Goal: Communication & Community: Answer question/provide support

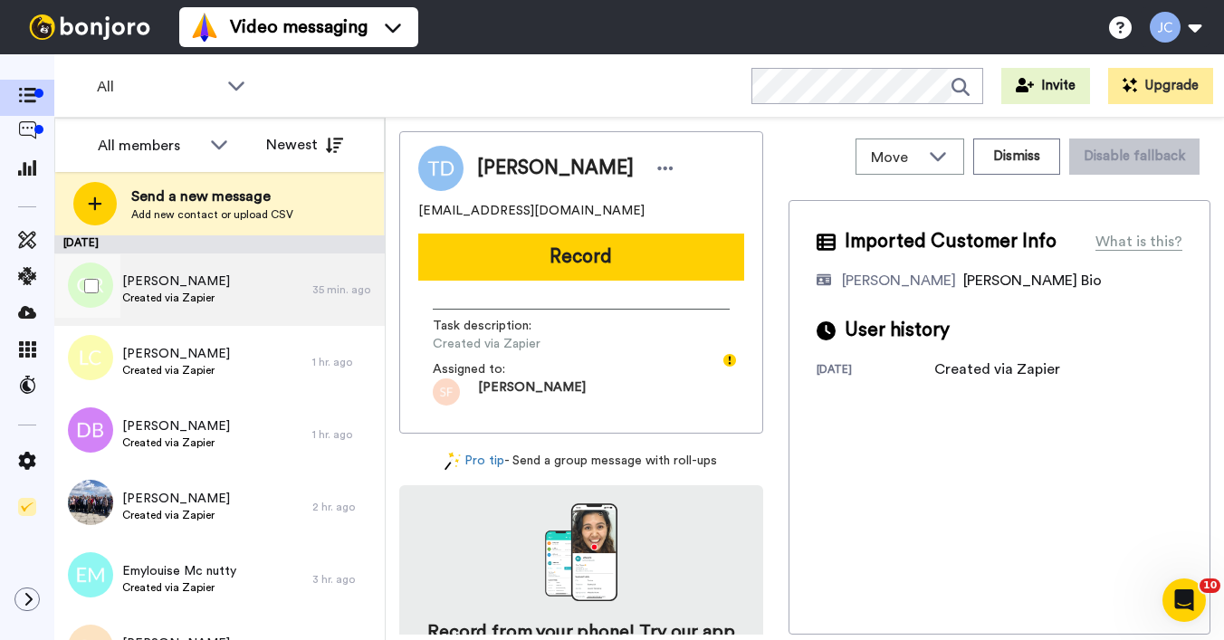
click at [198, 289] on span "[PERSON_NAME]" at bounding box center [176, 281] width 108 height 18
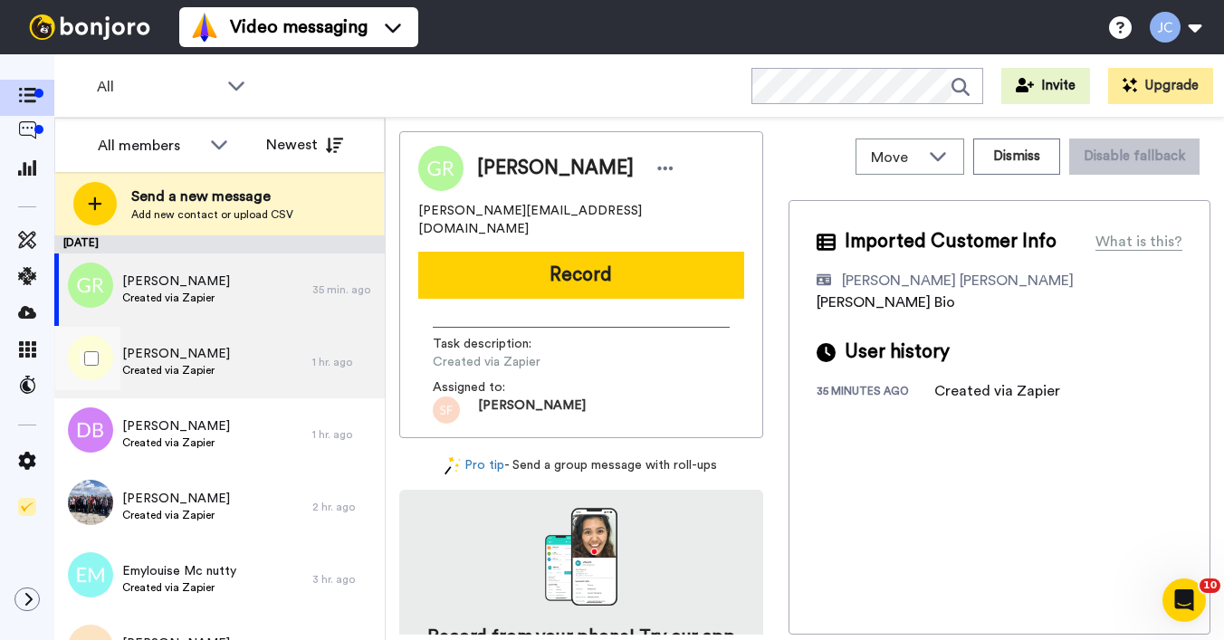
click at [185, 357] on span "[PERSON_NAME]" at bounding box center [176, 354] width 108 height 18
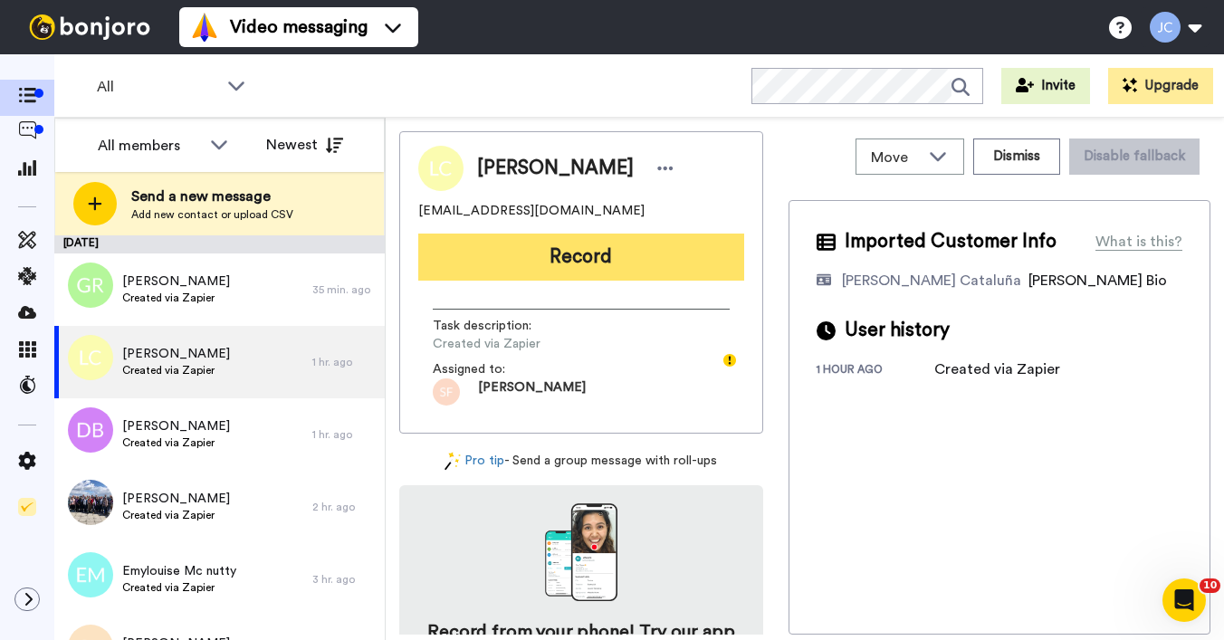
click at [547, 277] on button "Record" at bounding box center [581, 257] width 326 height 47
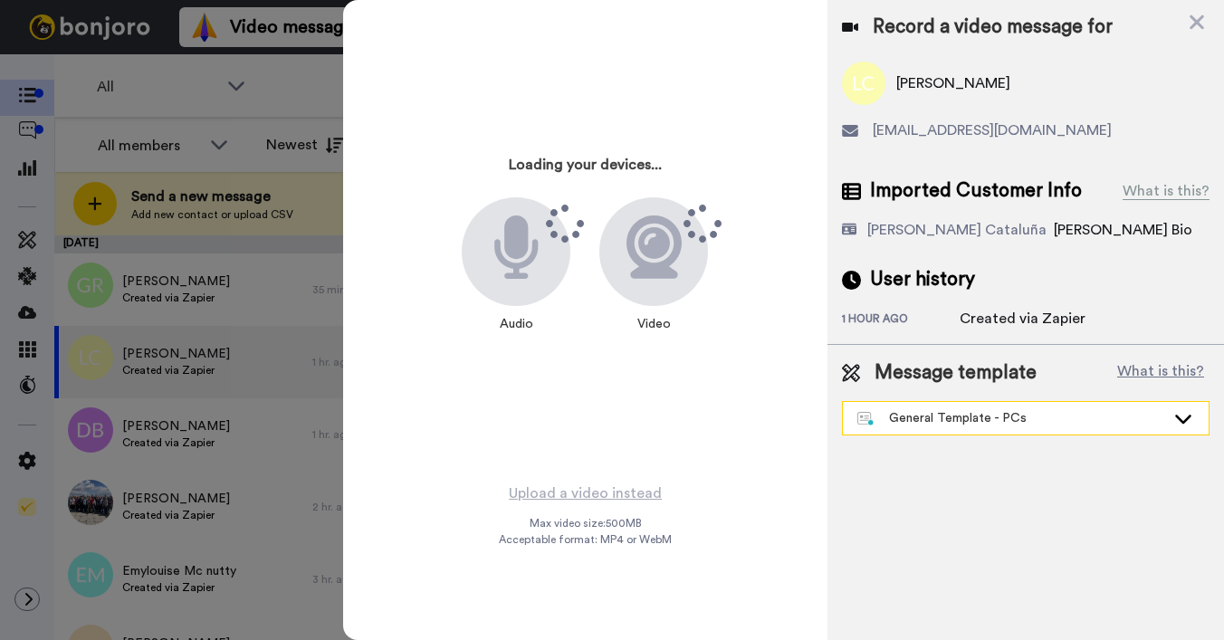
click at [929, 415] on div "General Template - PCs" at bounding box center [1011, 418] width 308 height 18
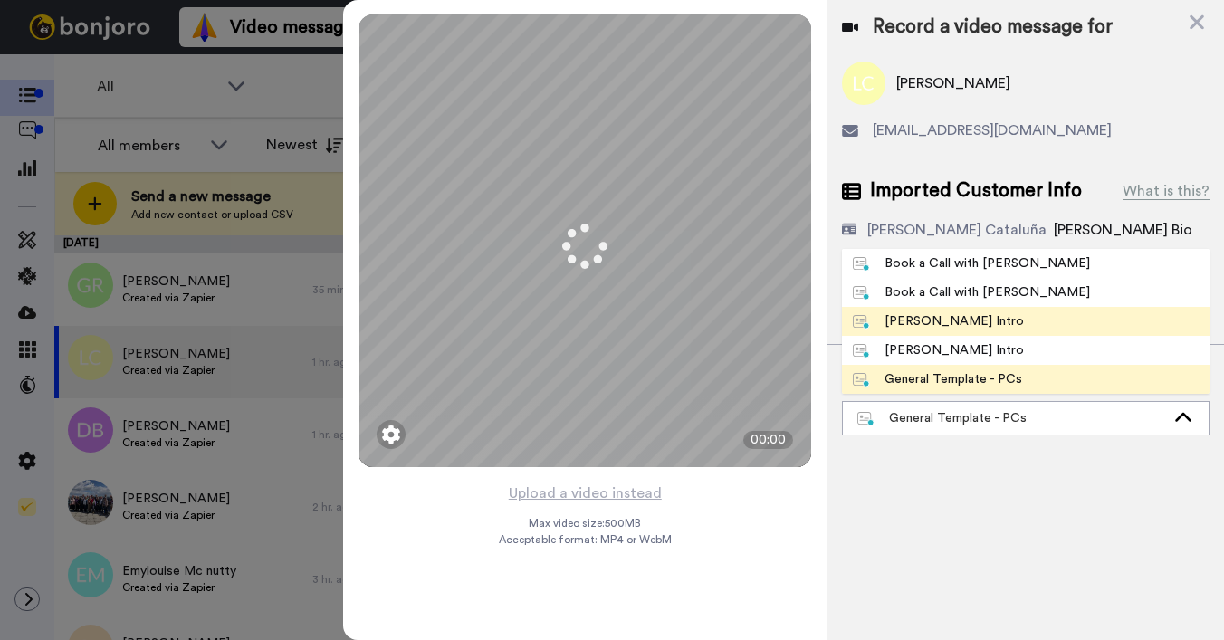
click at [928, 319] on div "[PERSON_NAME] Intro" at bounding box center [938, 321] width 171 height 18
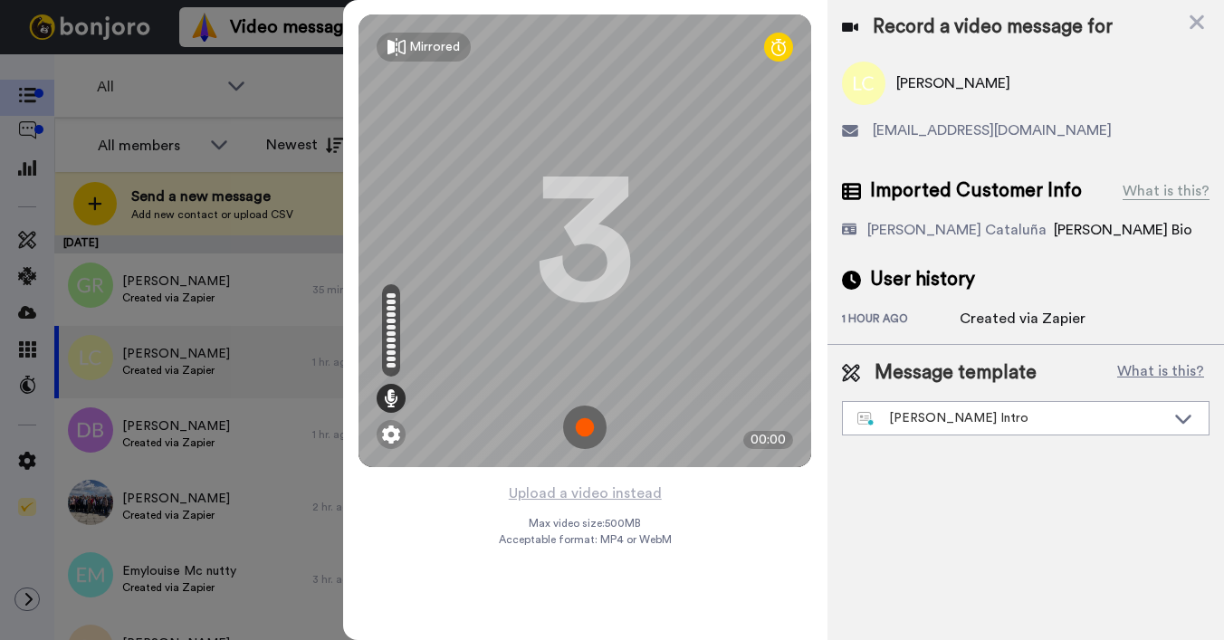
click at [573, 495] on button "Upload a video instead" at bounding box center [585, 493] width 164 height 24
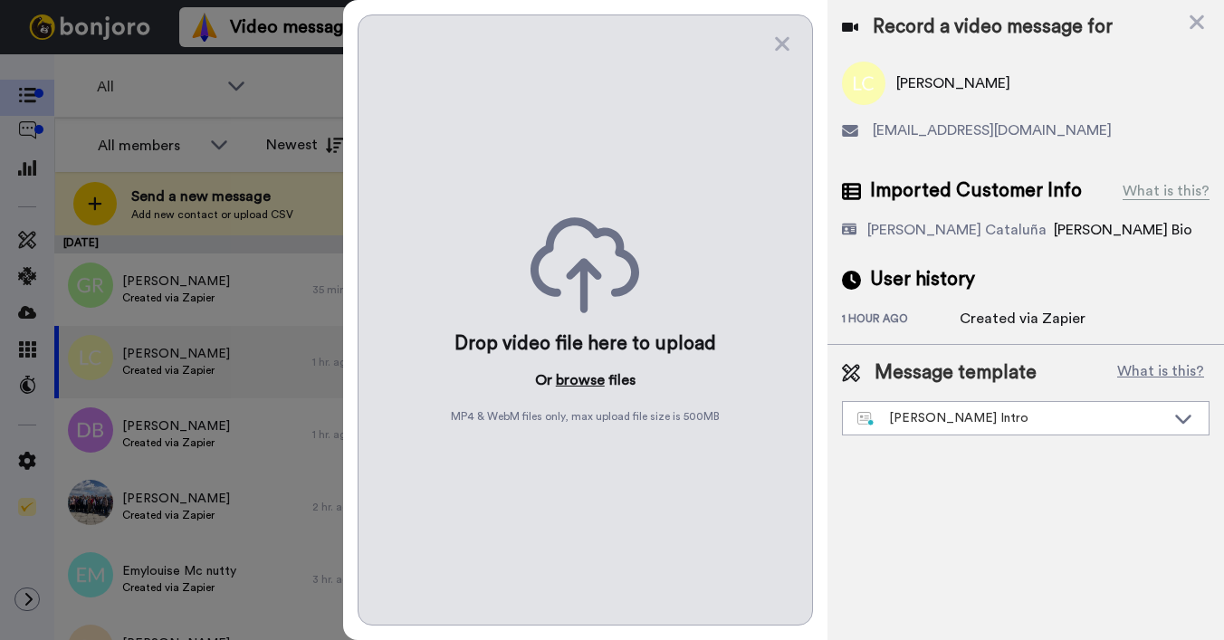
click at [577, 379] on button "browse" at bounding box center [580, 380] width 49 height 22
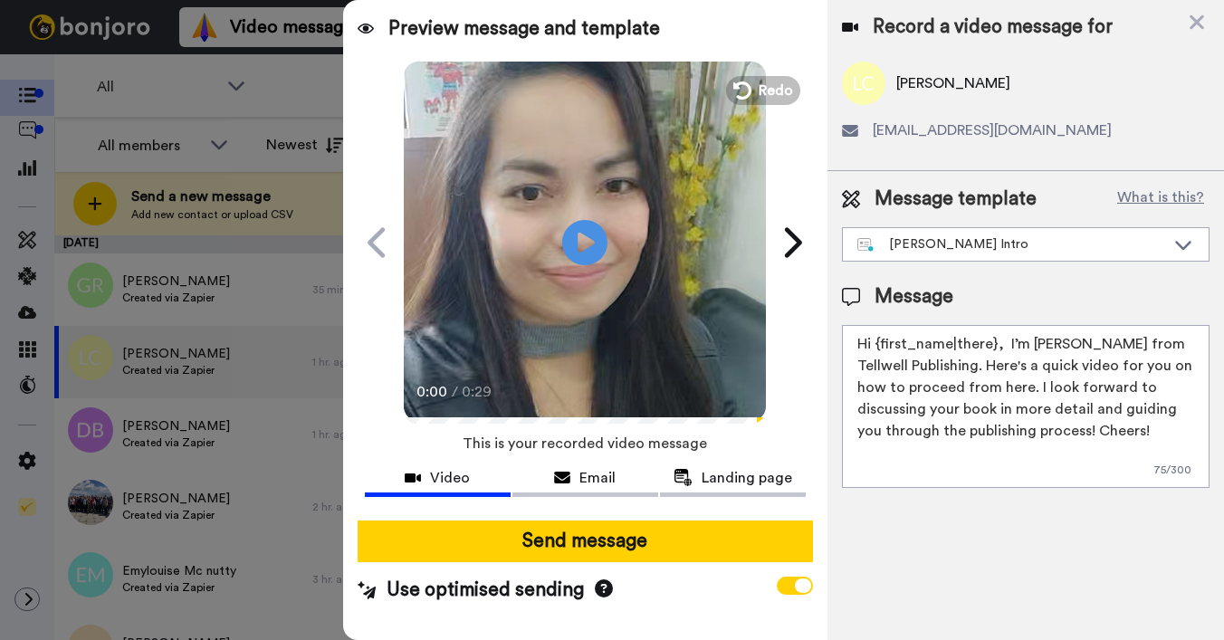
drag, startPoint x: 874, startPoint y: 348, endPoint x: 993, endPoint y: 345, distance: 118.6
click at [993, 345] on textarea "Hi {first_name|there}, I’m Joe from Tellwell Publishing. Here's a quick video f…" at bounding box center [1025, 406] width 367 height 163
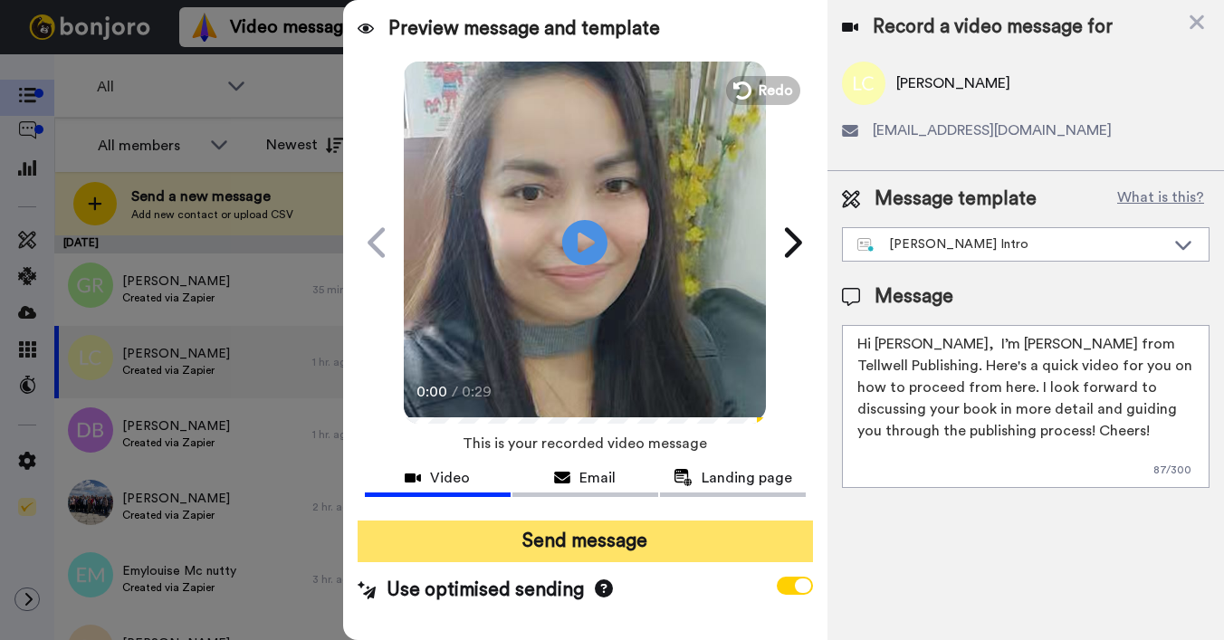
type textarea "Hi Louise, I’m Joe from Tellwell Publishing. Here's a quick video for you on ho…"
click at [564, 549] on button "Send message" at bounding box center [584, 541] width 455 height 42
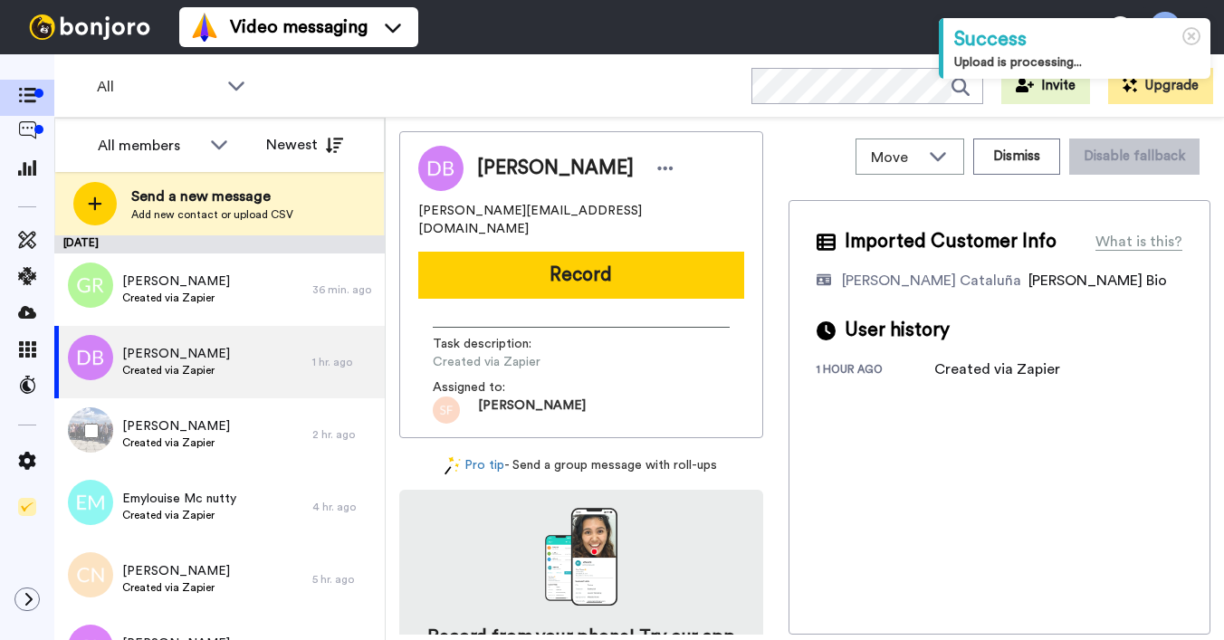
click at [187, 440] on span "Created via Zapier" at bounding box center [176, 442] width 108 height 14
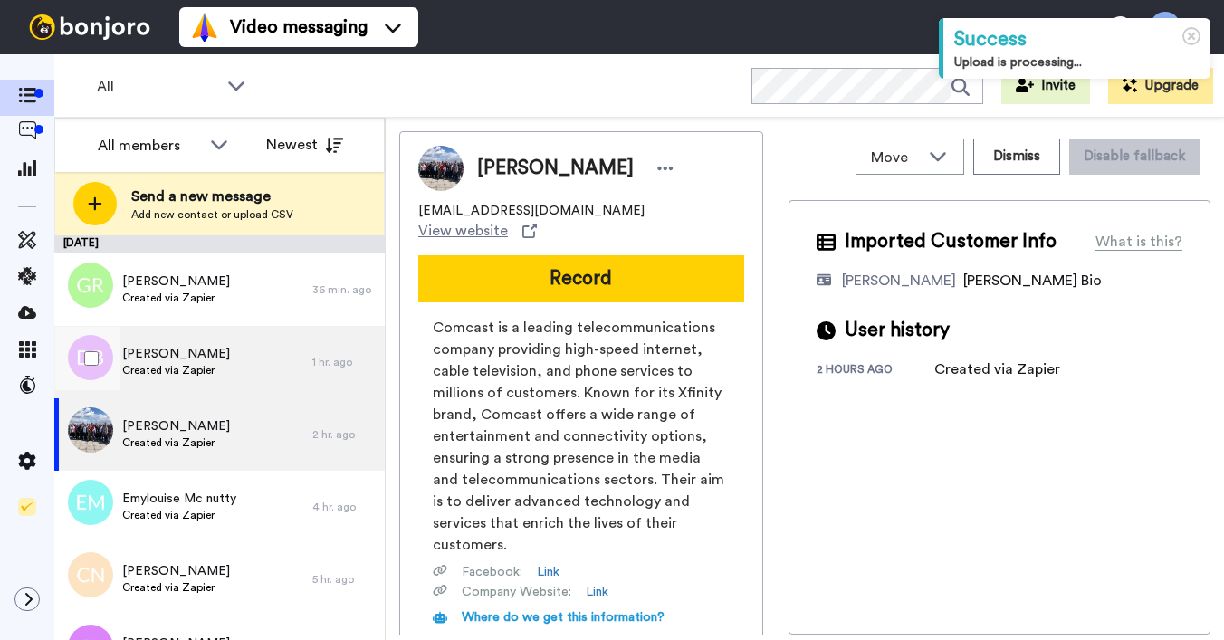
click at [196, 363] on span "Created via Zapier" at bounding box center [176, 370] width 108 height 14
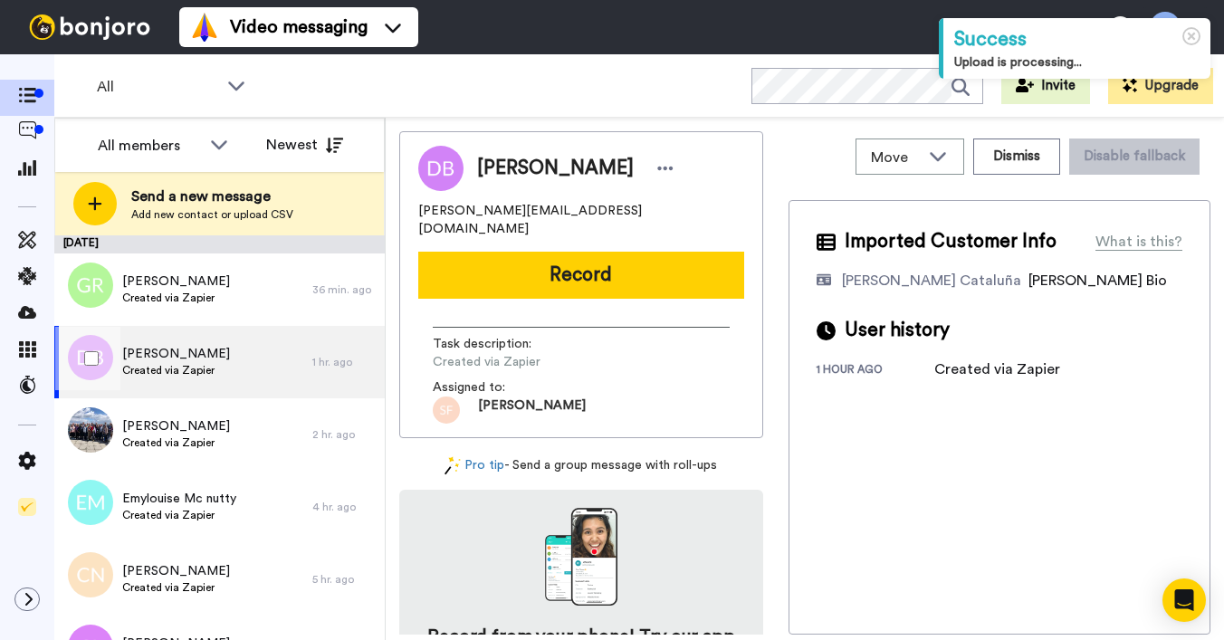
click at [226, 361] on div "Deb Bennett Created via Zapier" at bounding box center [183, 362] width 258 height 72
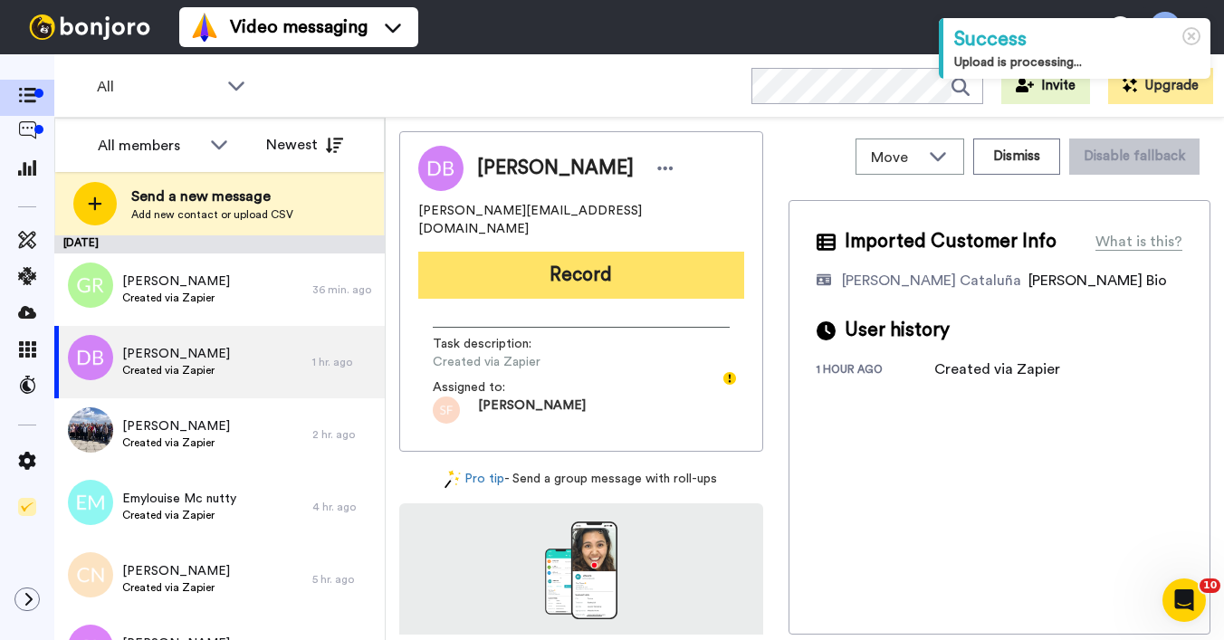
click at [546, 252] on button "Record" at bounding box center [581, 275] width 326 height 47
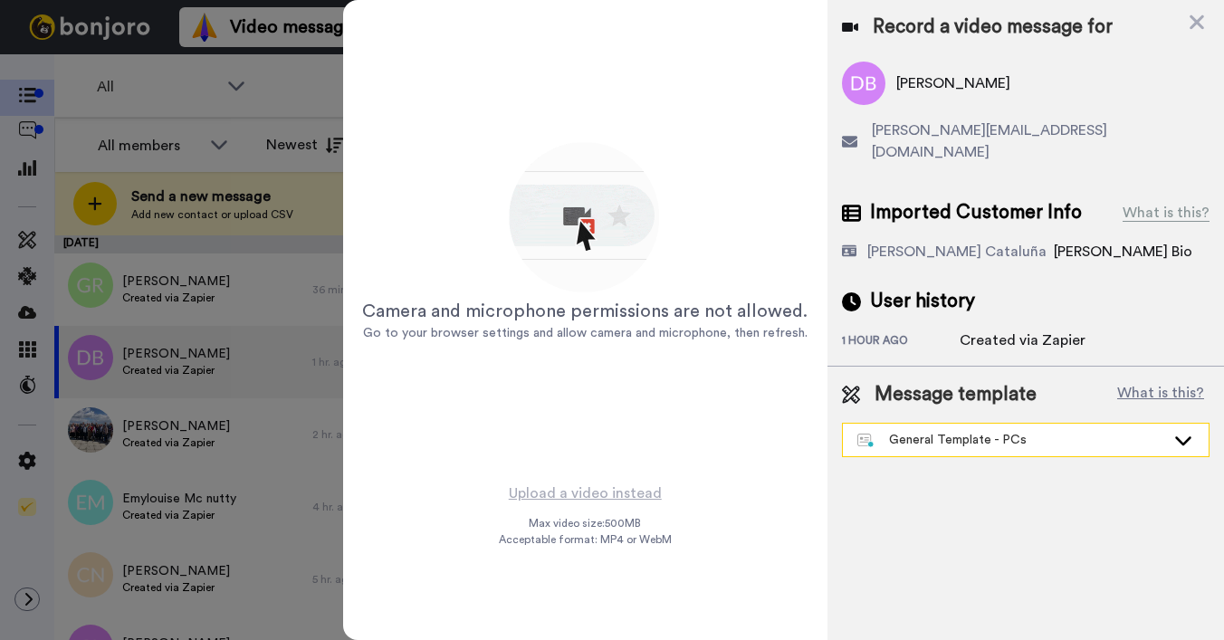
click at [939, 431] on div "General Template - PCs" at bounding box center [1011, 440] width 308 height 18
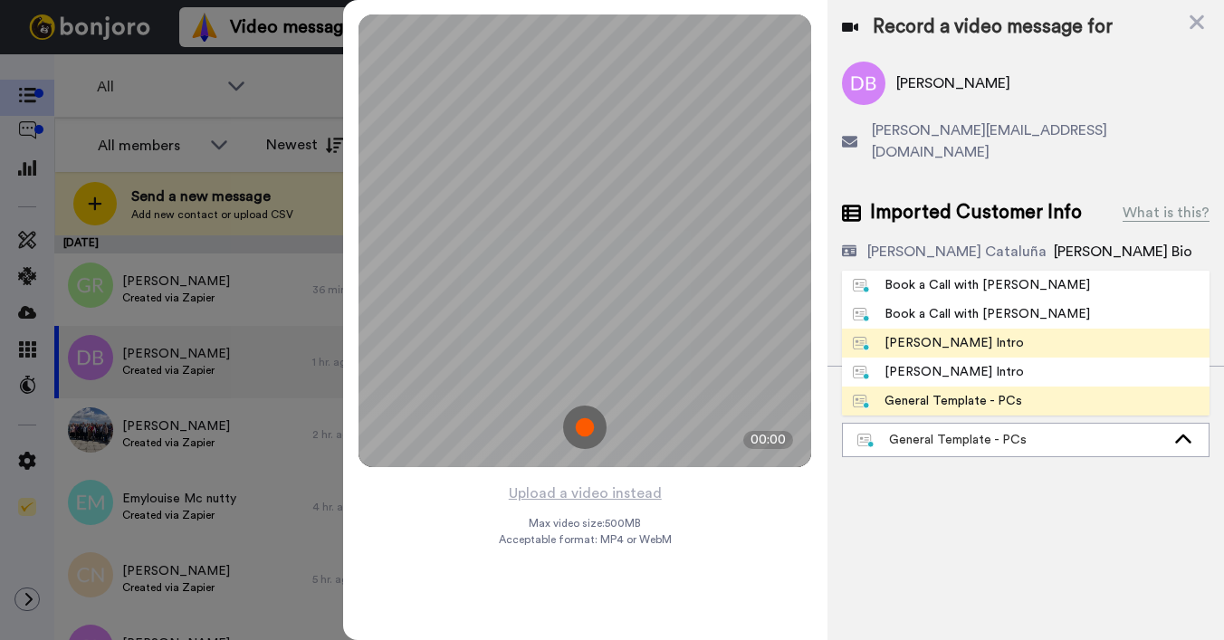
click at [901, 334] on div "[PERSON_NAME] Intro" at bounding box center [938, 343] width 171 height 18
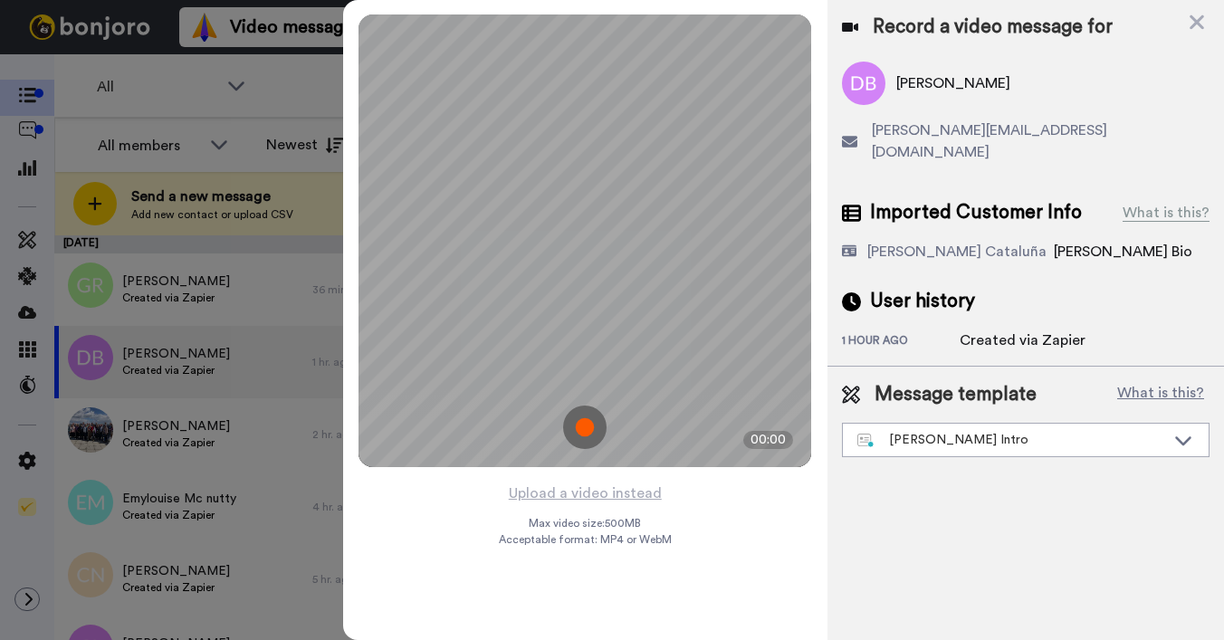
click at [1014, 512] on div "Record a video message for Deb Bennett shani-debbie@hotmail.com Imported Custom…" at bounding box center [1025, 320] width 396 height 640
click at [1194, 25] on icon at bounding box center [1196, 22] width 14 height 14
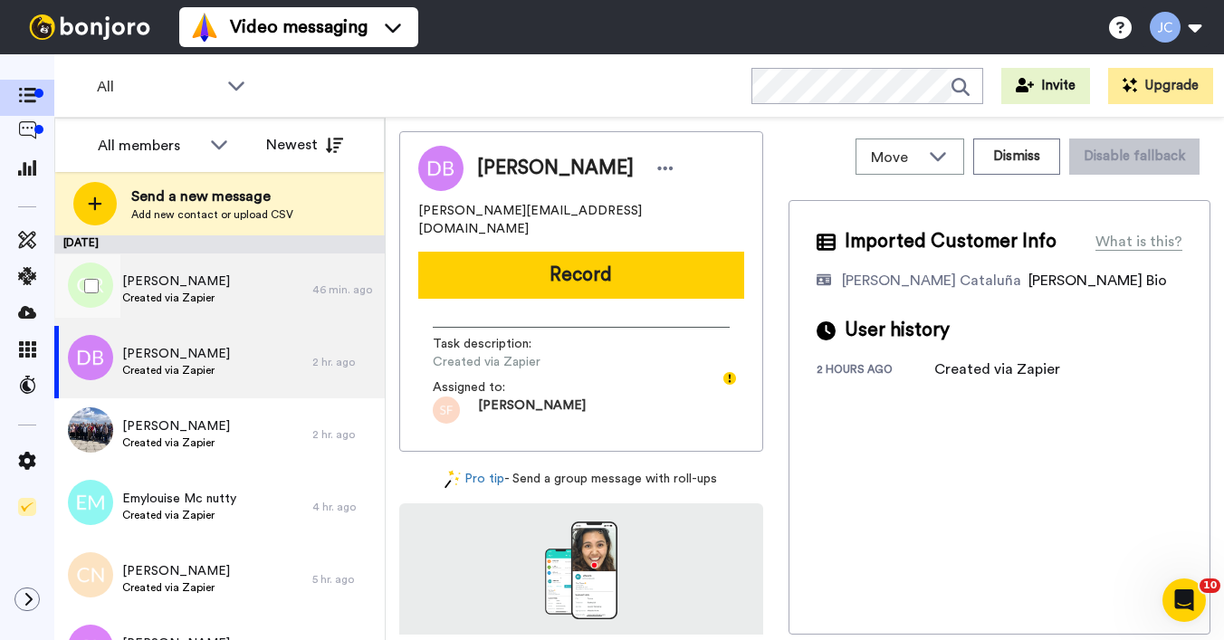
click at [189, 291] on span "Created via Zapier" at bounding box center [176, 298] width 108 height 14
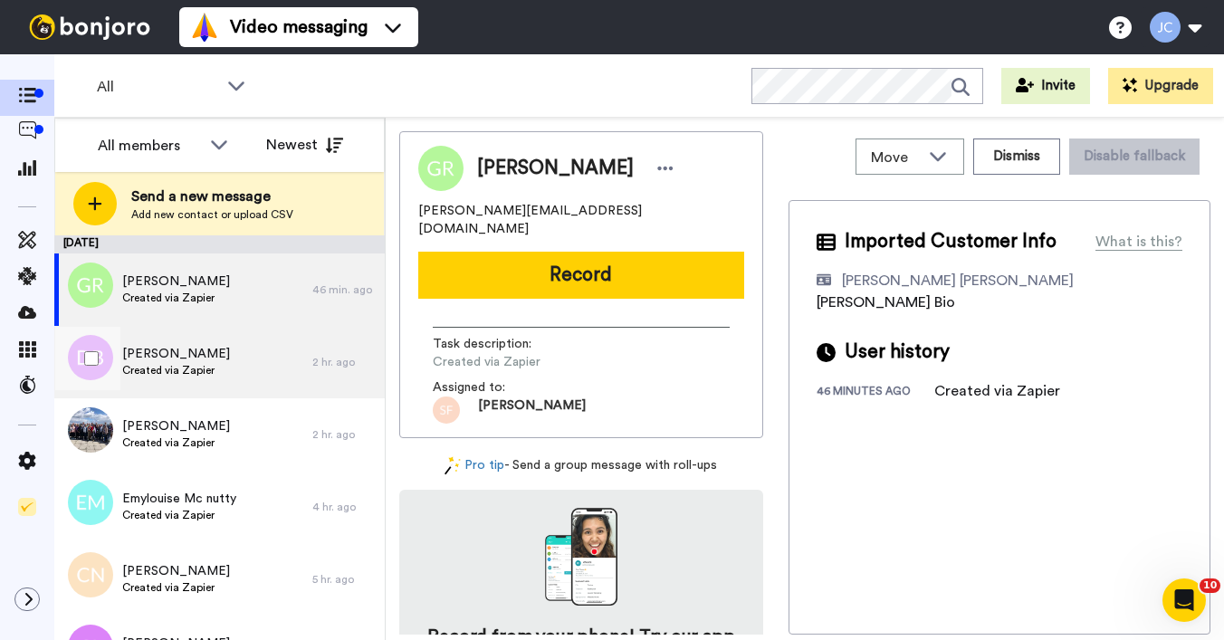
click at [184, 368] on span "Created via Zapier" at bounding box center [176, 370] width 108 height 14
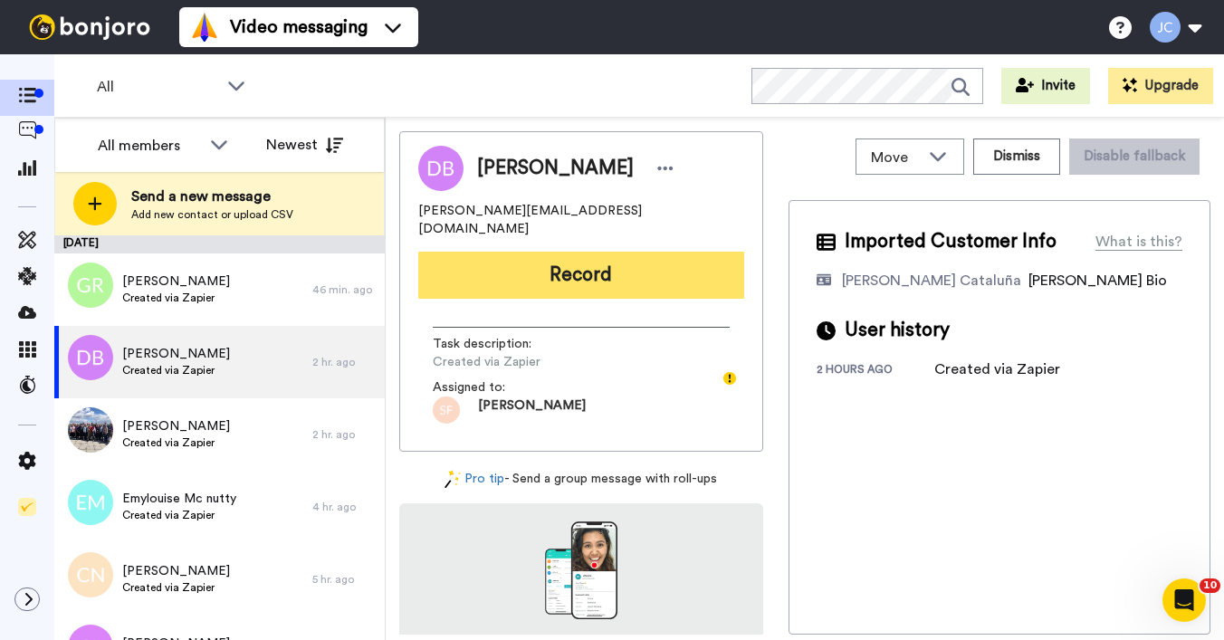
click at [531, 252] on button "Record" at bounding box center [581, 275] width 326 height 47
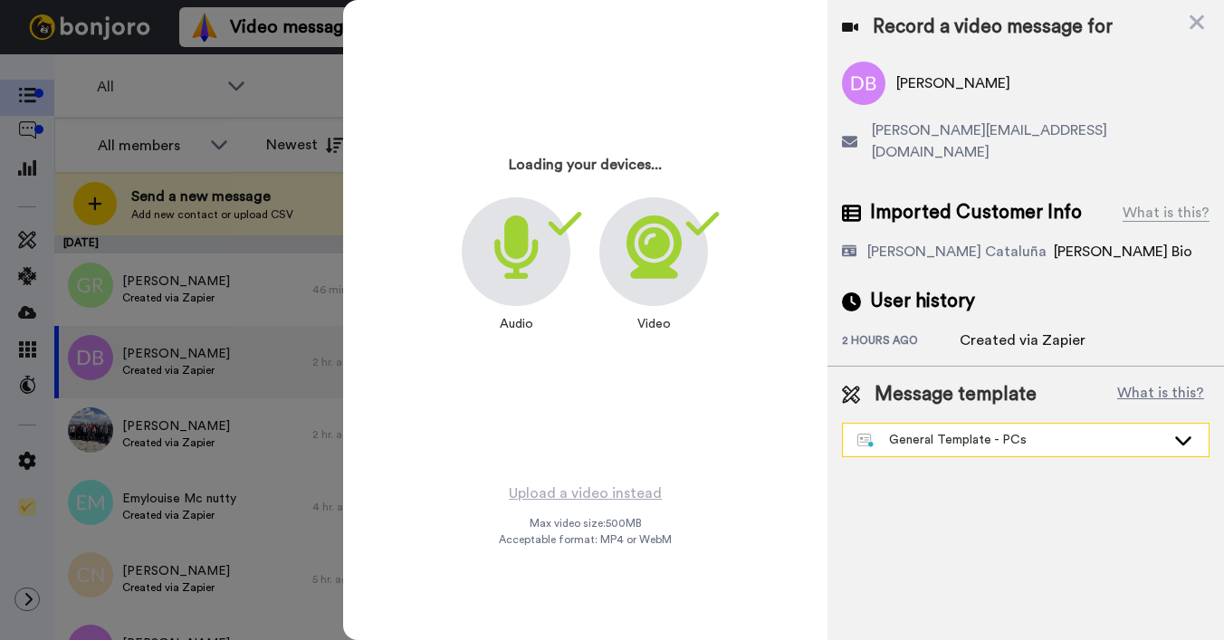
click at [962, 431] on div "General Template - PCs" at bounding box center [1011, 440] width 308 height 18
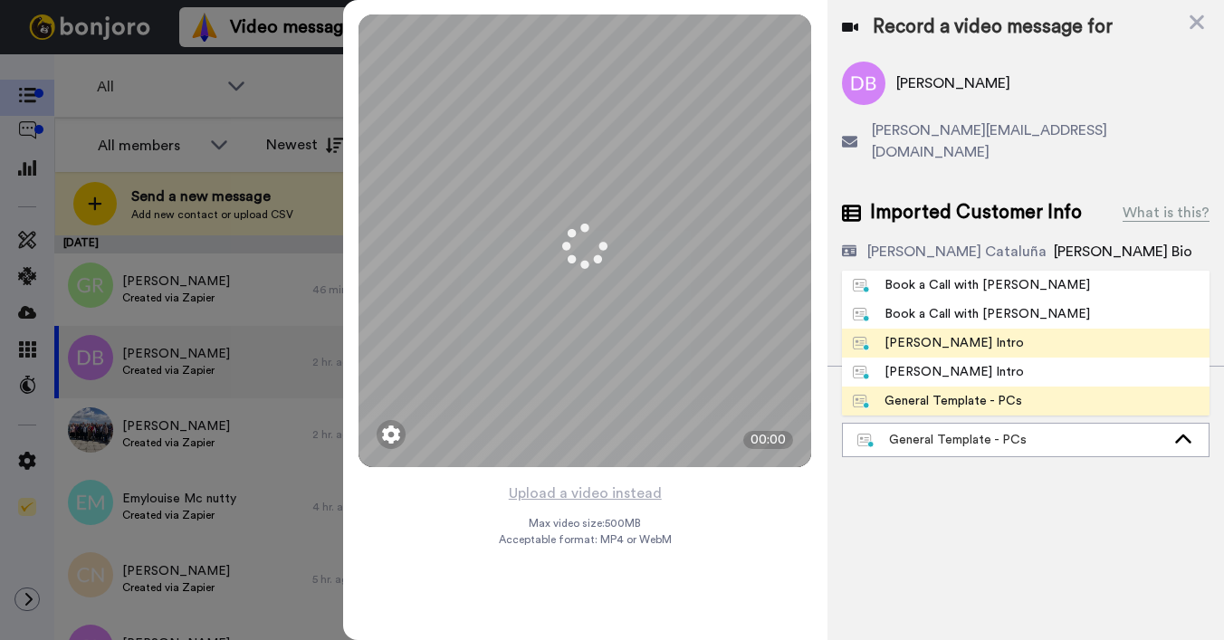
click at [936, 334] on div "[PERSON_NAME] Intro" at bounding box center [938, 343] width 171 height 18
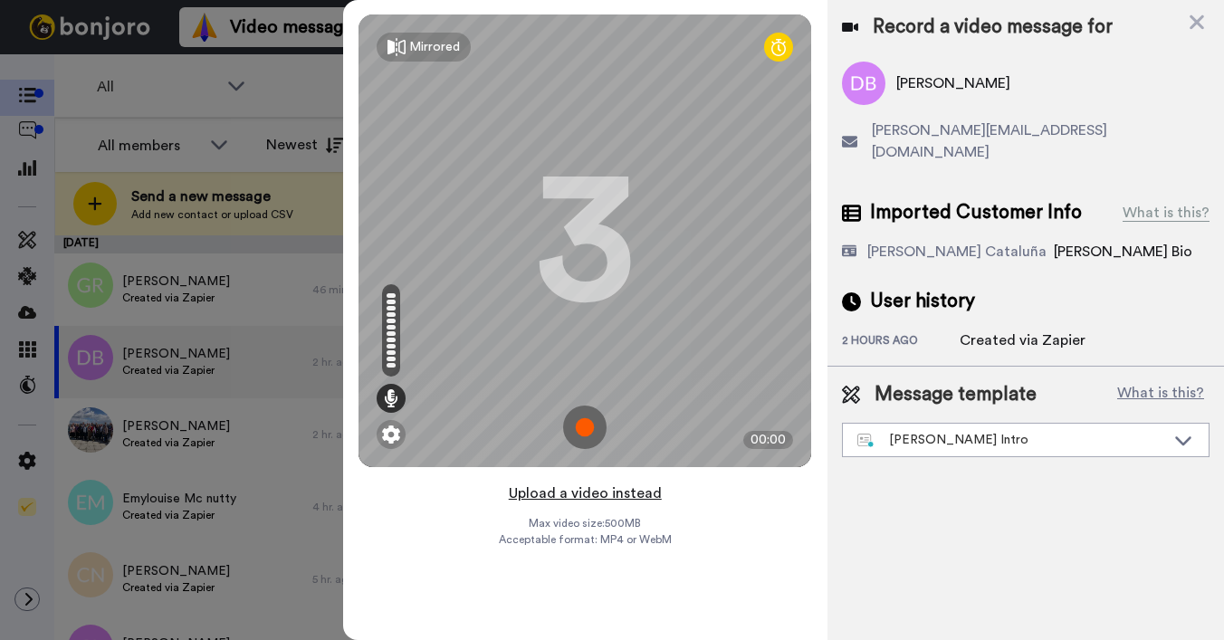
click at [608, 497] on button "Upload a video instead" at bounding box center [585, 493] width 164 height 24
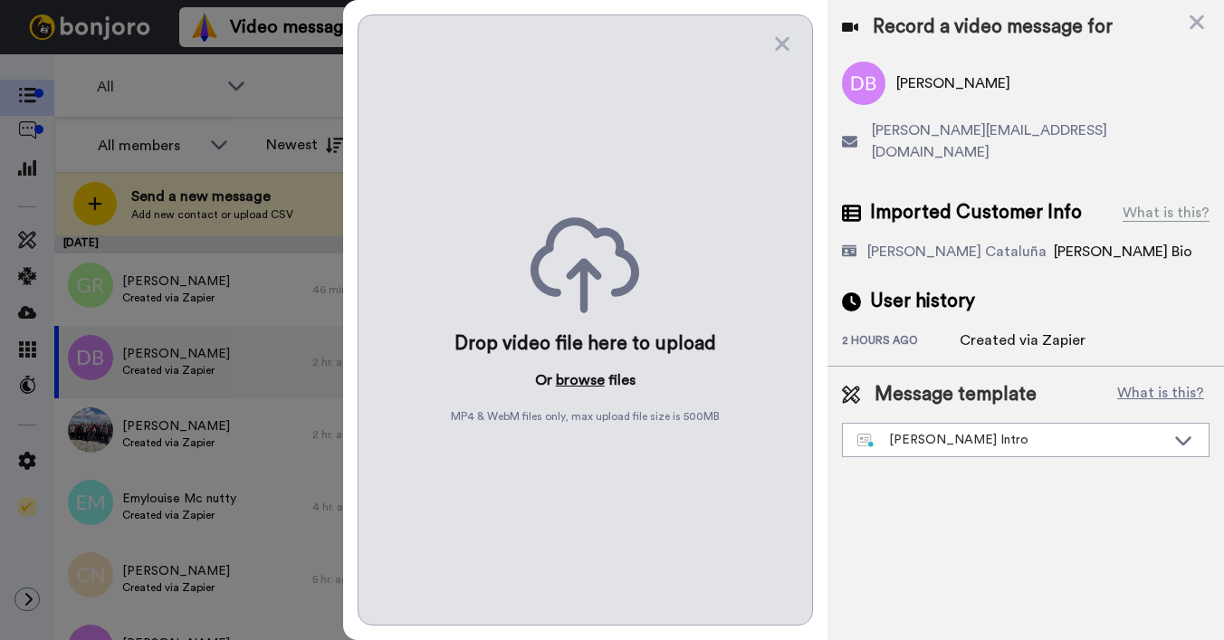
click at [579, 381] on button "browse" at bounding box center [580, 380] width 49 height 22
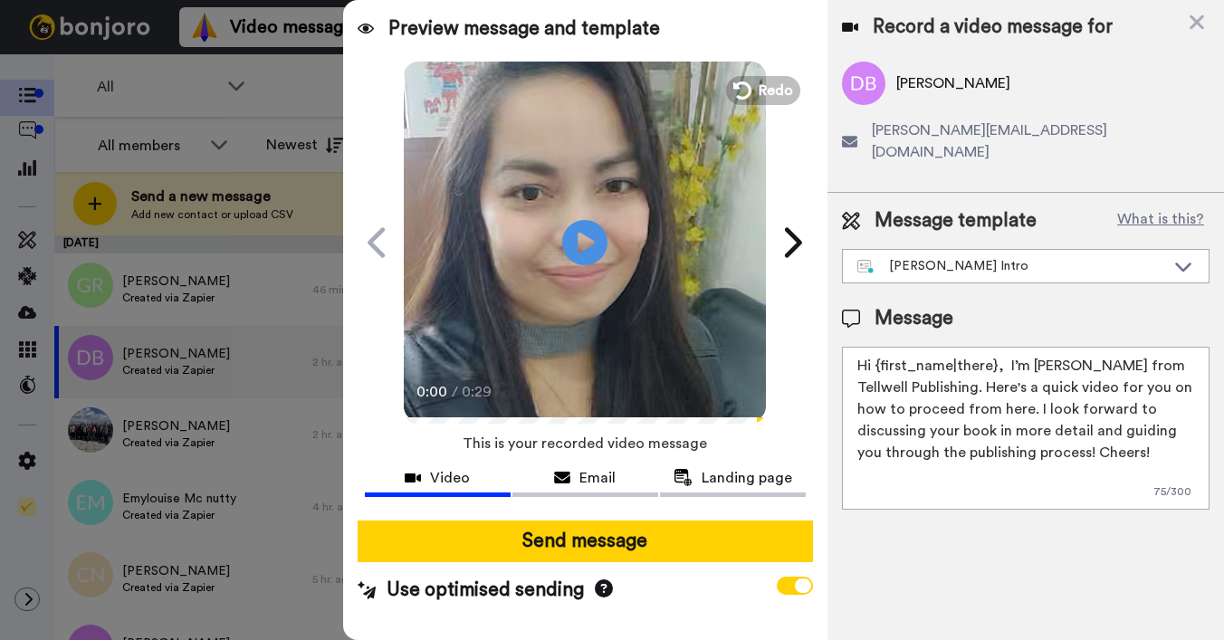
drag, startPoint x: 875, startPoint y: 344, endPoint x: 992, endPoint y: 347, distance: 116.8
click at [992, 347] on textarea "Hi {first_name|there}, I’m [PERSON_NAME] from Tellwell Publishing. Here's a qui…" at bounding box center [1025, 428] width 367 height 163
type textarea "Hi Deb, I’m Joe from Tellwell Publishing. Here's a quick video for you on how t…"
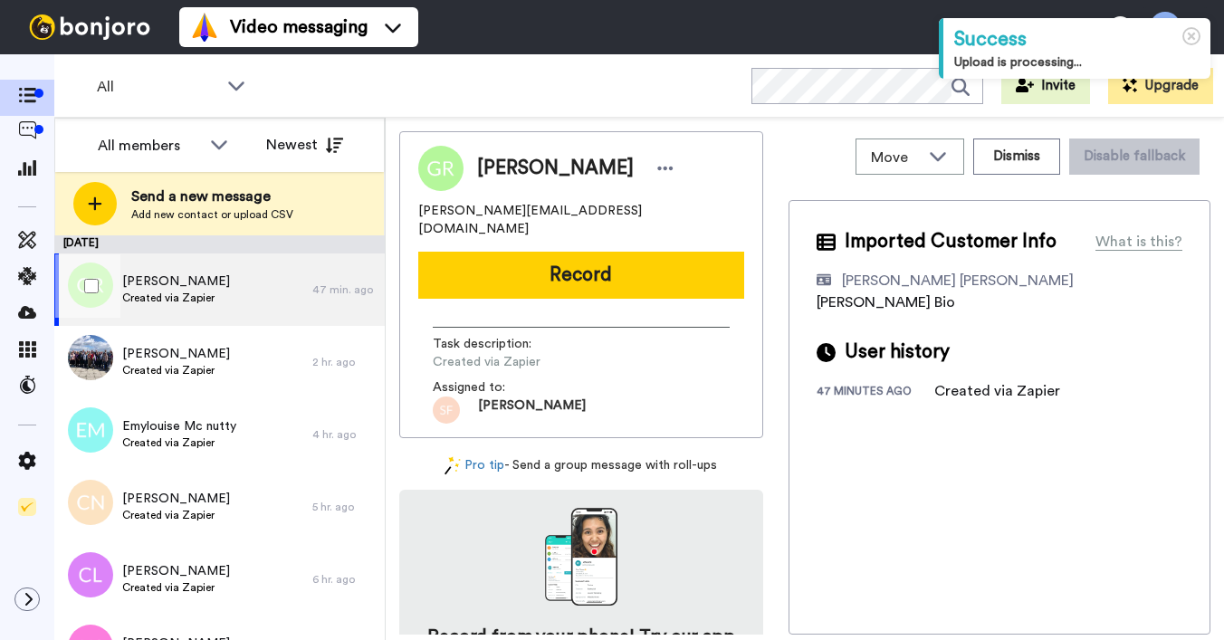
click at [216, 299] on div "Gena Roberts Created via Zapier" at bounding box center [183, 289] width 258 height 72
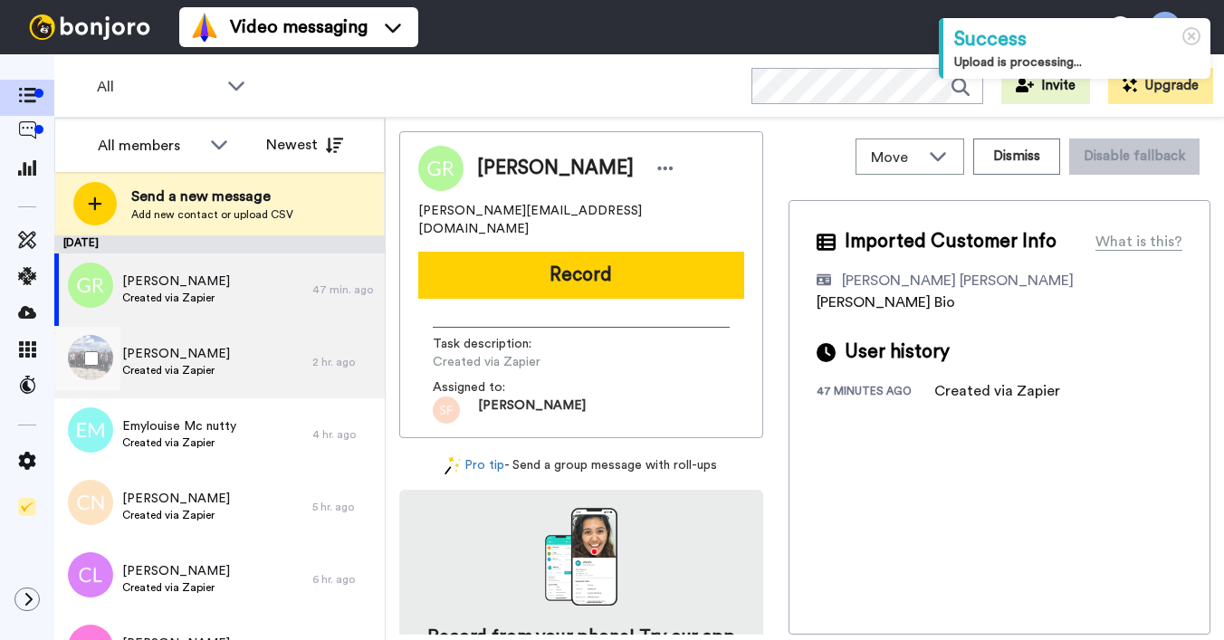
click at [194, 361] on span "[PERSON_NAME]" at bounding box center [176, 354] width 108 height 18
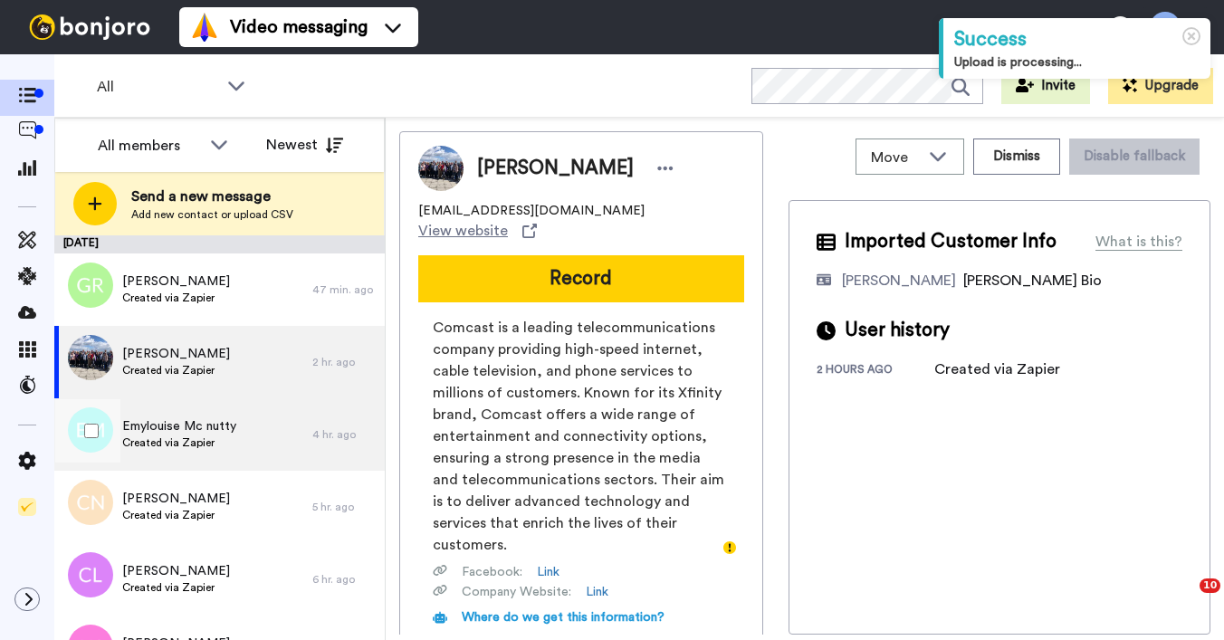
click at [186, 438] on span "Created via Zapier" at bounding box center [179, 442] width 114 height 14
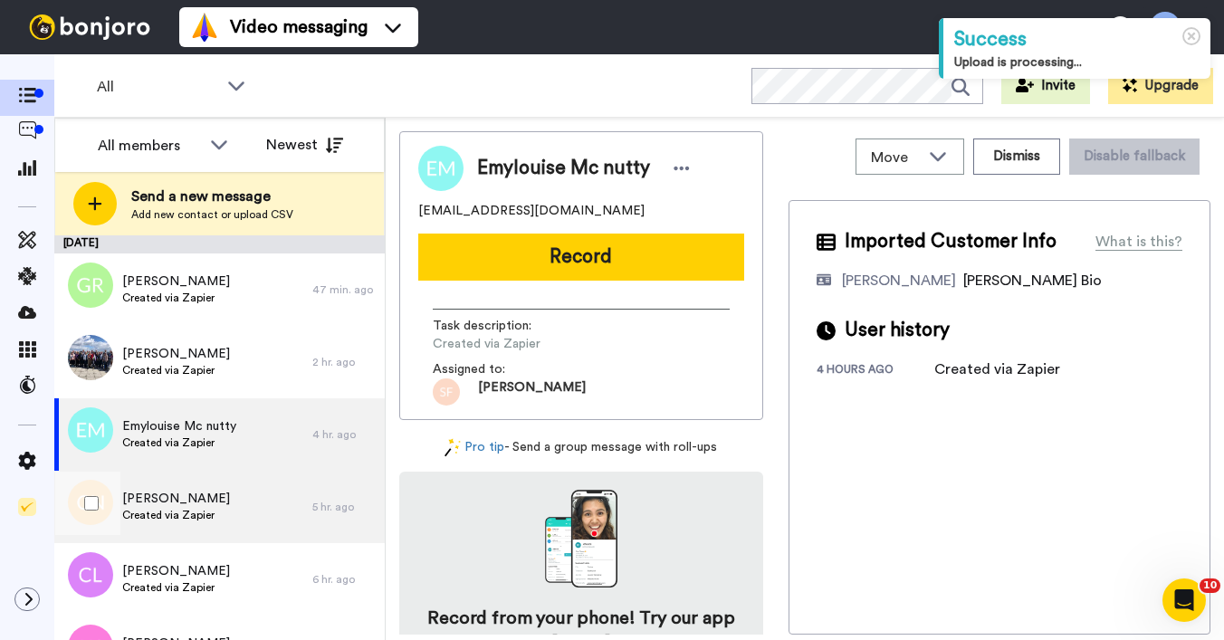
click at [179, 494] on span "[PERSON_NAME]" at bounding box center [176, 499] width 108 height 18
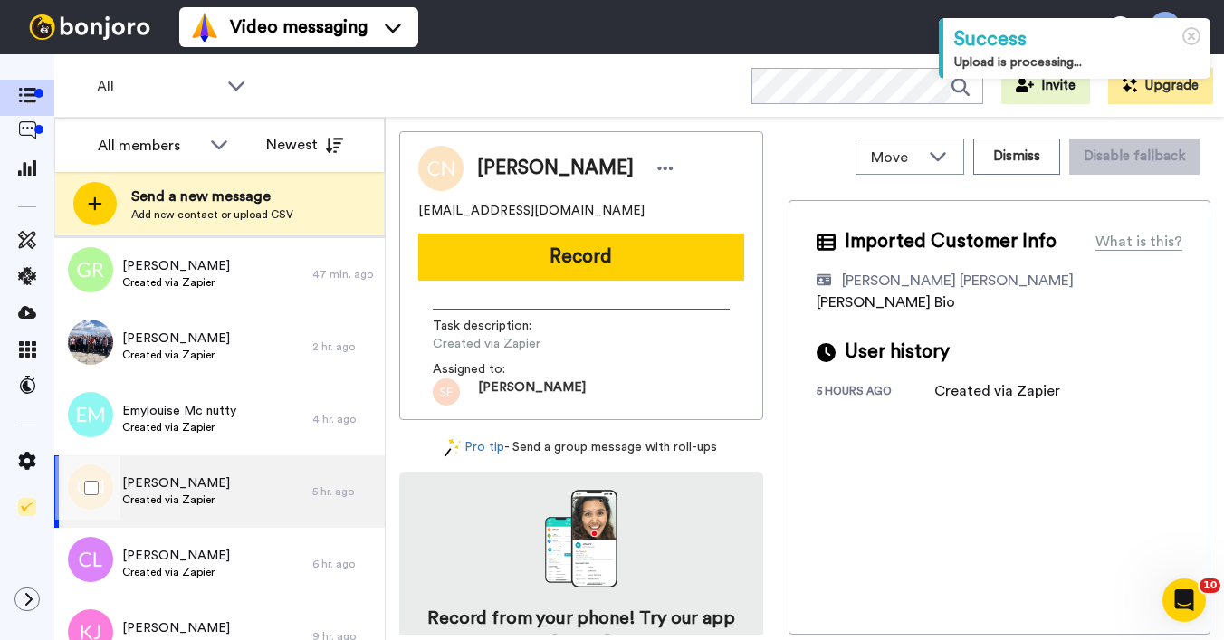
scroll to position [126, 0]
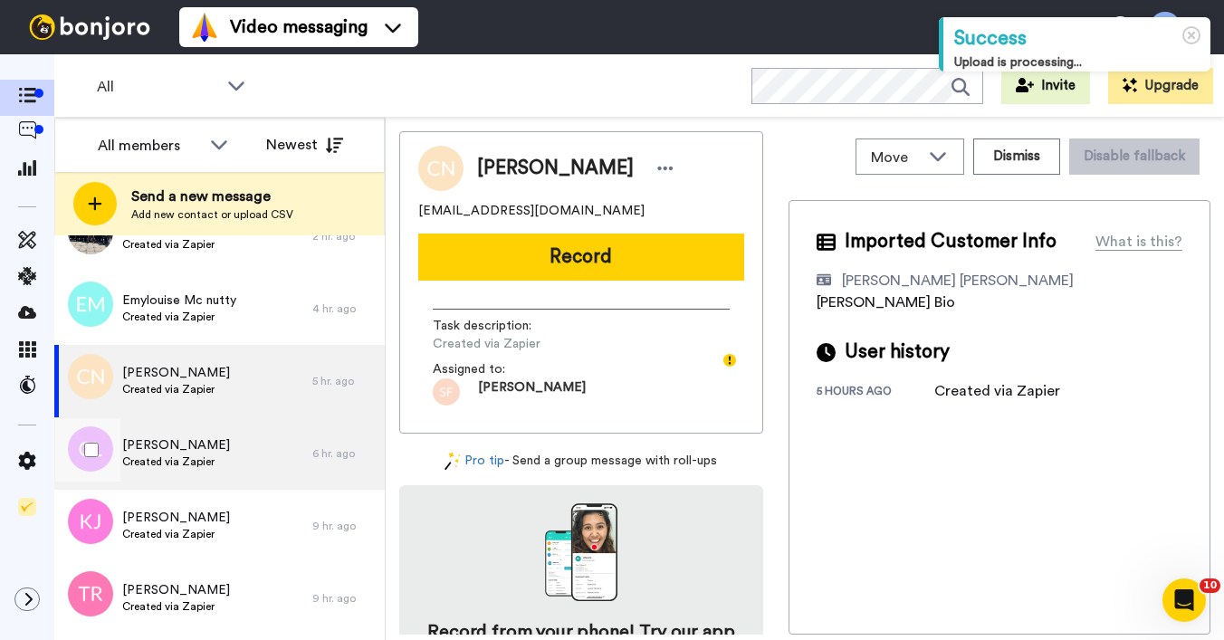
click at [183, 469] on div "Charlotte Lawrence Created via Zapier" at bounding box center [176, 453] width 108 height 34
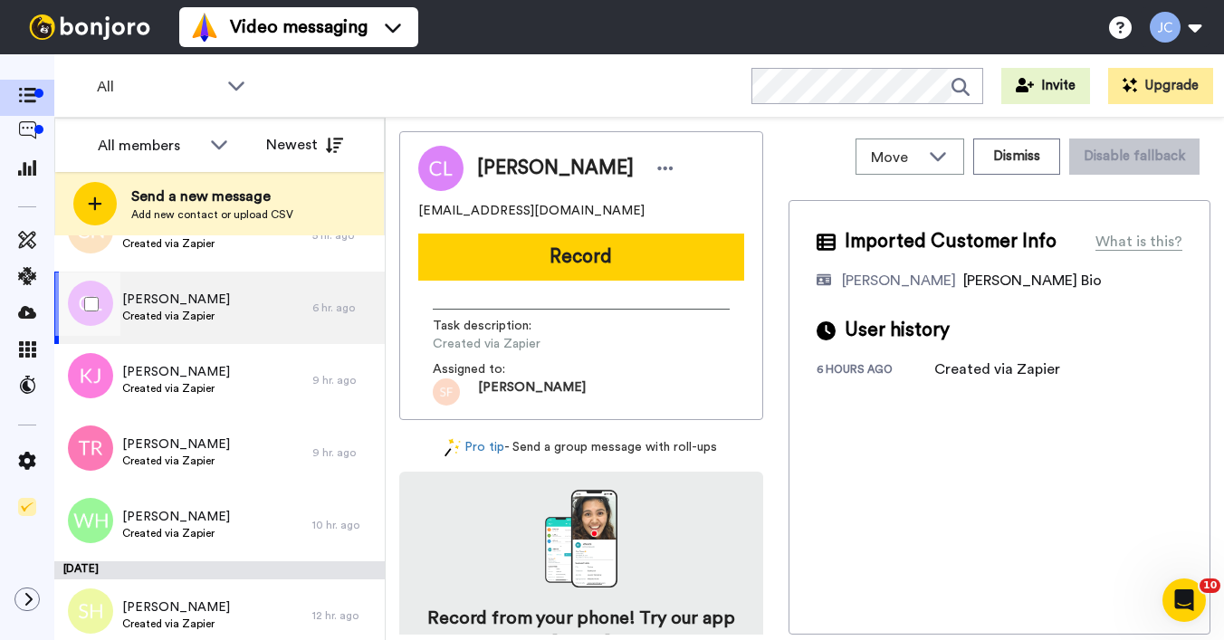
scroll to position [275, 0]
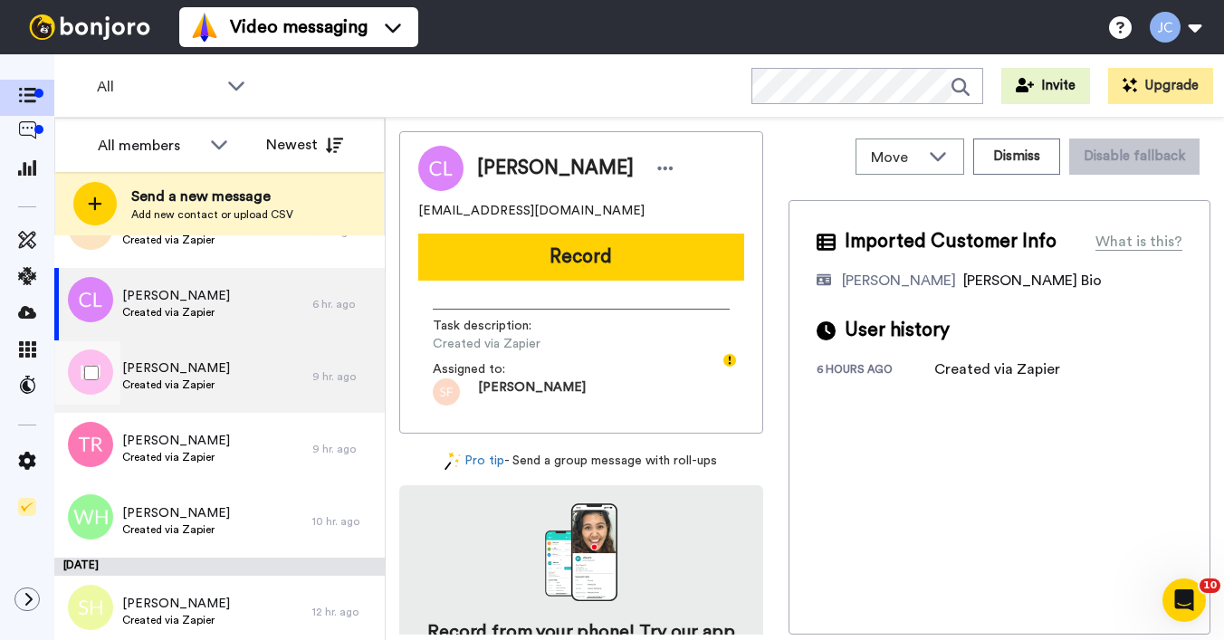
click at [183, 372] on span "Kevin Johnston" at bounding box center [176, 368] width 108 height 18
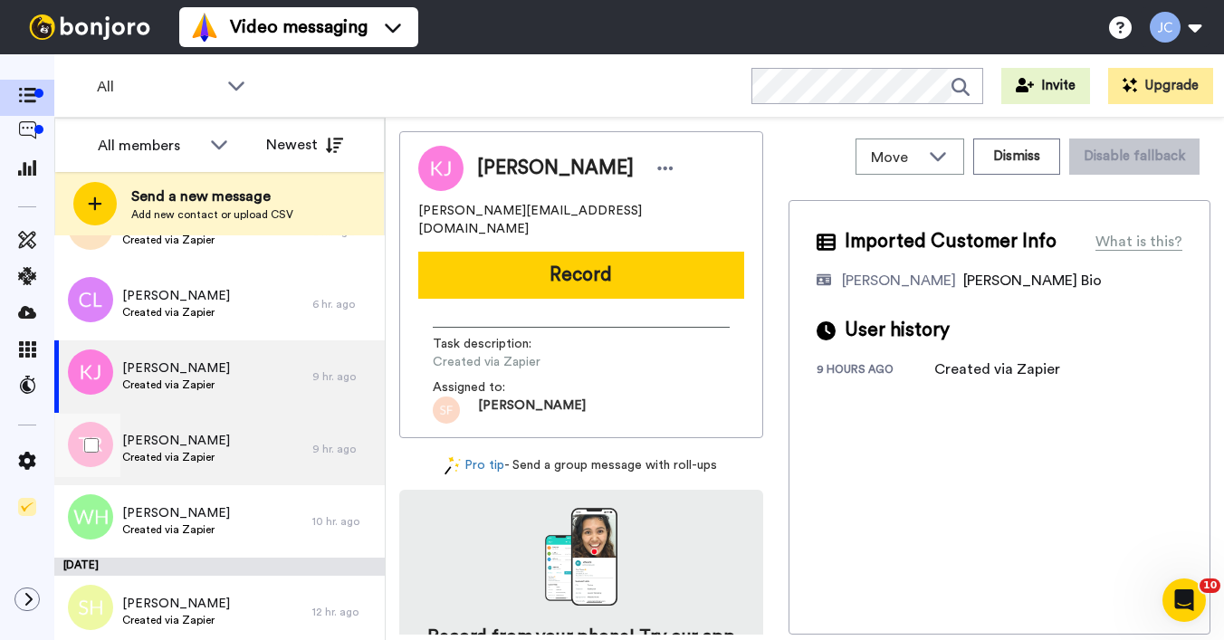
click at [178, 450] on span "Created via Zapier" at bounding box center [176, 457] width 108 height 14
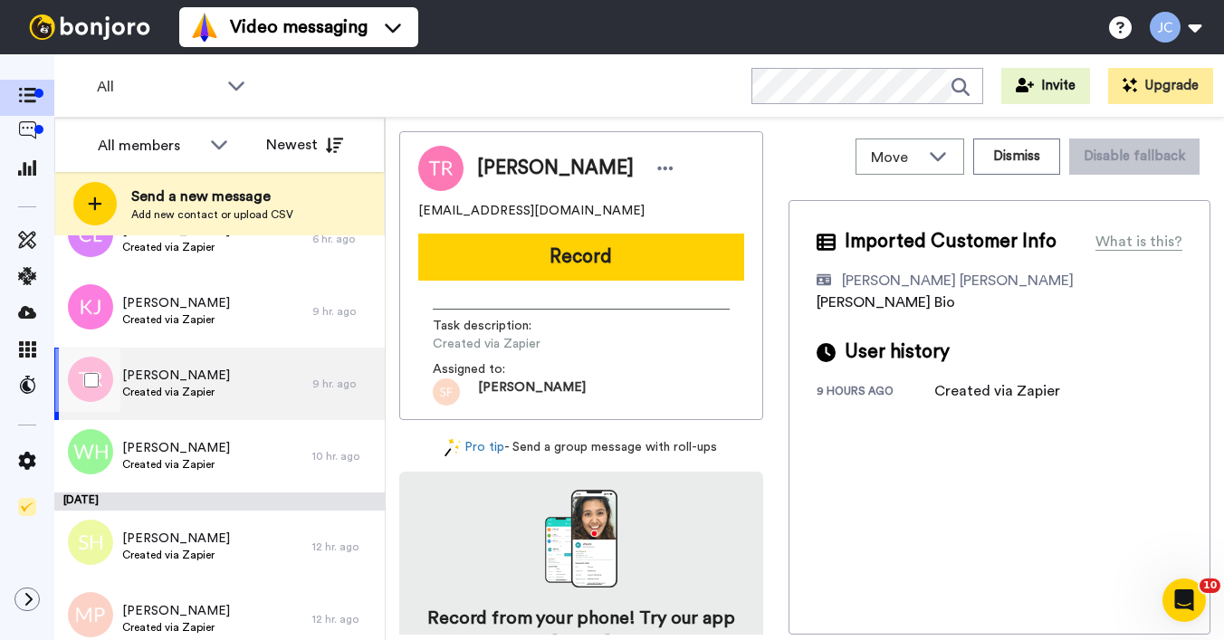
scroll to position [344, 0]
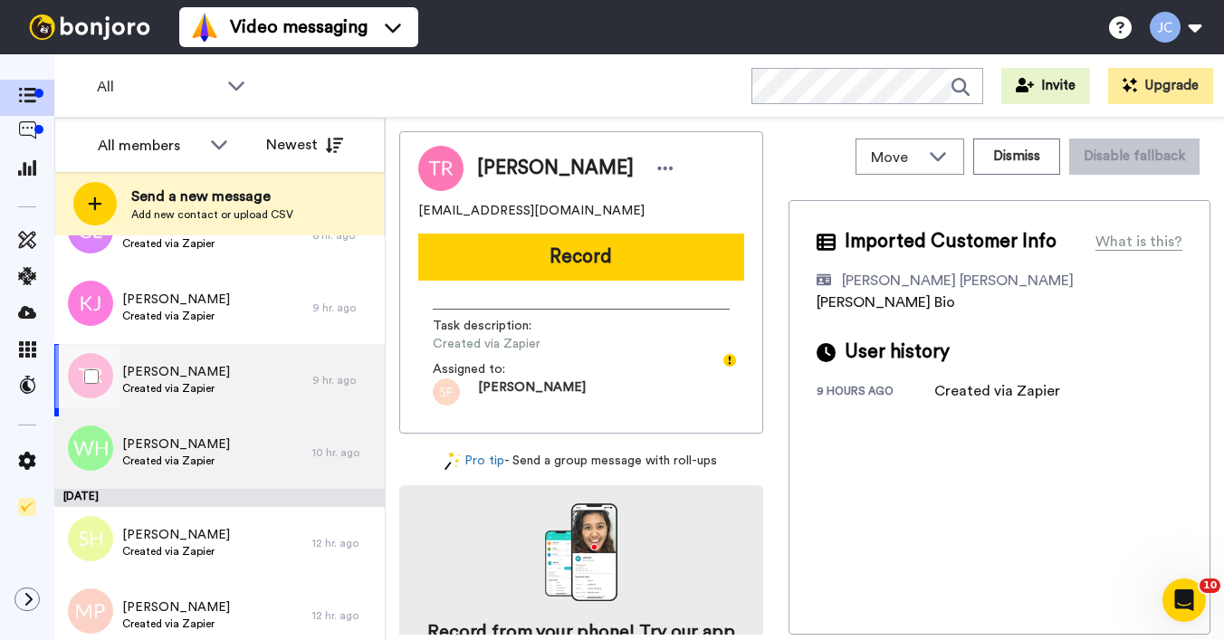
click at [178, 447] on span "Wei Han" at bounding box center [176, 444] width 108 height 18
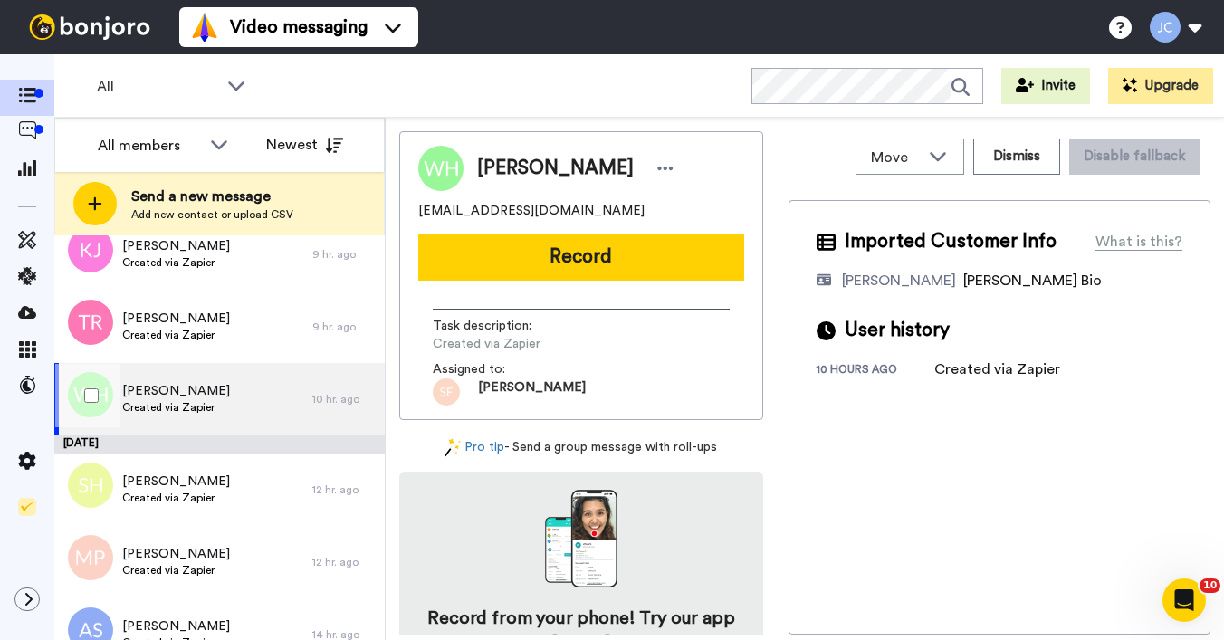
scroll to position [502, 0]
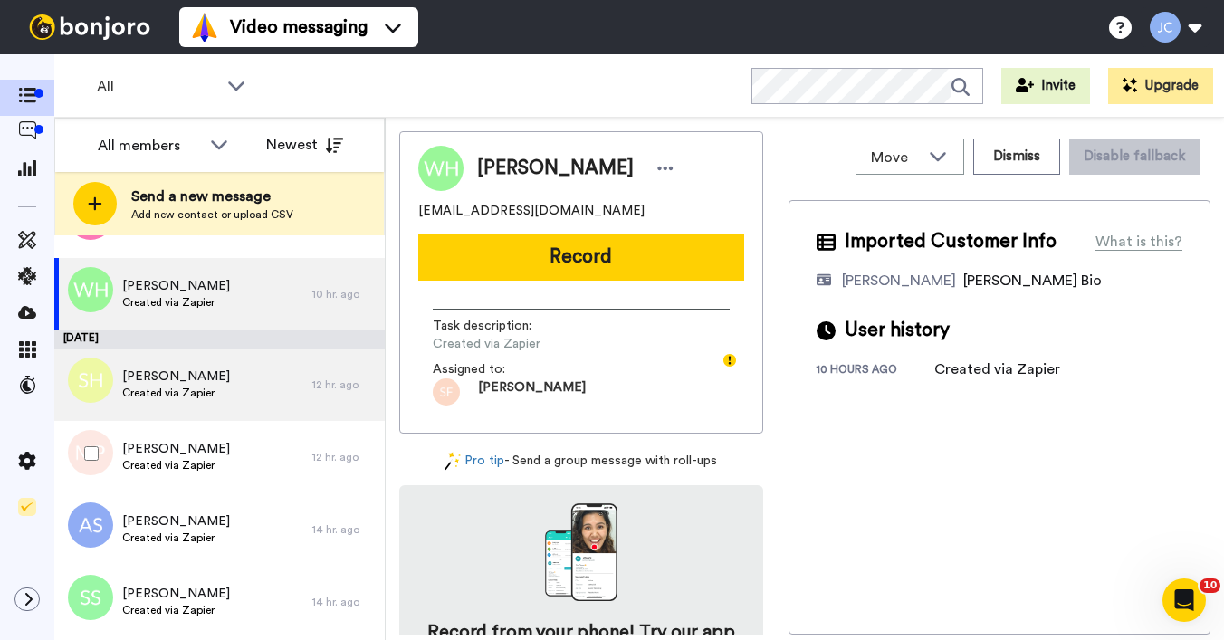
click at [205, 374] on span "Shareese Hamer" at bounding box center [176, 376] width 108 height 18
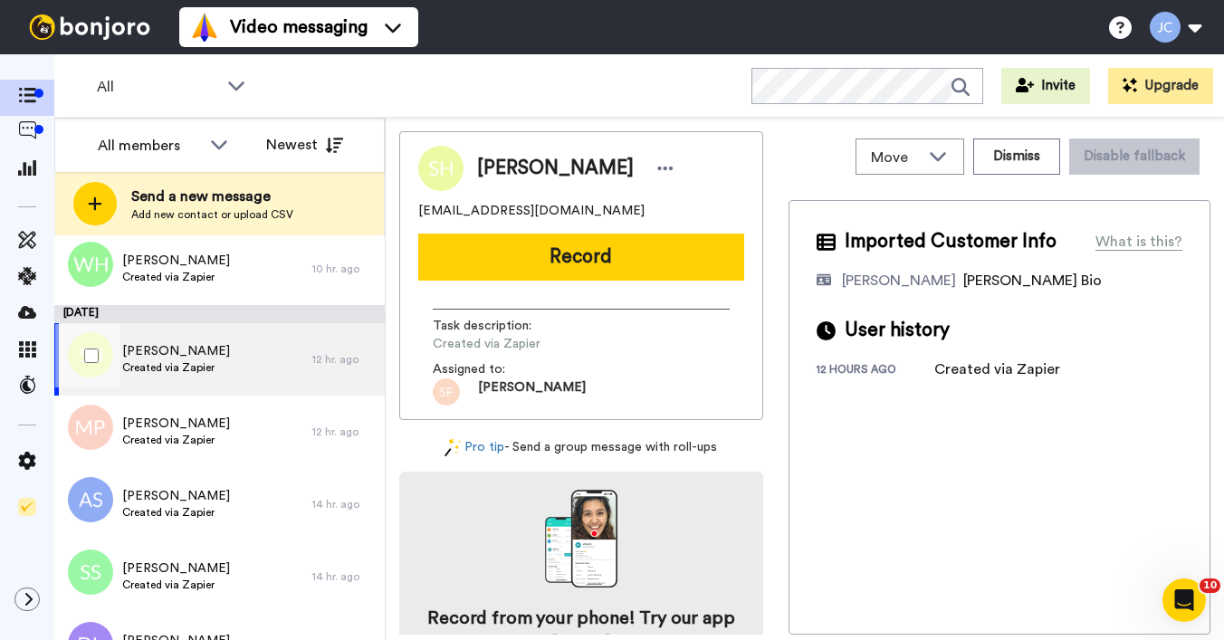
scroll to position [576, 0]
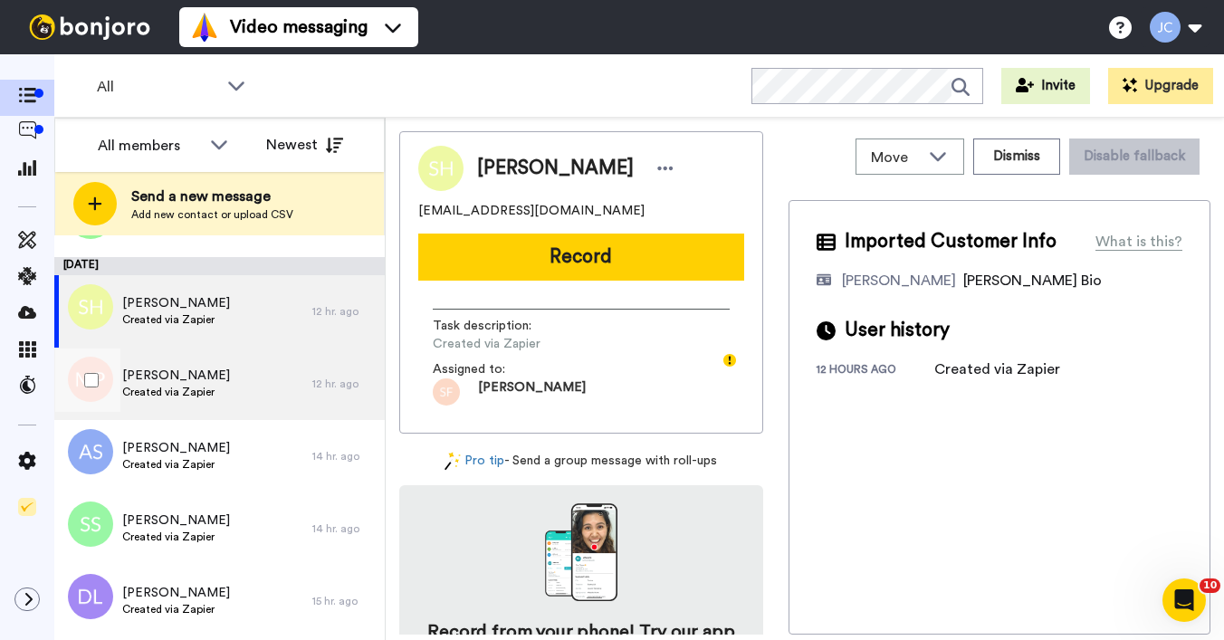
click at [196, 367] on span "Marsha Patman" at bounding box center [176, 376] width 108 height 18
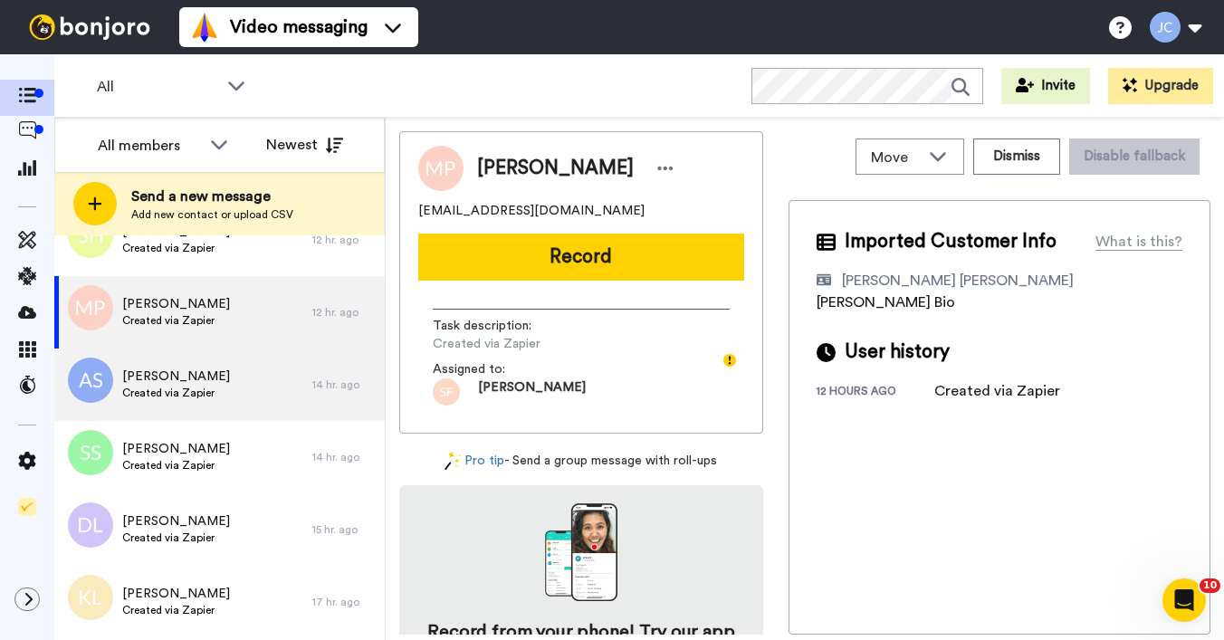
scroll to position [484, 0]
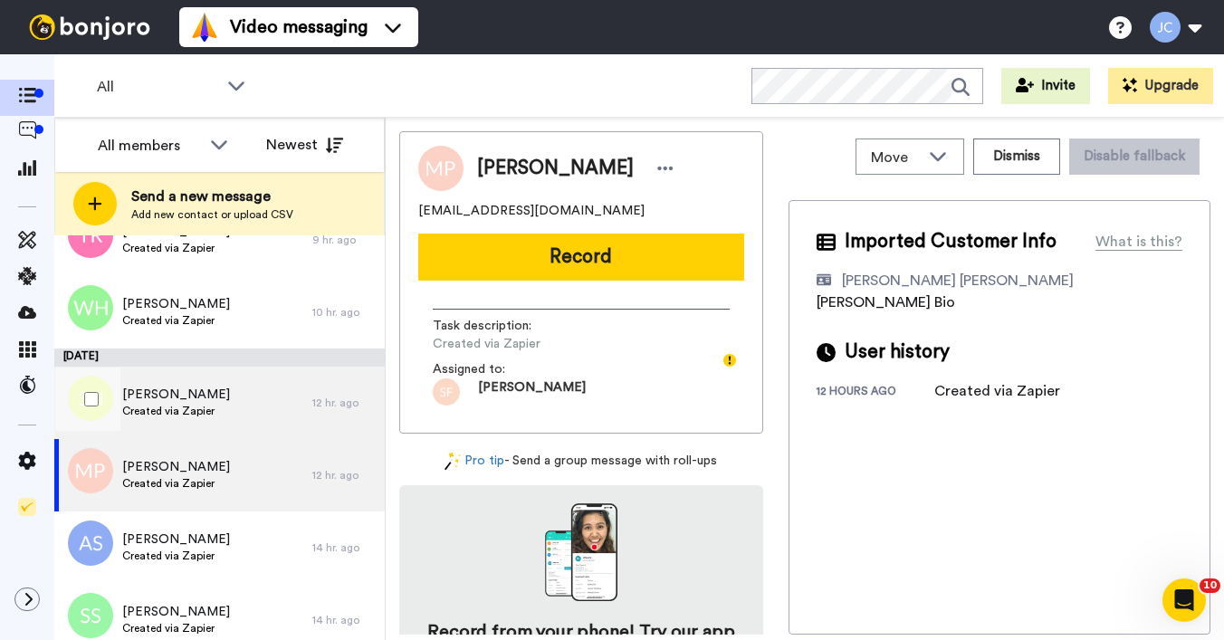
click at [195, 405] on span "Created via Zapier" at bounding box center [176, 411] width 108 height 14
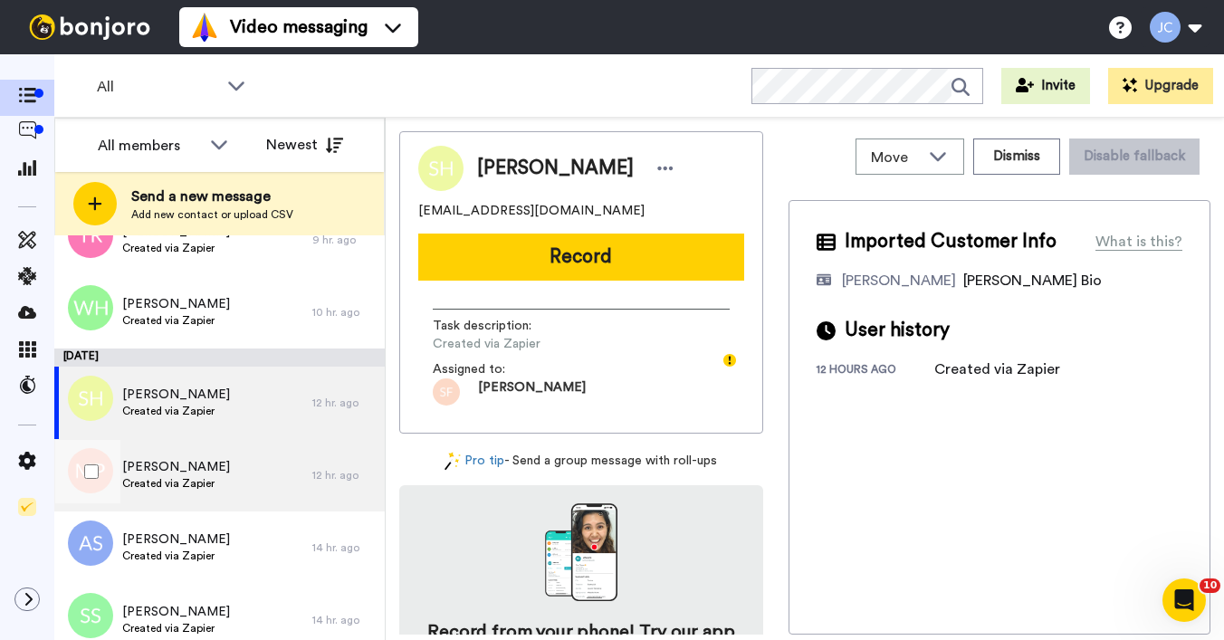
click at [182, 456] on div "Marsha Patman Created via Zapier" at bounding box center [183, 475] width 258 height 72
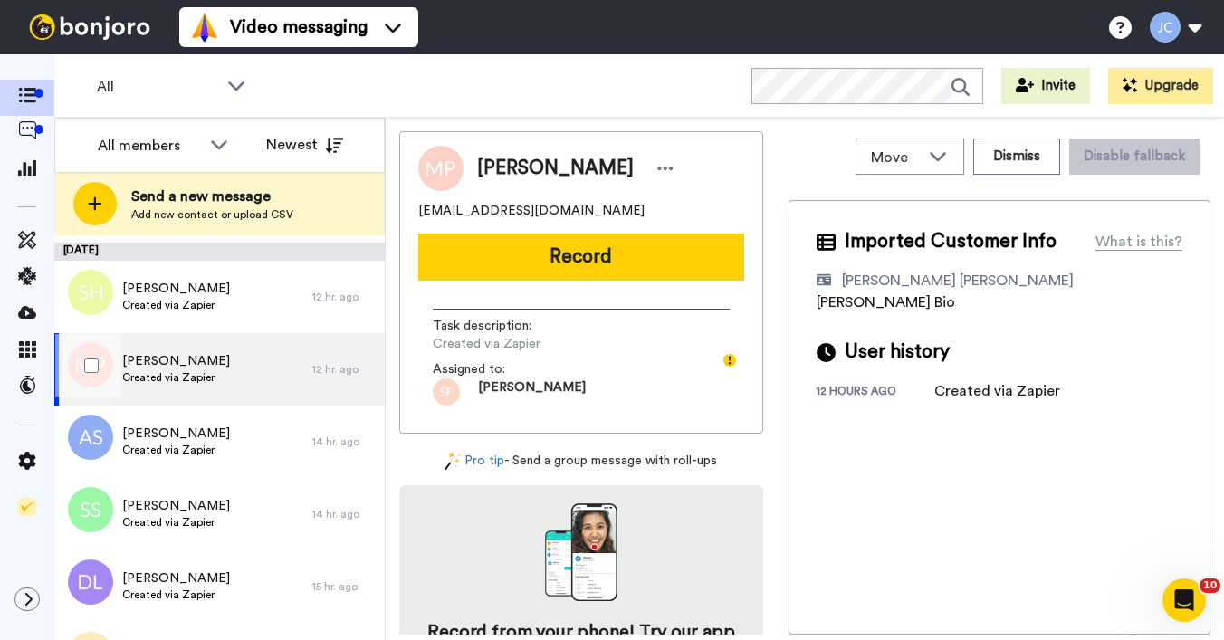
scroll to position [594, 0]
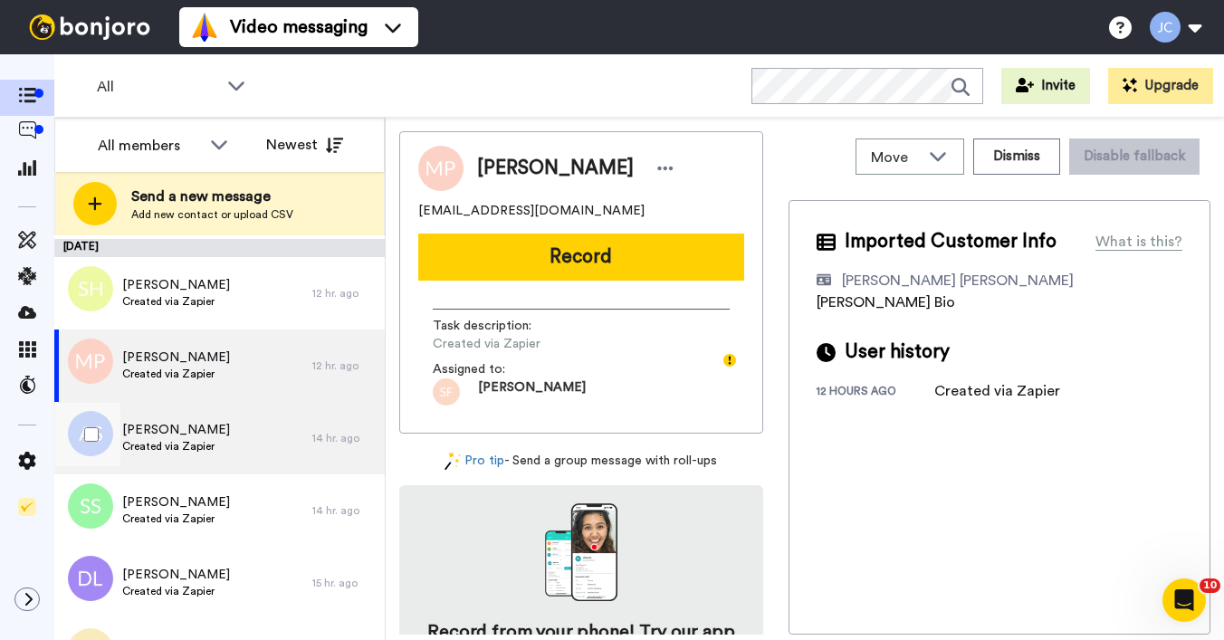
click at [185, 447] on span "Created via Zapier" at bounding box center [176, 446] width 108 height 14
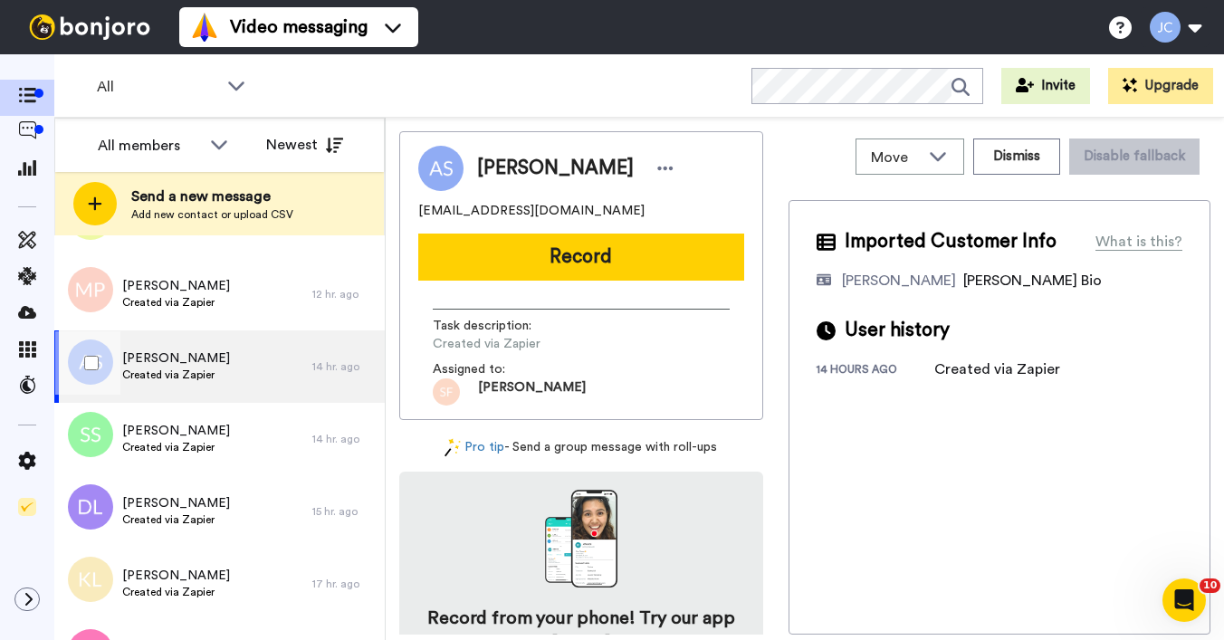
scroll to position [713, 0]
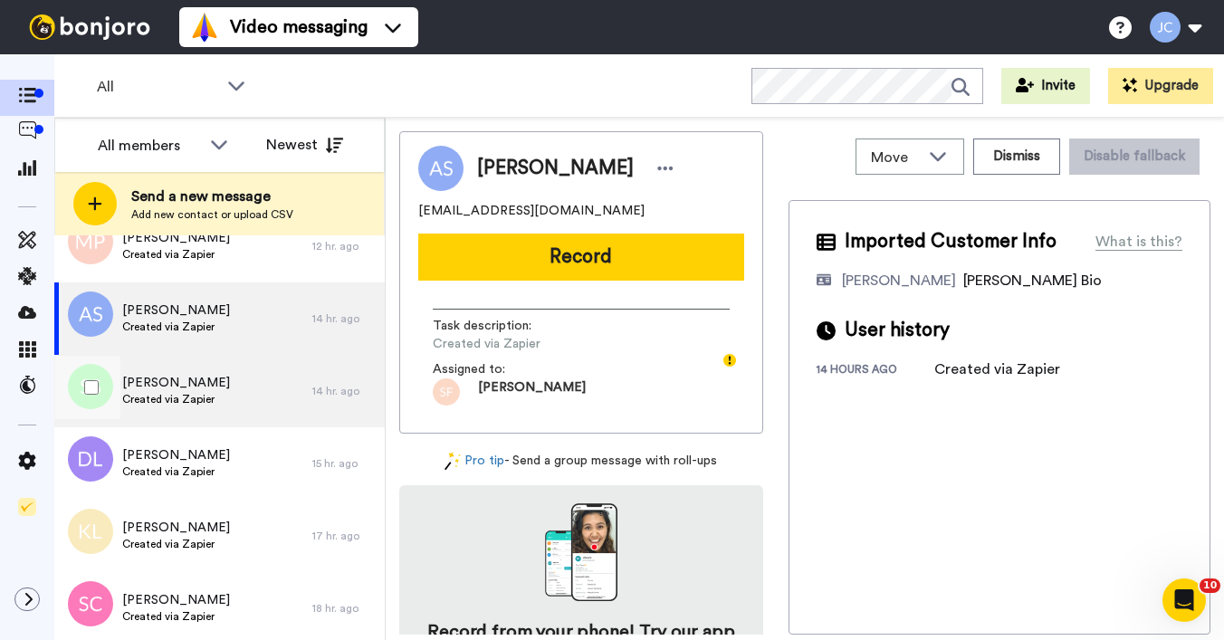
click at [189, 398] on span "Created via Zapier" at bounding box center [176, 399] width 108 height 14
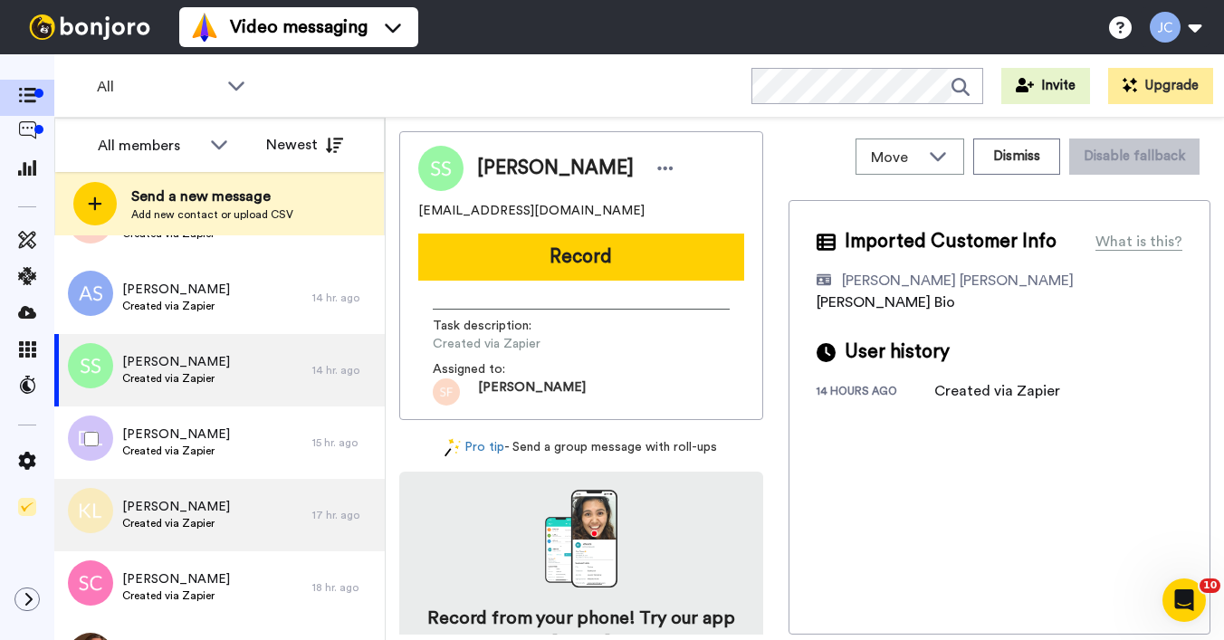
scroll to position [767, 0]
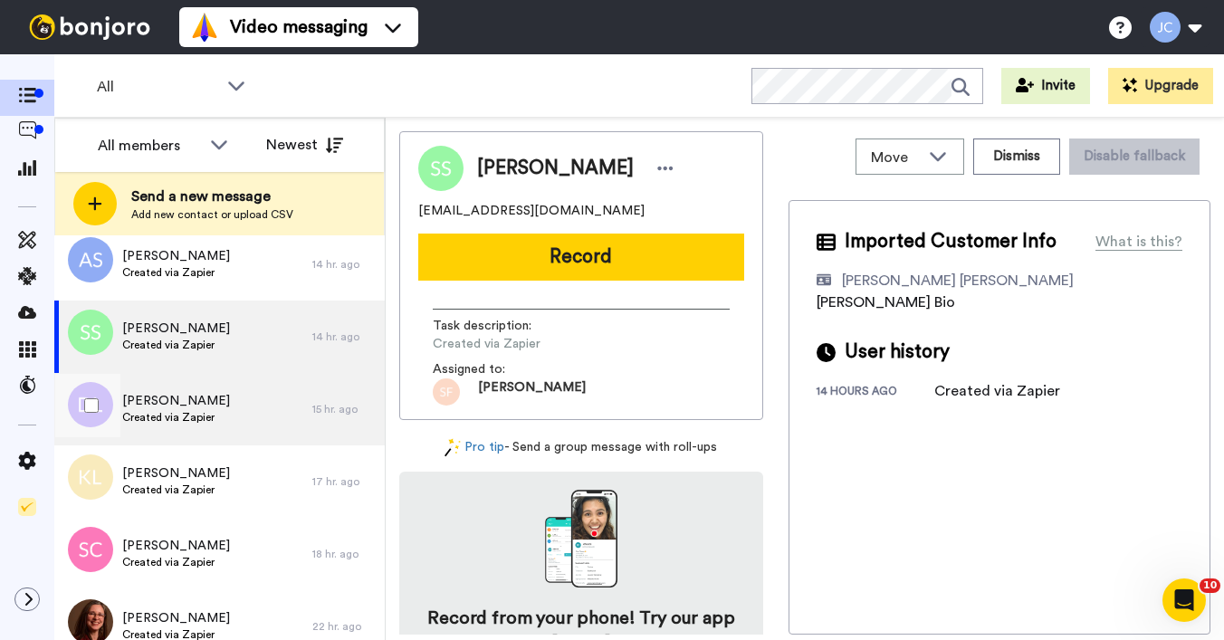
click at [175, 423] on span "Created via Zapier" at bounding box center [176, 417] width 108 height 14
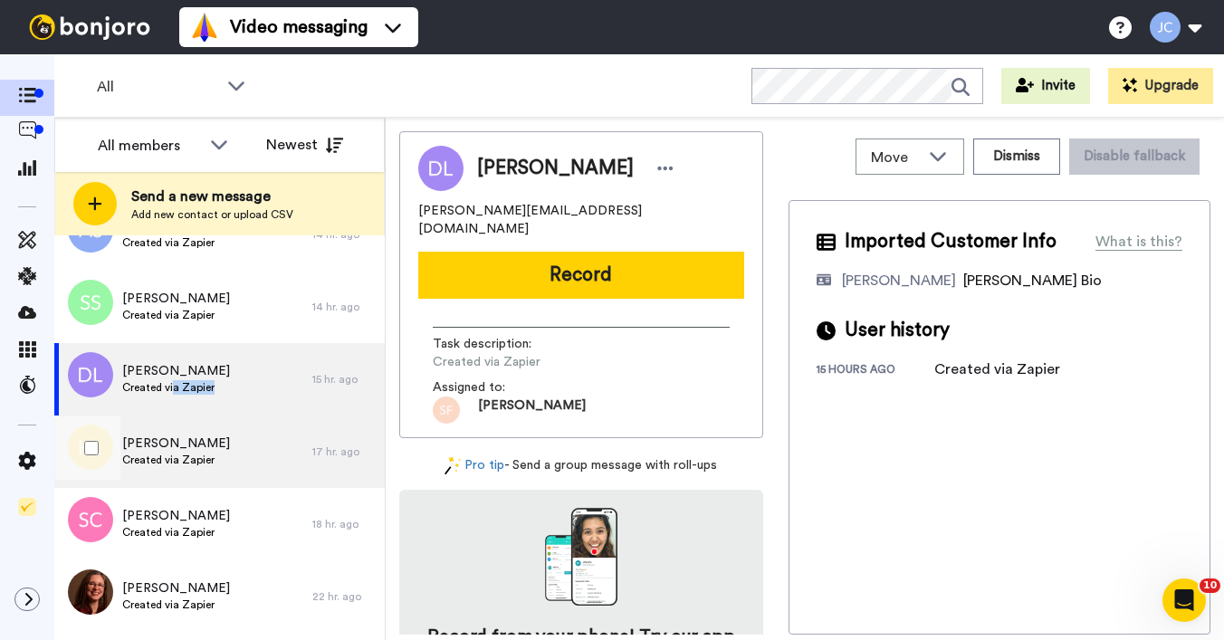
scroll to position [890, 0]
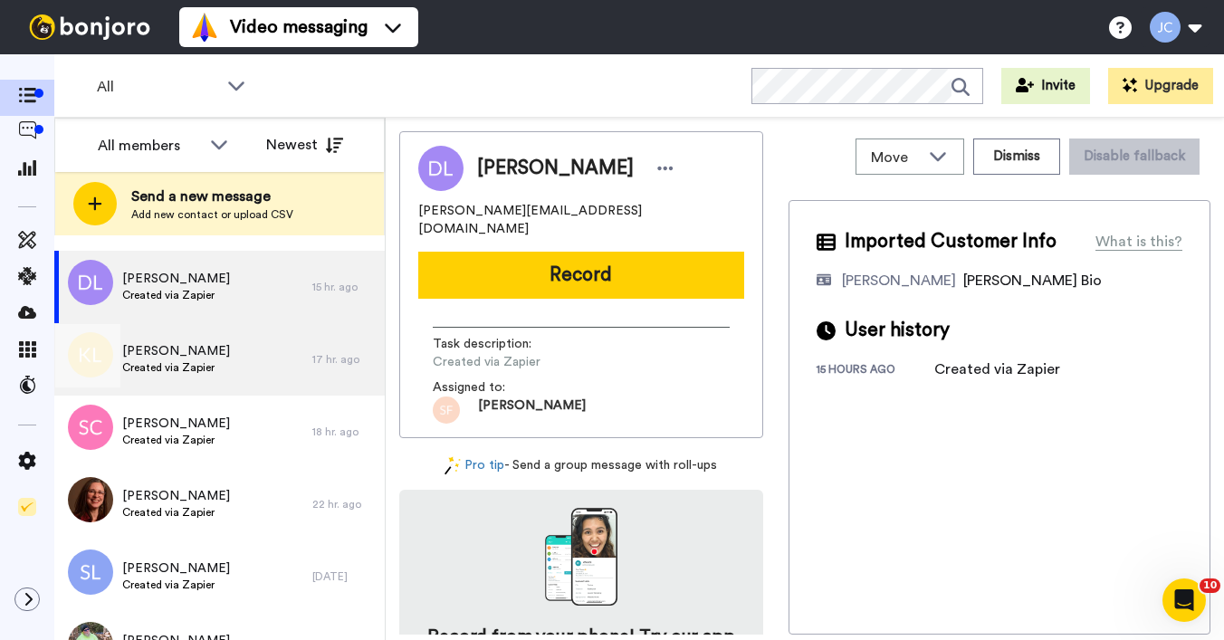
click at [189, 363] on span "Created via Zapier" at bounding box center [176, 367] width 108 height 14
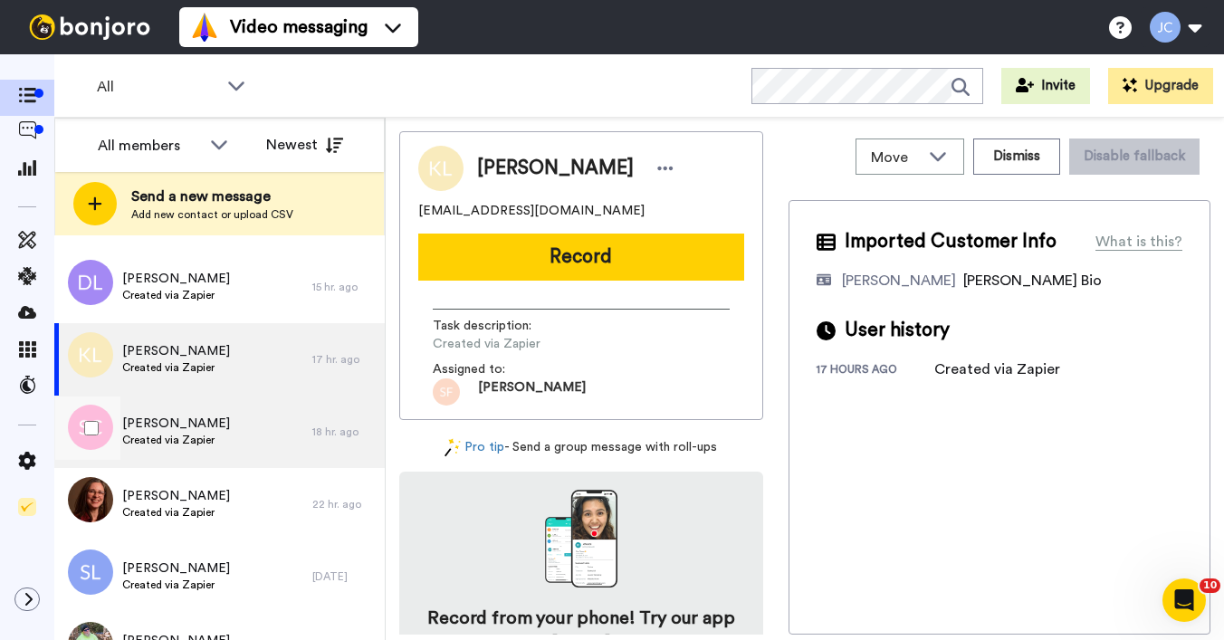
click at [177, 432] on span "Sylvia Cooper" at bounding box center [176, 424] width 108 height 18
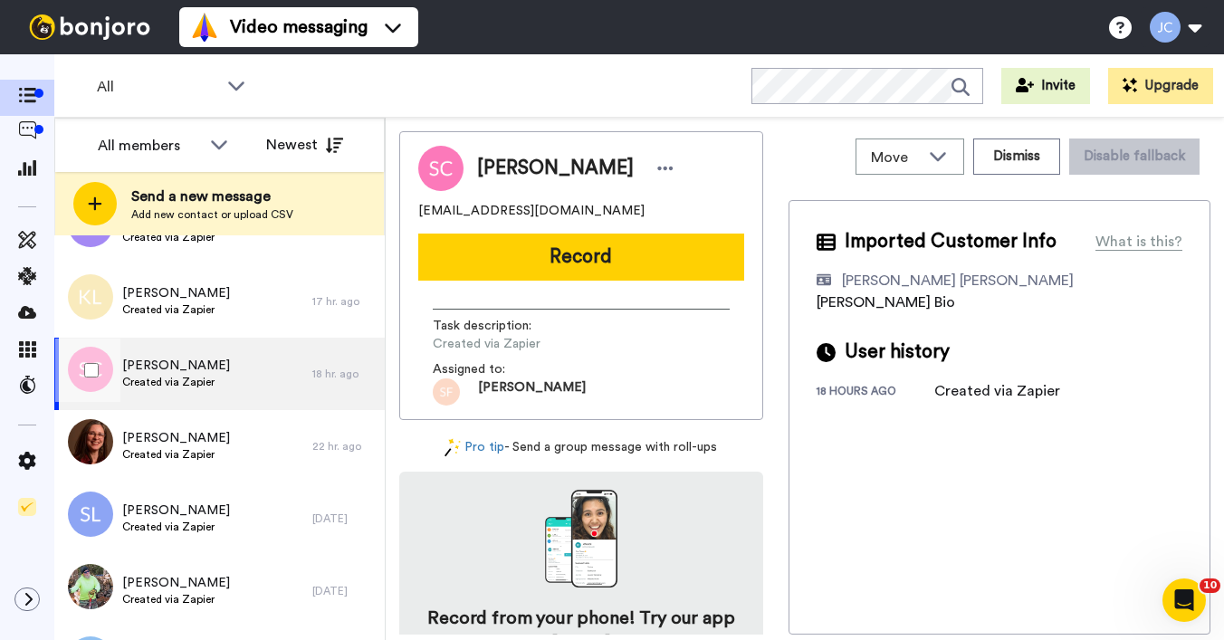
scroll to position [978, 0]
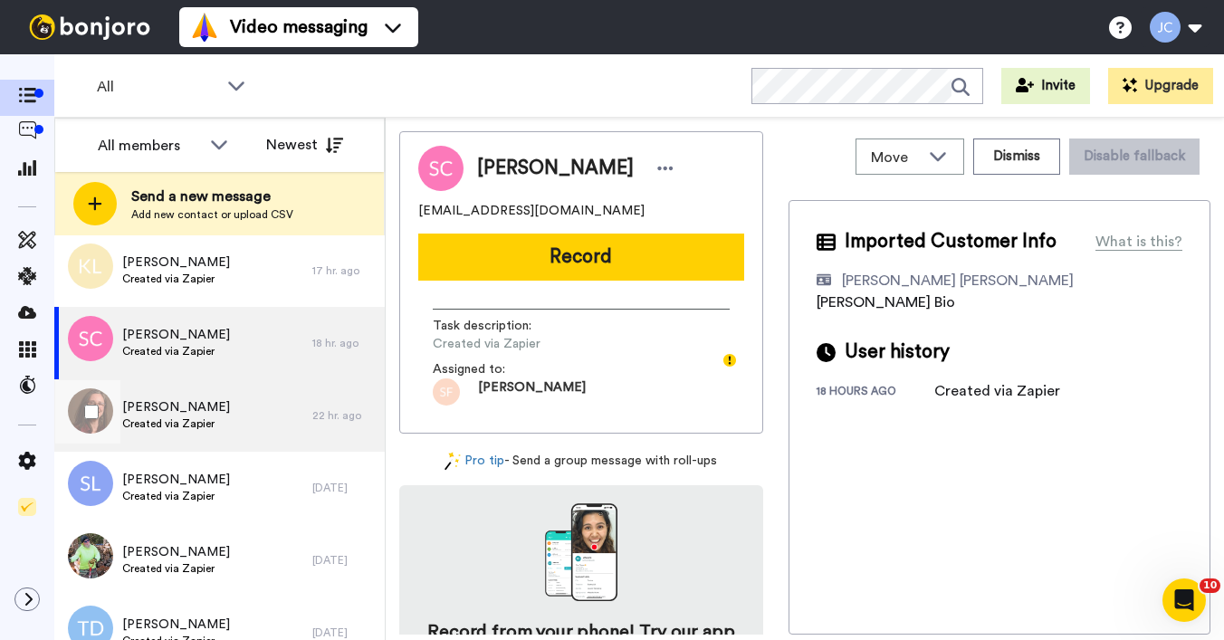
click at [178, 430] on span "Created via Zapier" at bounding box center [176, 423] width 108 height 14
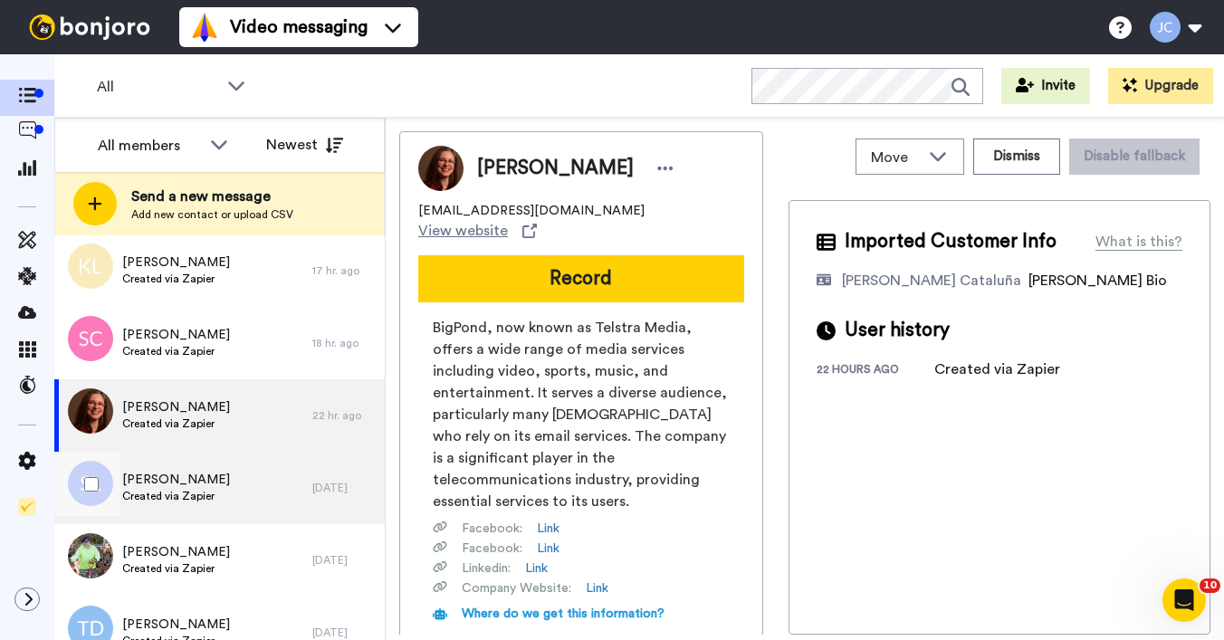
click at [167, 471] on span "Stephanie Lee" at bounding box center [176, 480] width 108 height 18
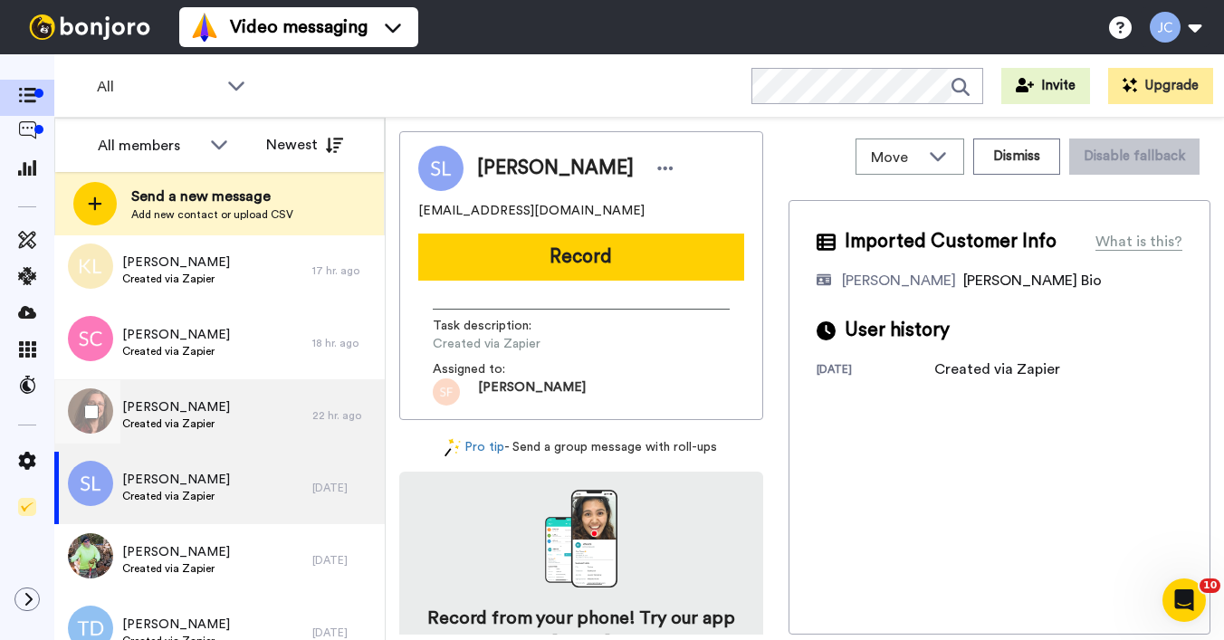
click at [176, 422] on span "Created via Zapier" at bounding box center [176, 423] width 108 height 14
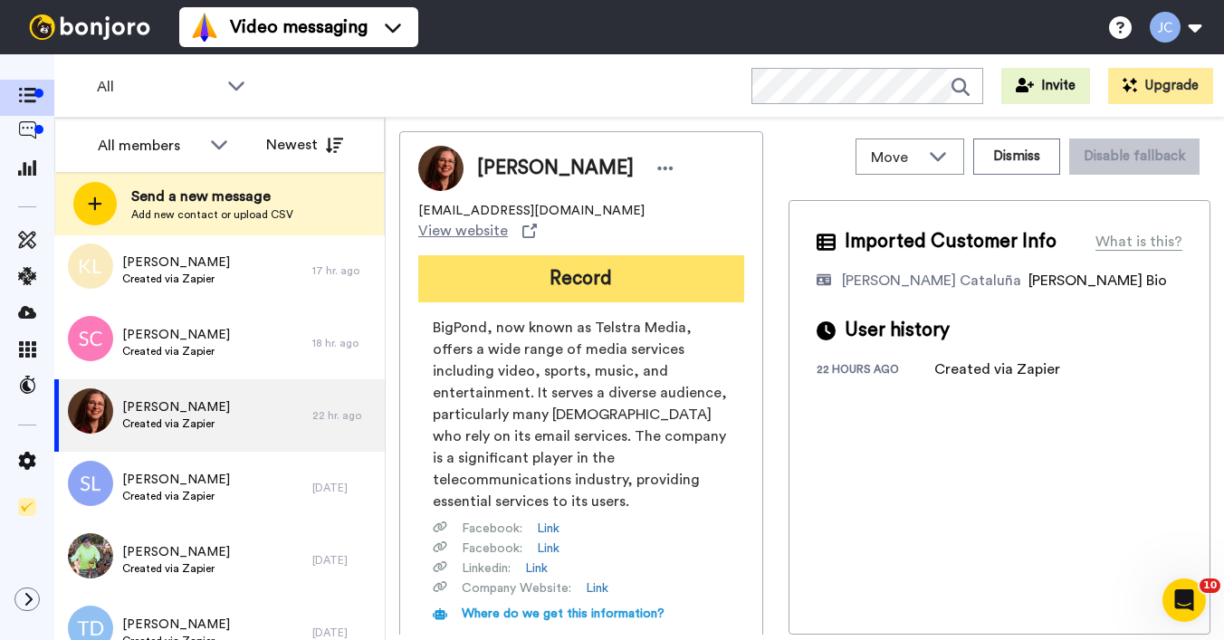
click at [546, 255] on button "Record" at bounding box center [581, 278] width 326 height 47
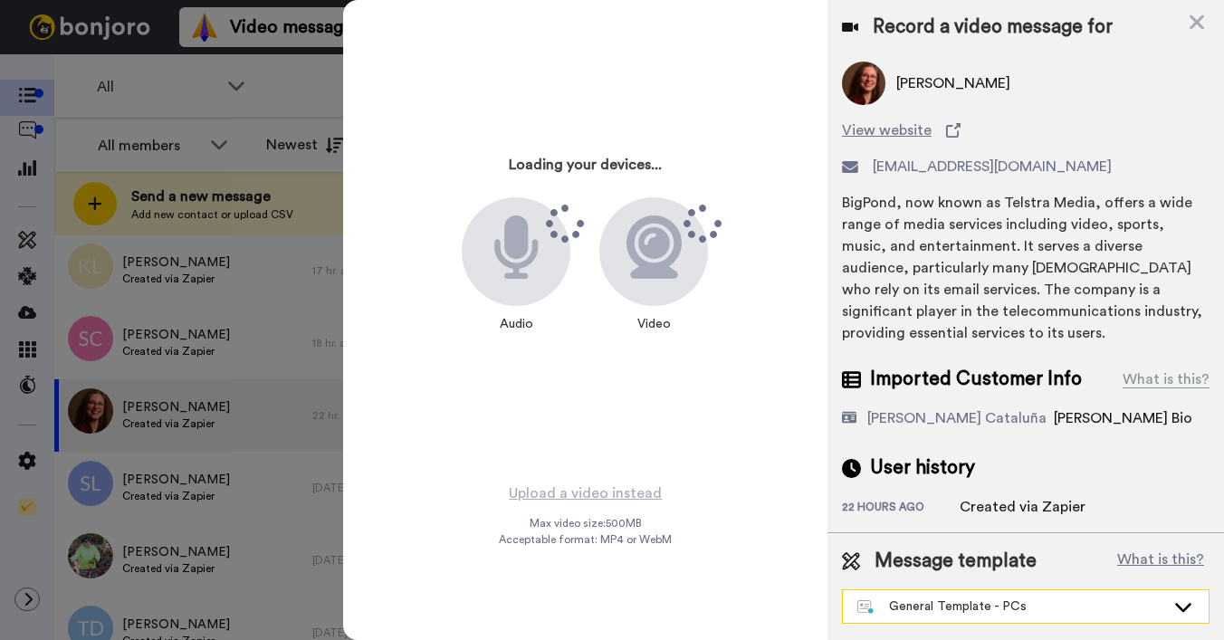
click at [981, 607] on div "General Template - PCs" at bounding box center [1011, 606] width 308 height 18
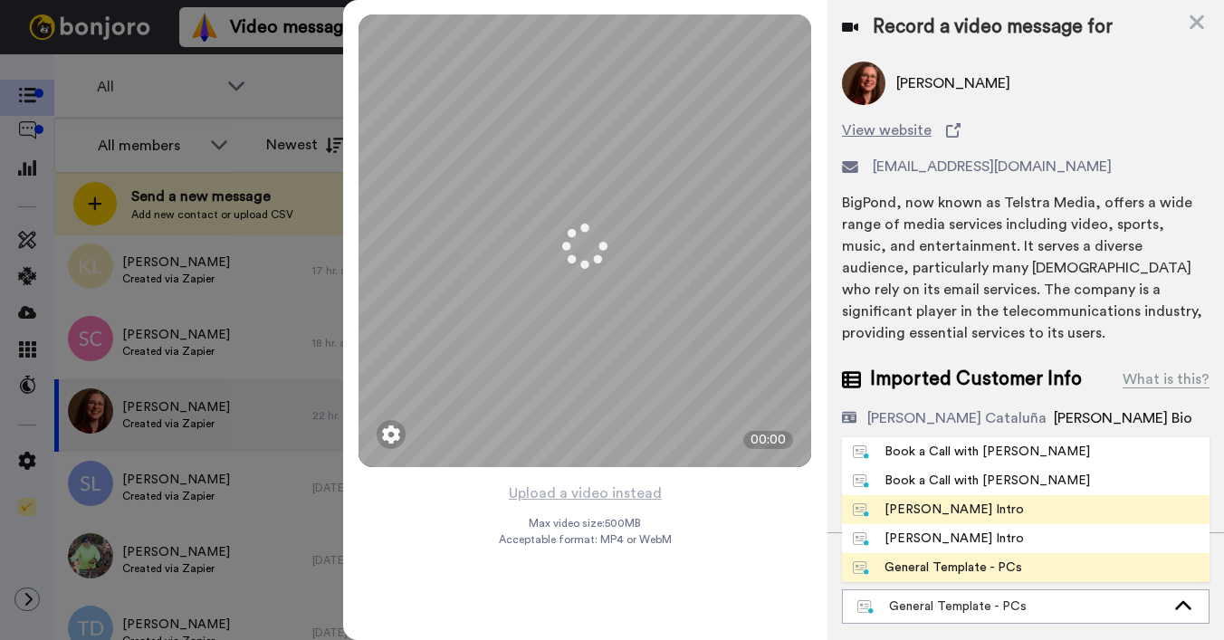
click at [959, 520] on li "[PERSON_NAME] Intro" at bounding box center [1025, 509] width 367 height 29
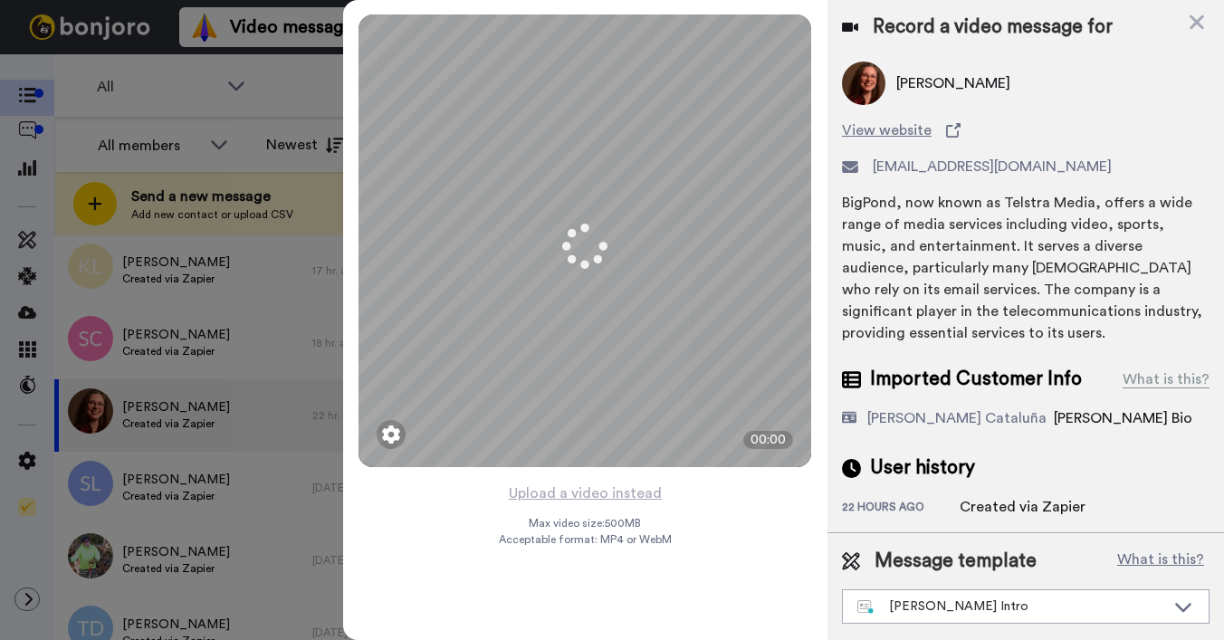
click at [962, 511] on div "Record a video message for Debra Berens View website tifcait@bigpond.com BigPon…" at bounding box center [1025, 320] width 396 height 640
click at [962, 511] on div "Created via Zapier" at bounding box center [1022, 507] width 126 height 22
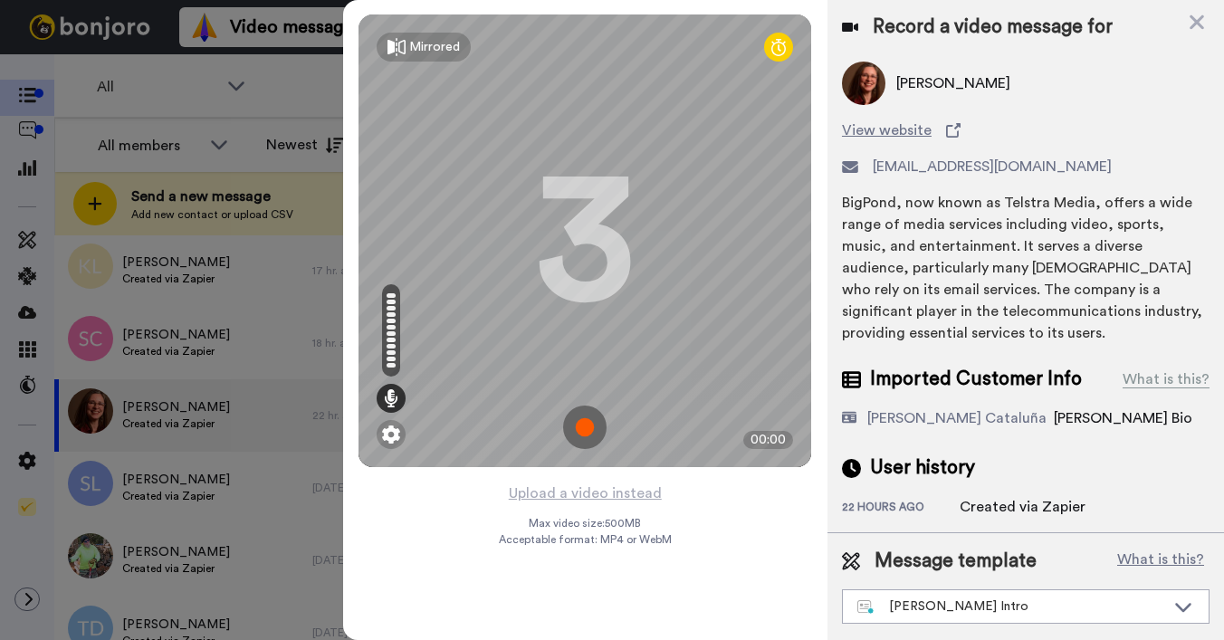
click at [597, 493] on button "Upload a video instead" at bounding box center [585, 493] width 164 height 24
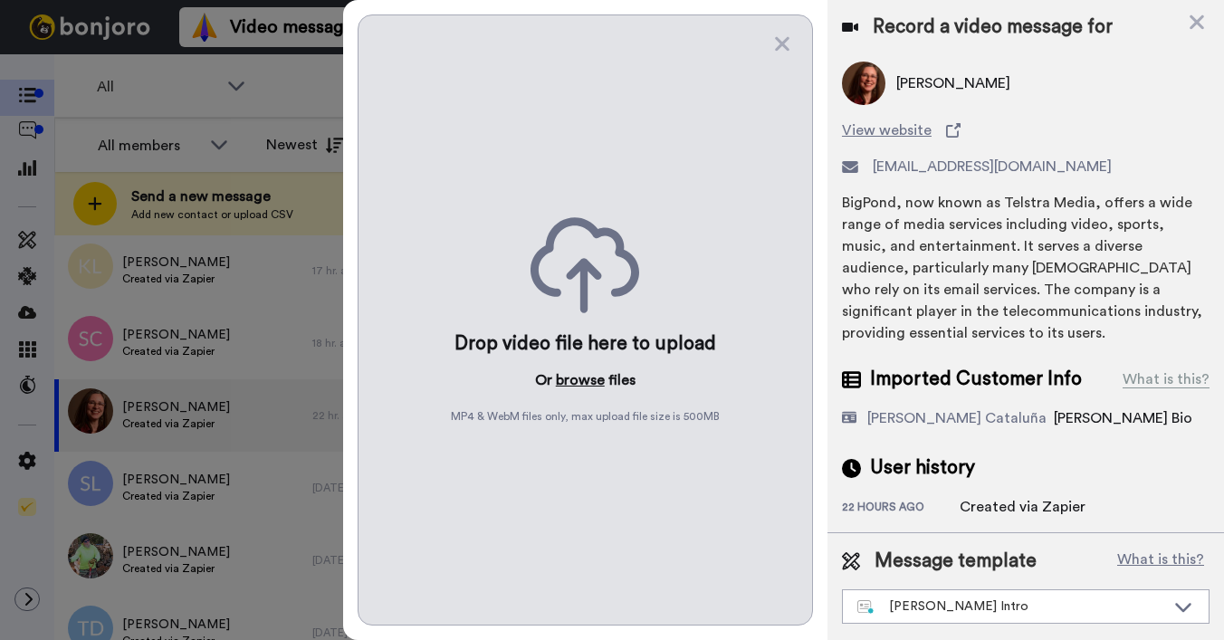
click at [571, 383] on button "browse" at bounding box center [580, 380] width 49 height 22
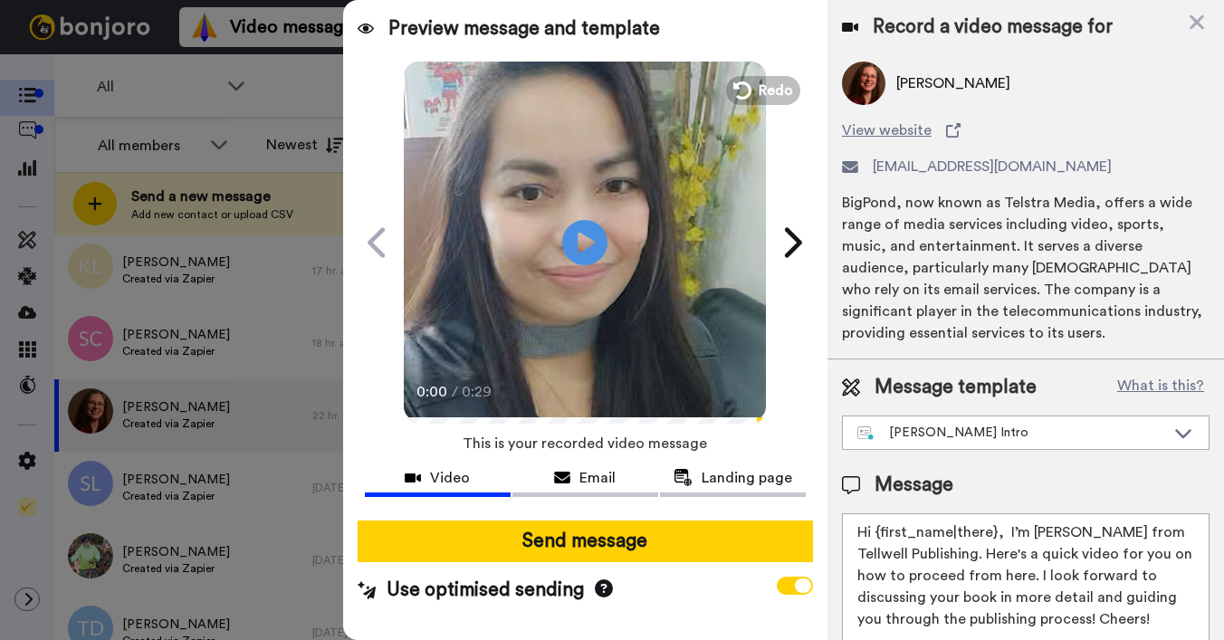
drag, startPoint x: 876, startPoint y: 530, endPoint x: 994, endPoint y: 539, distance: 117.9
click at [994, 539] on textarea "Hi {first_name|there}, I’m Joe from Tellwell Publishing. Here's a quick video f…" at bounding box center [1025, 594] width 367 height 163
type textarea "Hi Debrs, I’m Joe from Tellwell Publishing. Here's a quick video for you on how…"
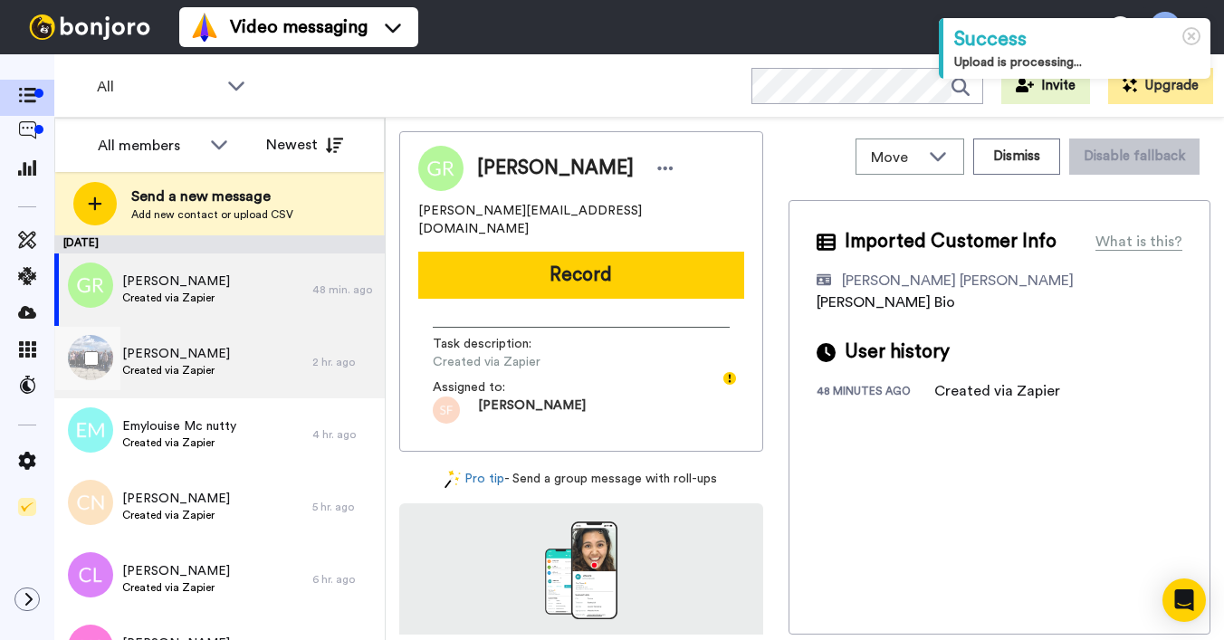
drag, startPoint x: 193, startPoint y: 350, endPoint x: 195, endPoint y: 365, distance: 14.6
click at [193, 350] on span "[PERSON_NAME]" at bounding box center [176, 354] width 108 height 18
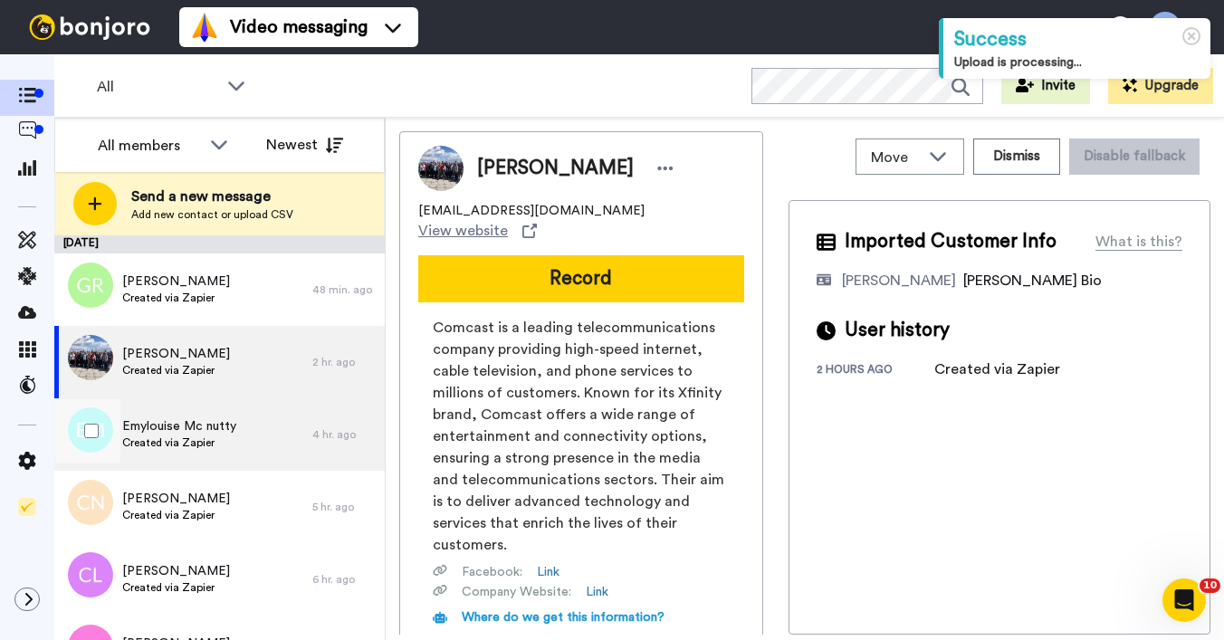
click at [192, 429] on span "Emylouise Mc nutty" at bounding box center [179, 426] width 114 height 18
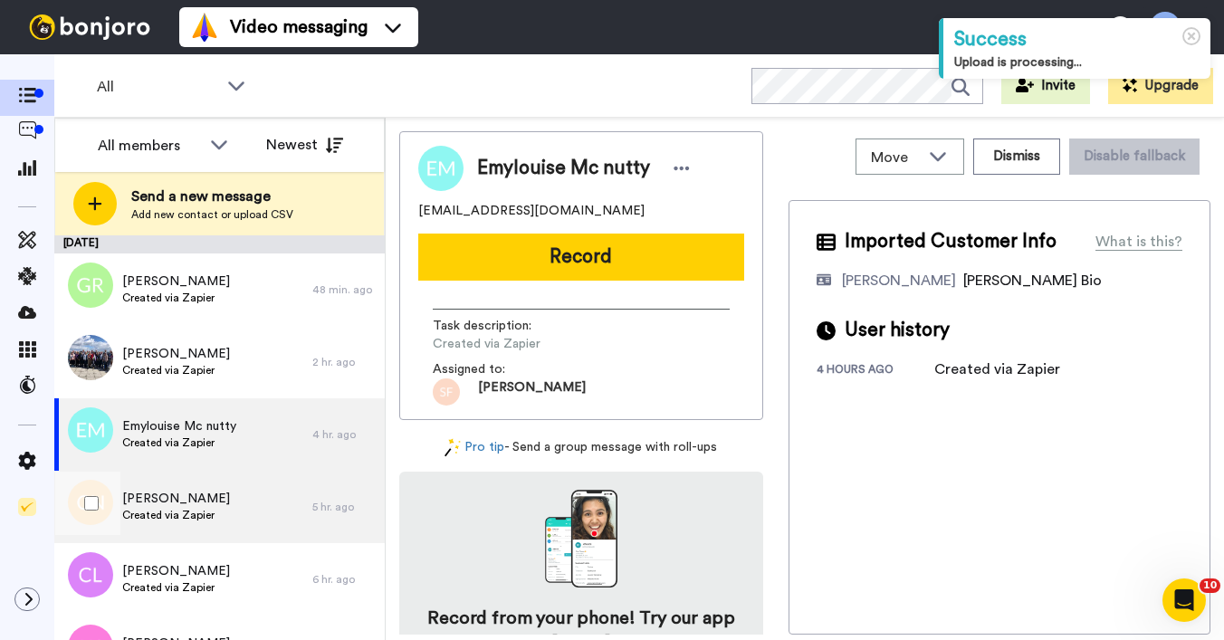
click at [204, 508] on span "Created via Zapier" at bounding box center [176, 515] width 108 height 14
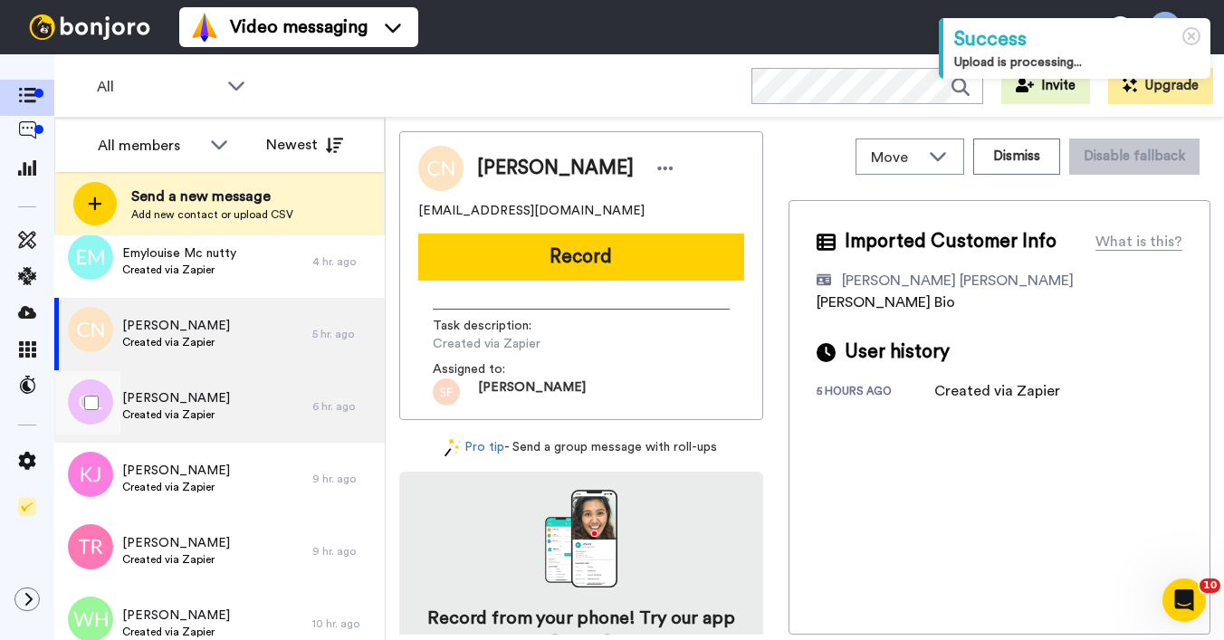
scroll to position [176, 0]
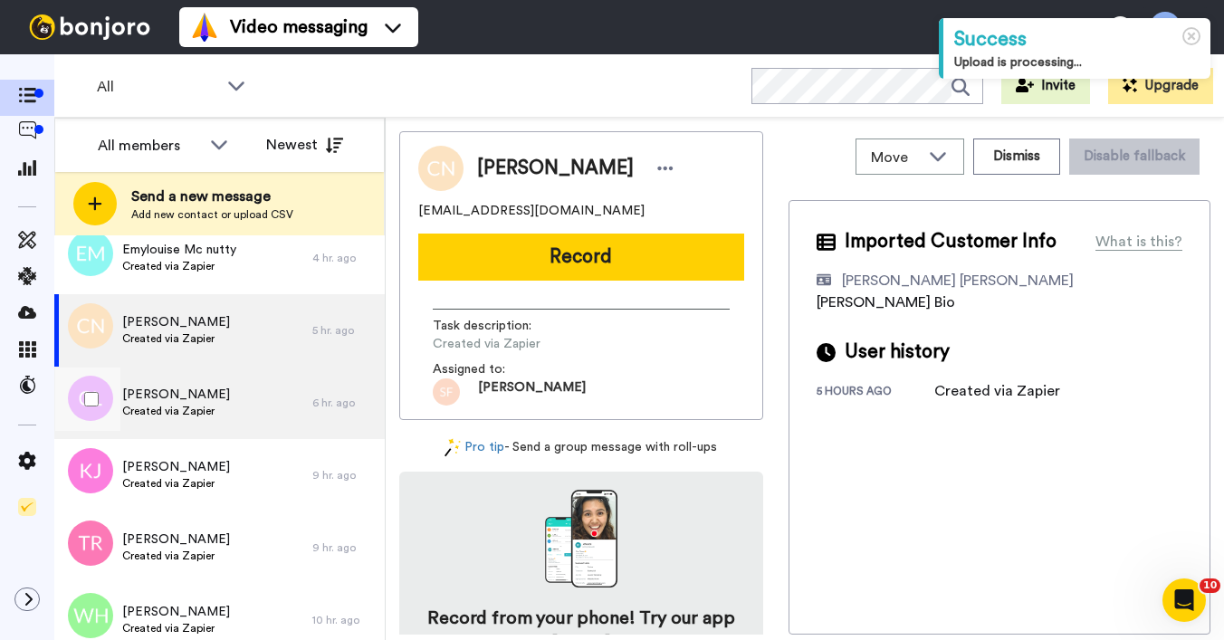
click at [197, 405] on span "Created via Zapier" at bounding box center [176, 411] width 108 height 14
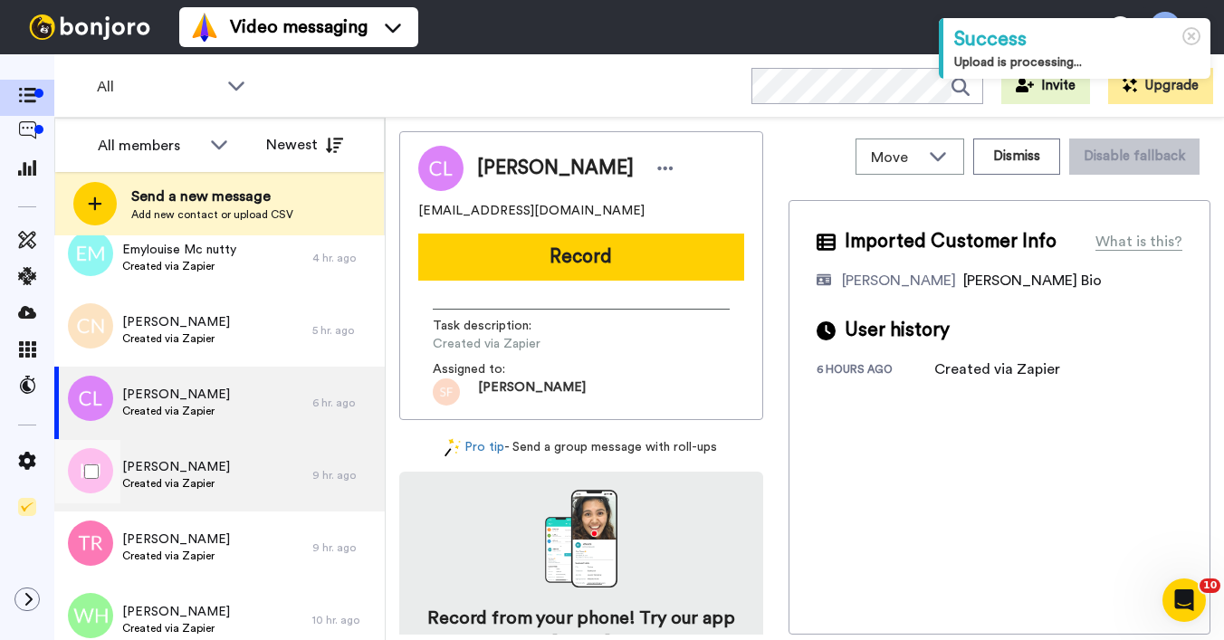
click at [172, 465] on span "Kevin Johnston" at bounding box center [176, 467] width 108 height 18
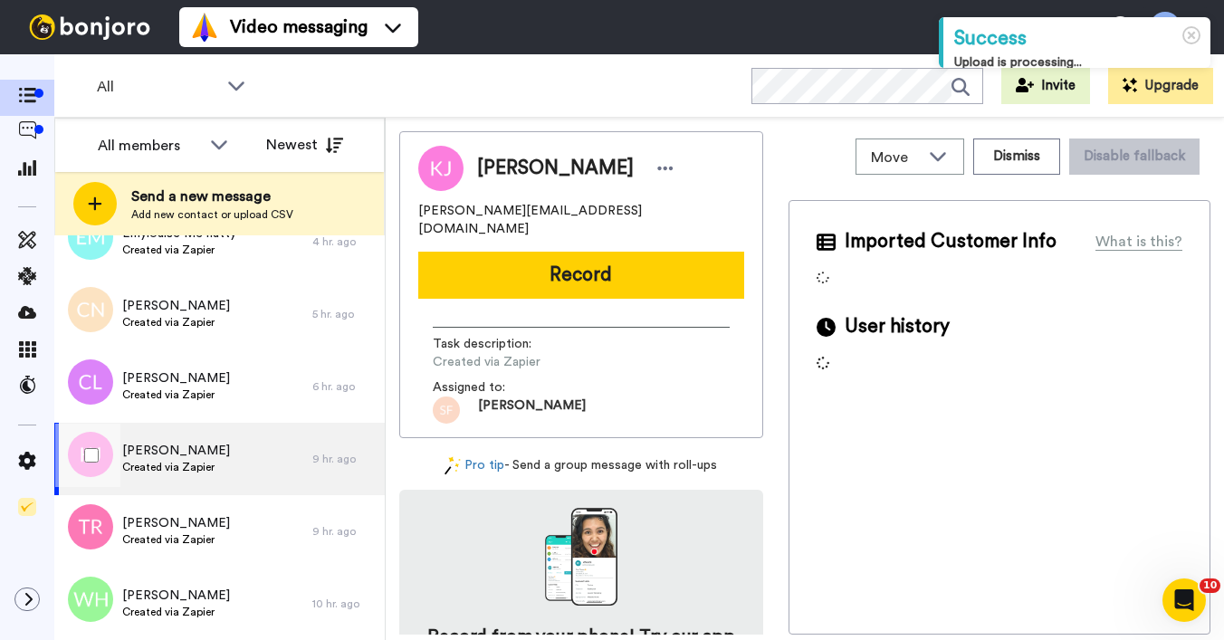
scroll to position [280, 0]
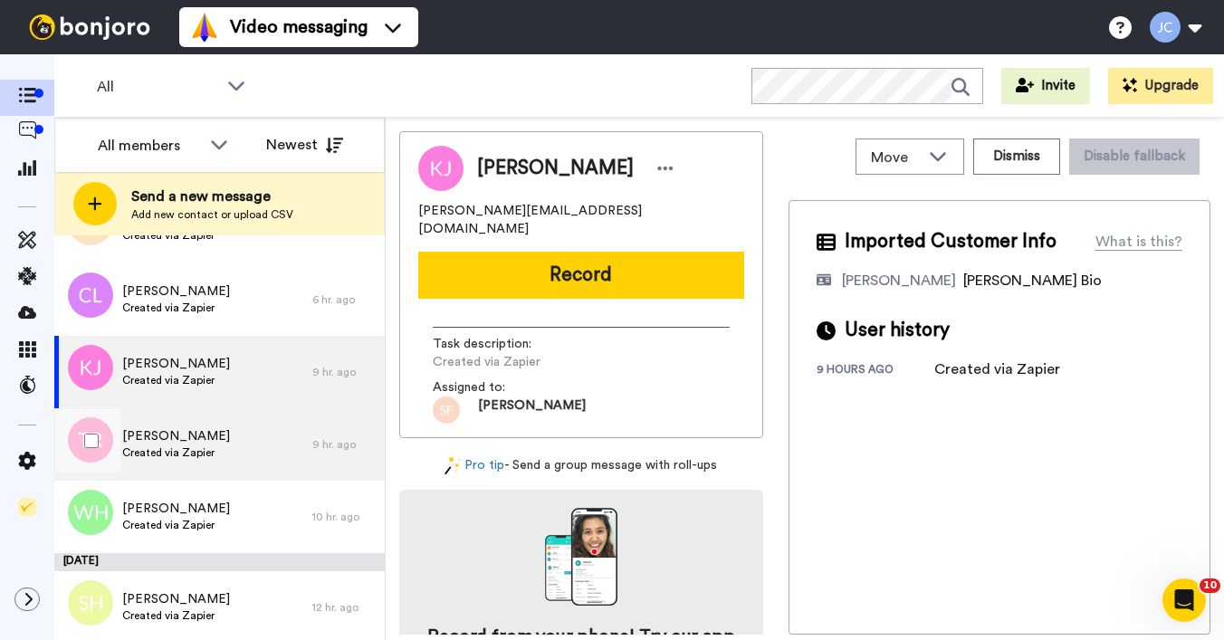
click at [177, 455] on span "Created via Zapier" at bounding box center [176, 452] width 108 height 14
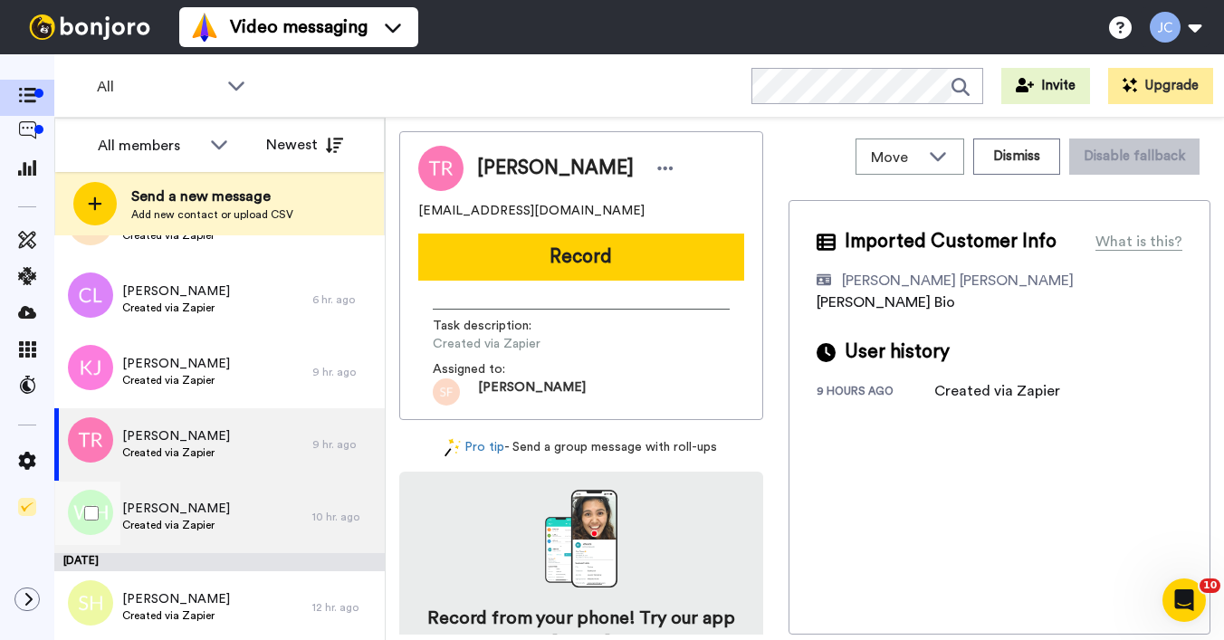
click at [168, 520] on span "Created via Zapier" at bounding box center [176, 525] width 108 height 14
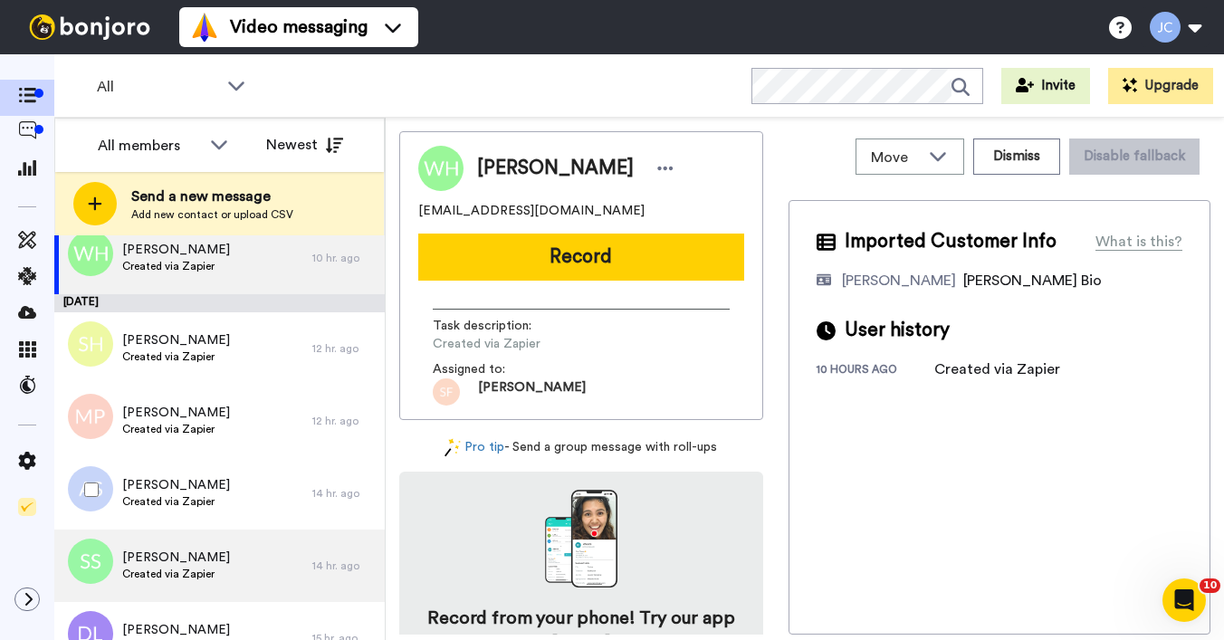
scroll to position [595, 0]
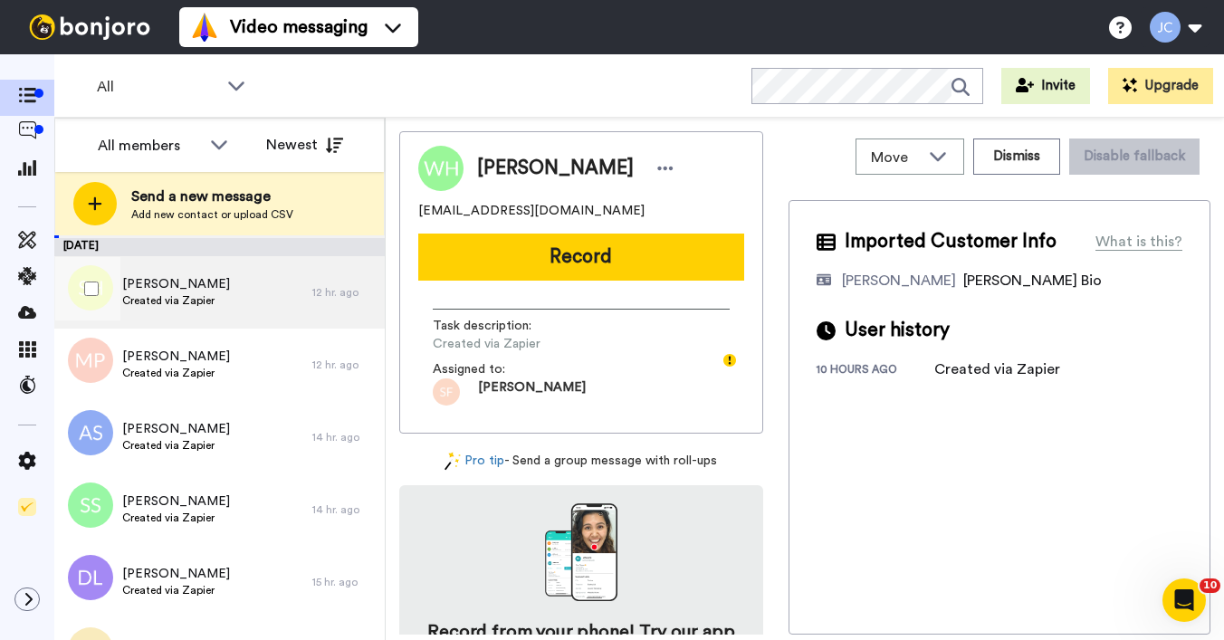
click at [194, 314] on div "Shareese Hamer Created via Zapier" at bounding box center [183, 292] width 258 height 72
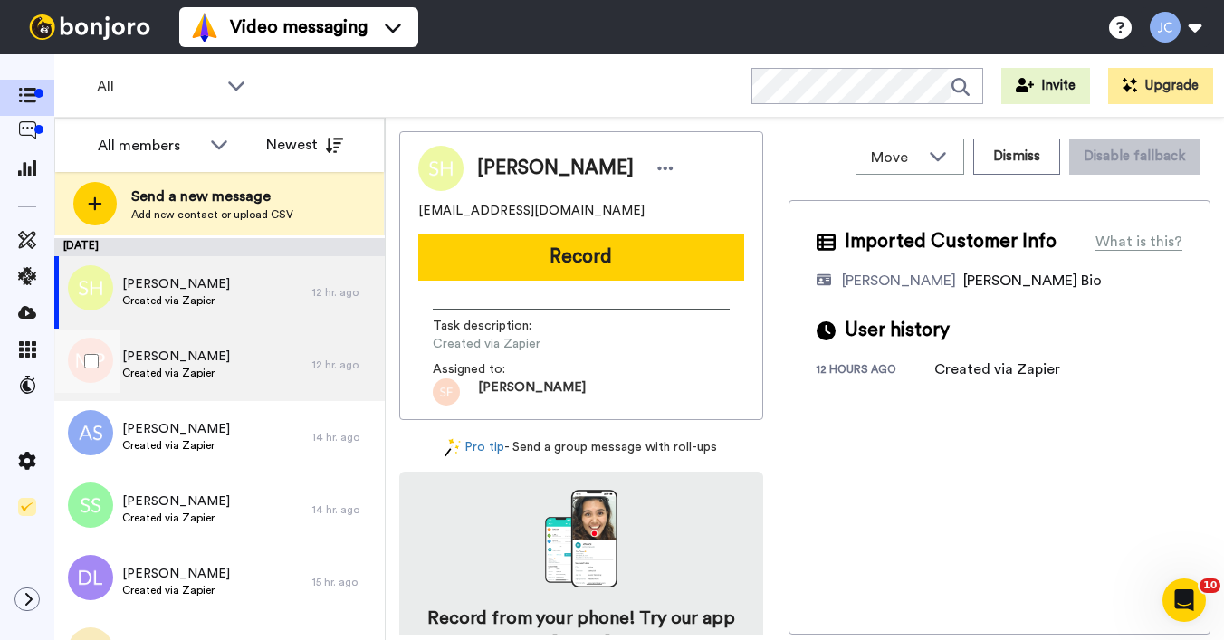
click at [183, 366] on span "Created via Zapier" at bounding box center [176, 373] width 108 height 14
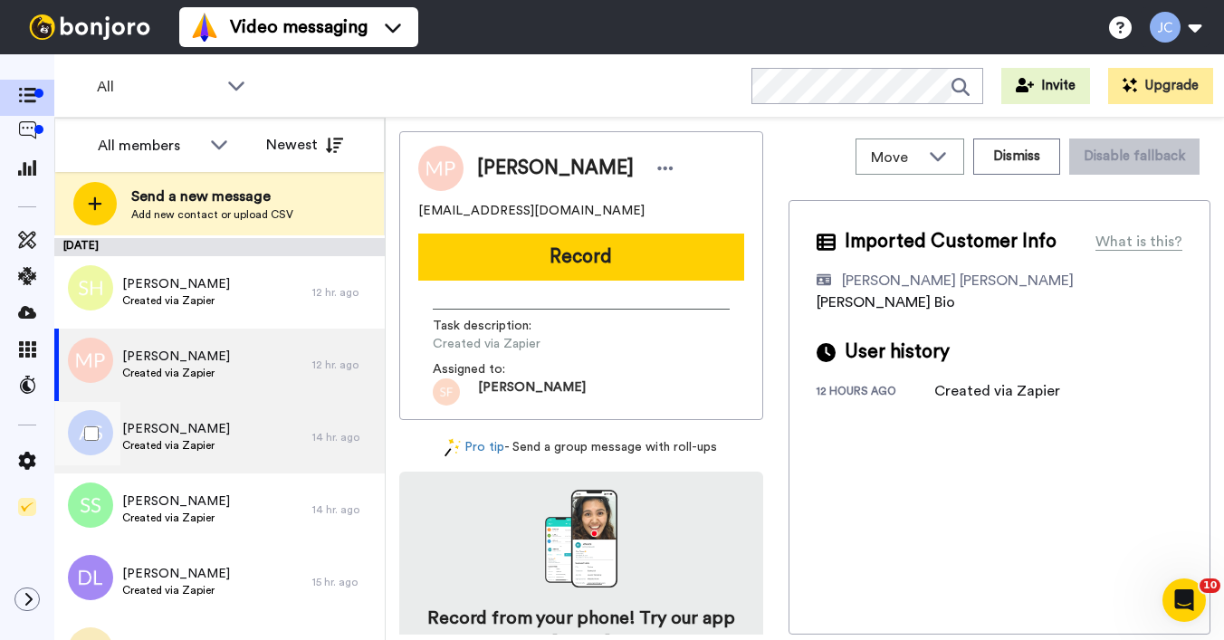
click at [161, 449] on span "Created via Zapier" at bounding box center [176, 445] width 108 height 14
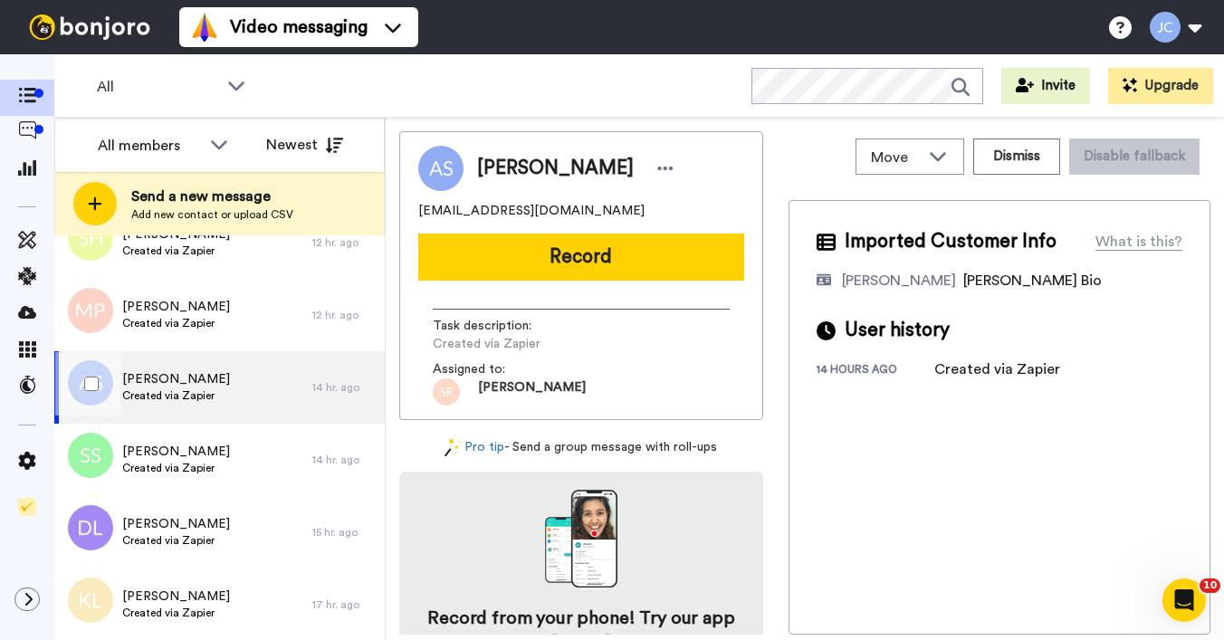
scroll to position [676, 0]
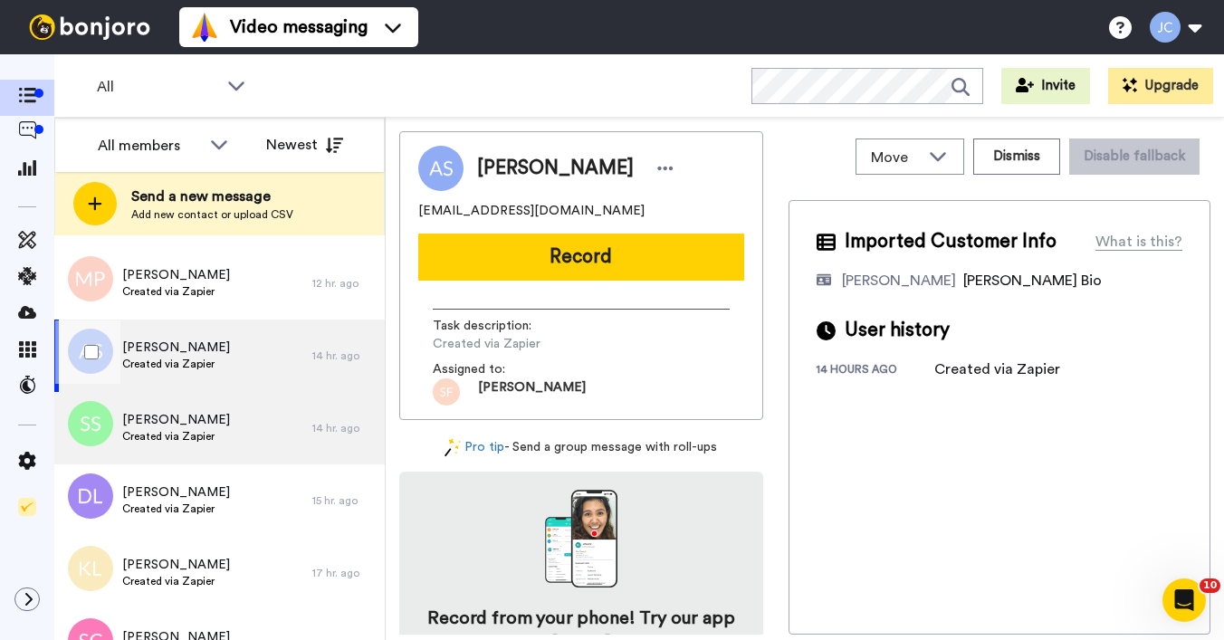
click at [164, 446] on div "Sy Smith Created via Zapier" at bounding box center [183, 428] width 258 height 72
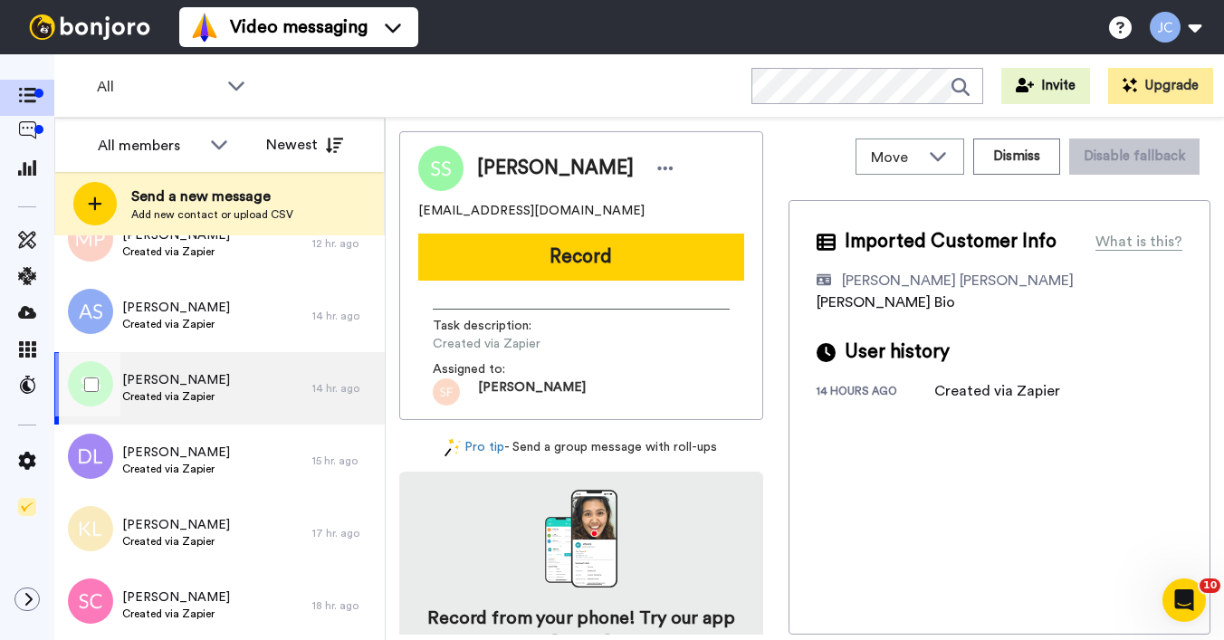
scroll to position [781, 0]
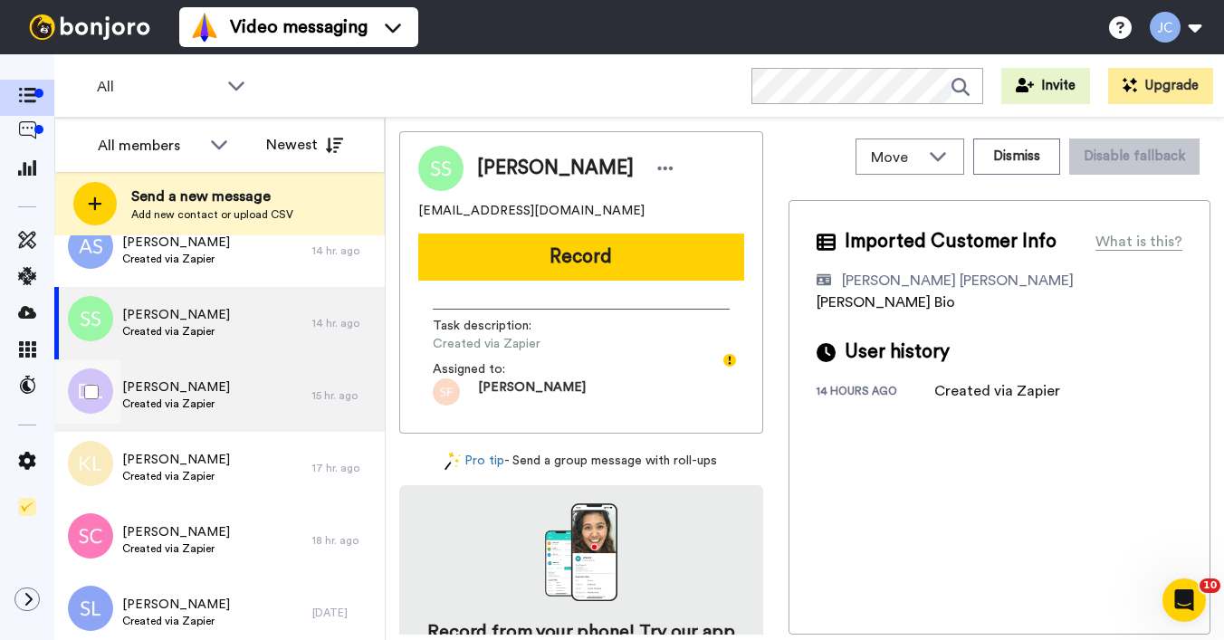
click at [164, 415] on div "Daniel Lakin Created via Zapier" at bounding box center [183, 395] width 258 height 72
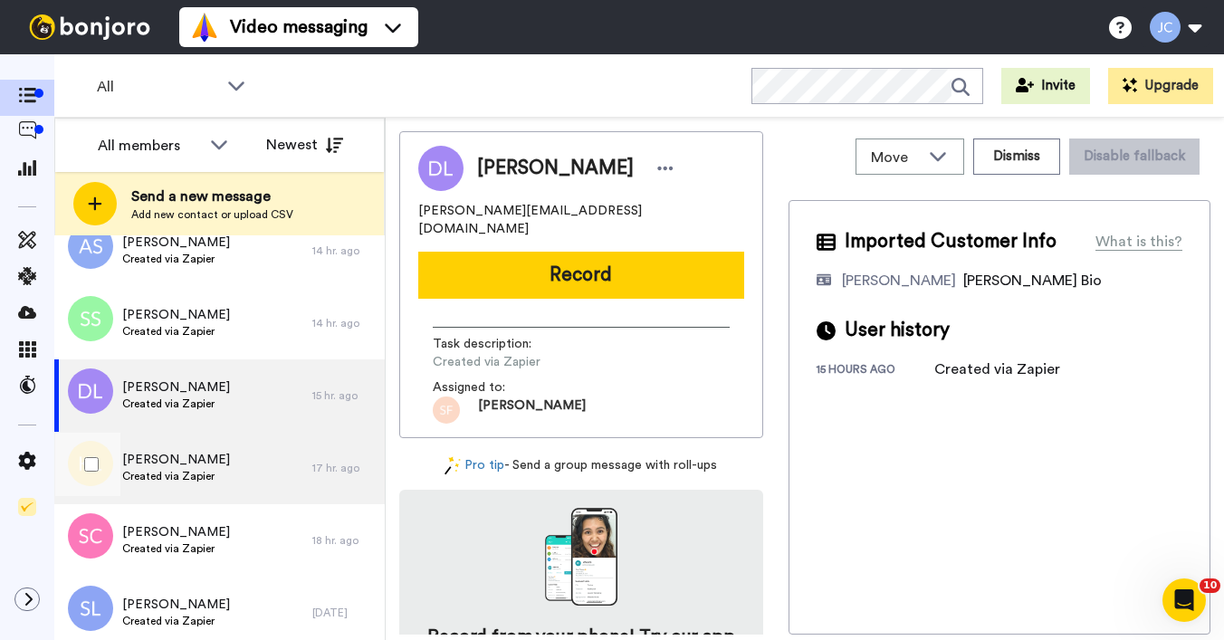
click at [157, 462] on span "Karen Logan" at bounding box center [176, 460] width 108 height 18
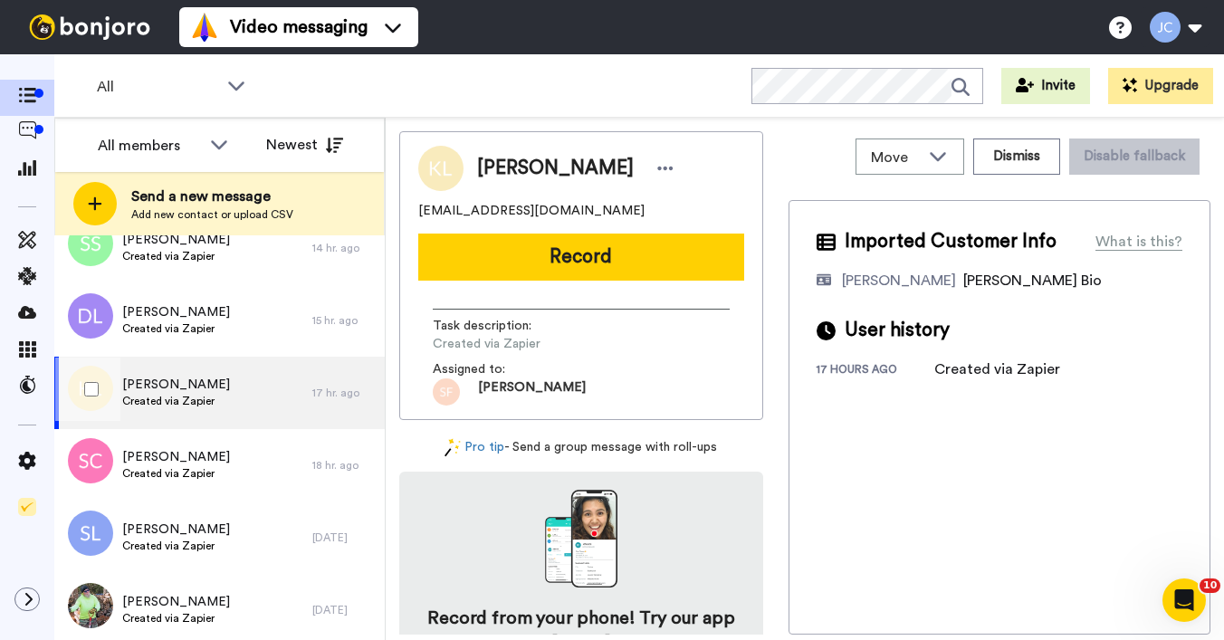
scroll to position [896, 0]
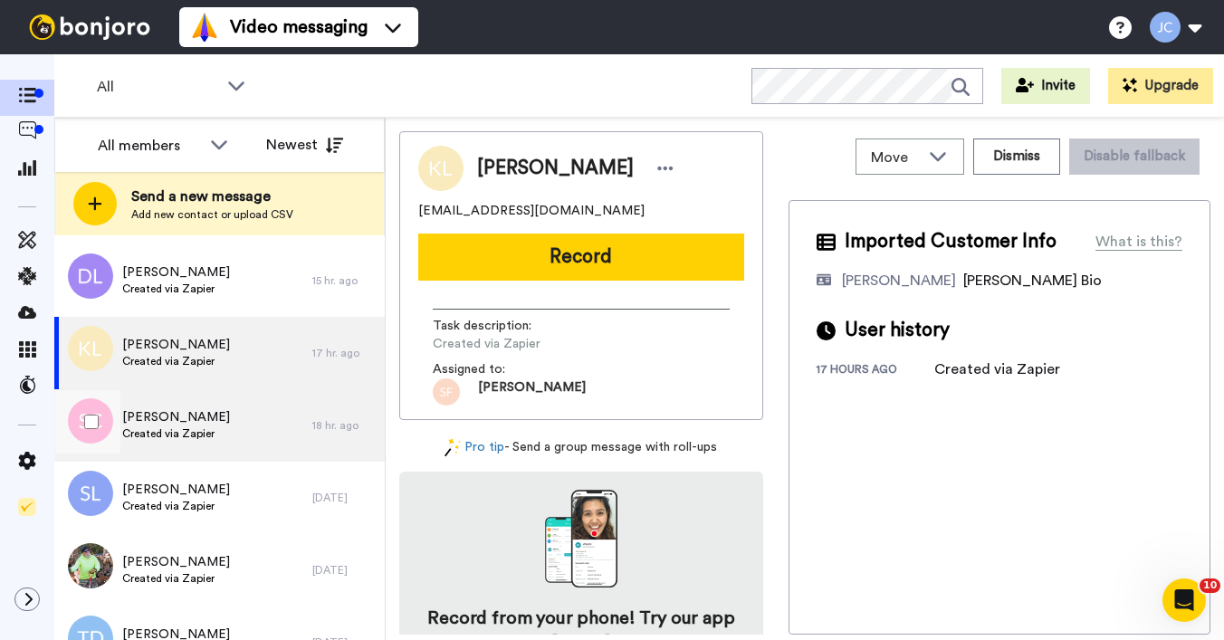
click at [159, 430] on span "Created via Zapier" at bounding box center [176, 433] width 108 height 14
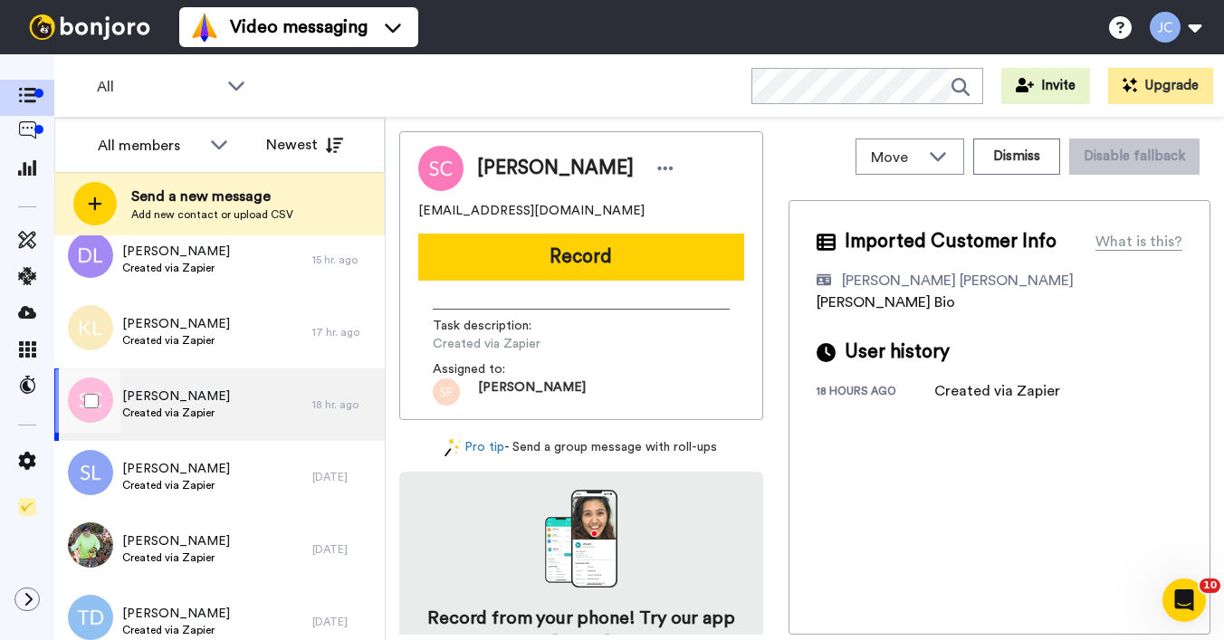
scroll to position [998, 0]
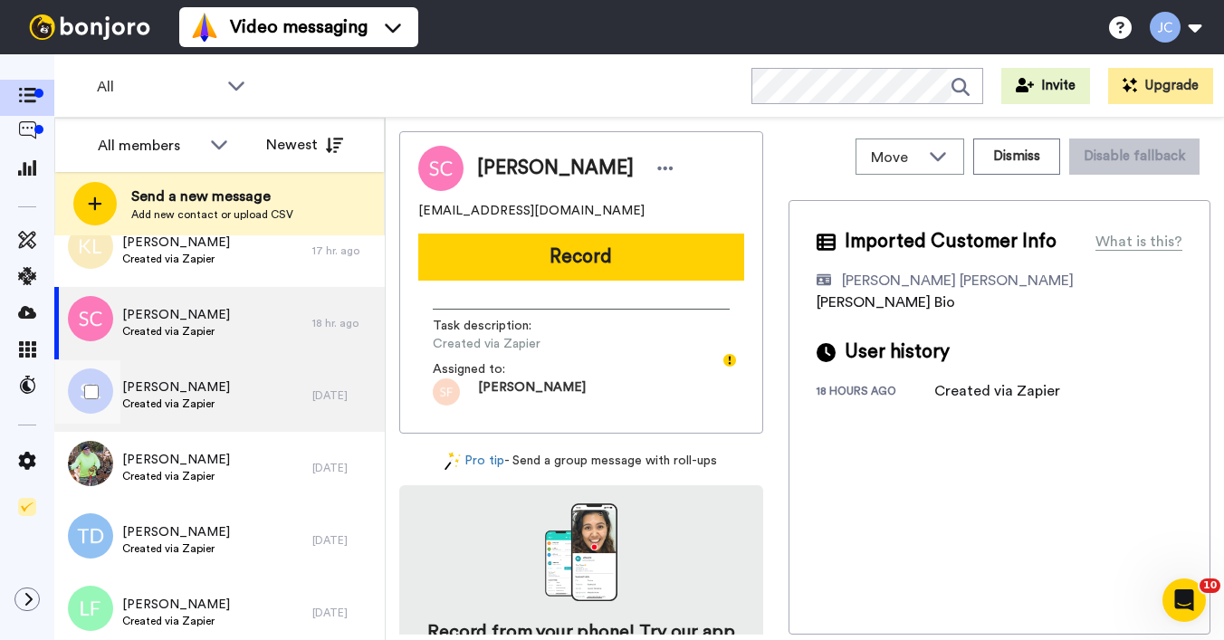
click at [162, 412] on div "Stephanie Lee Created via Zapier" at bounding box center [176, 395] width 108 height 34
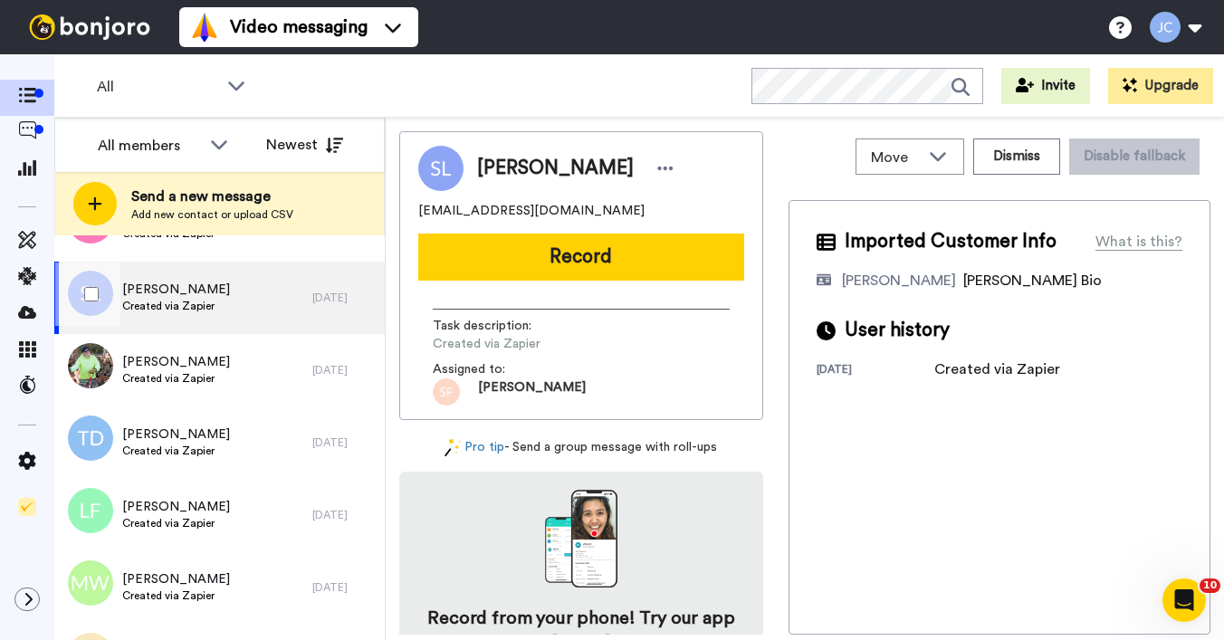
scroll to position [1138, 0]
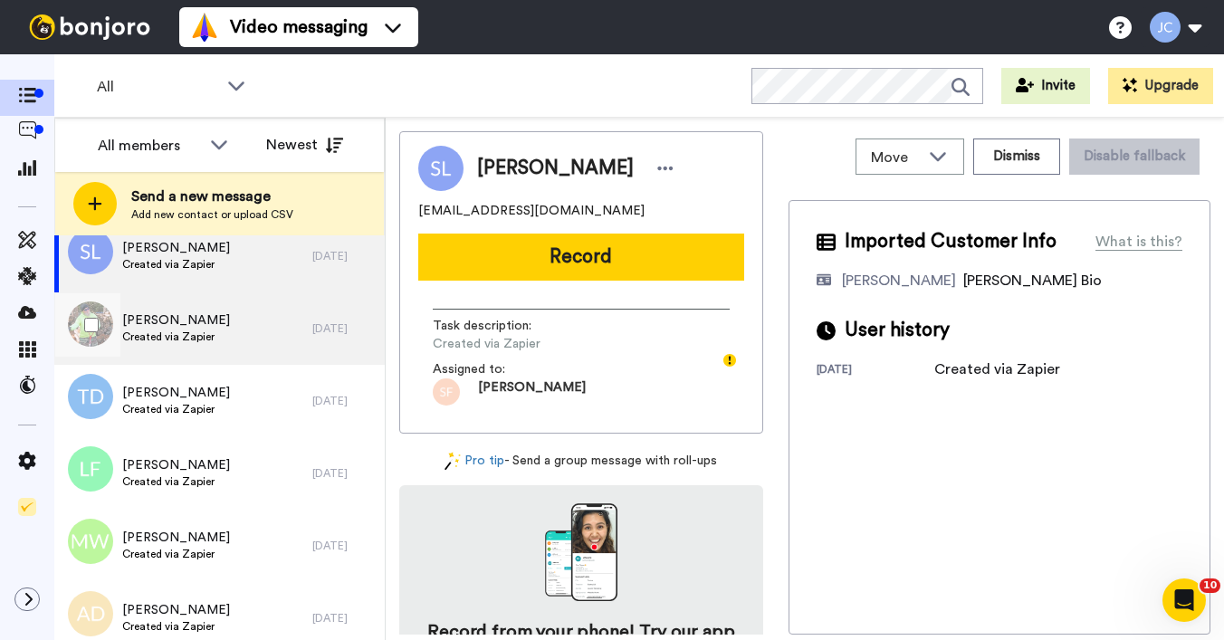
click at [176, 338] on span "Created via Zapier" at bounding box center [176, 336] width 108 height 14
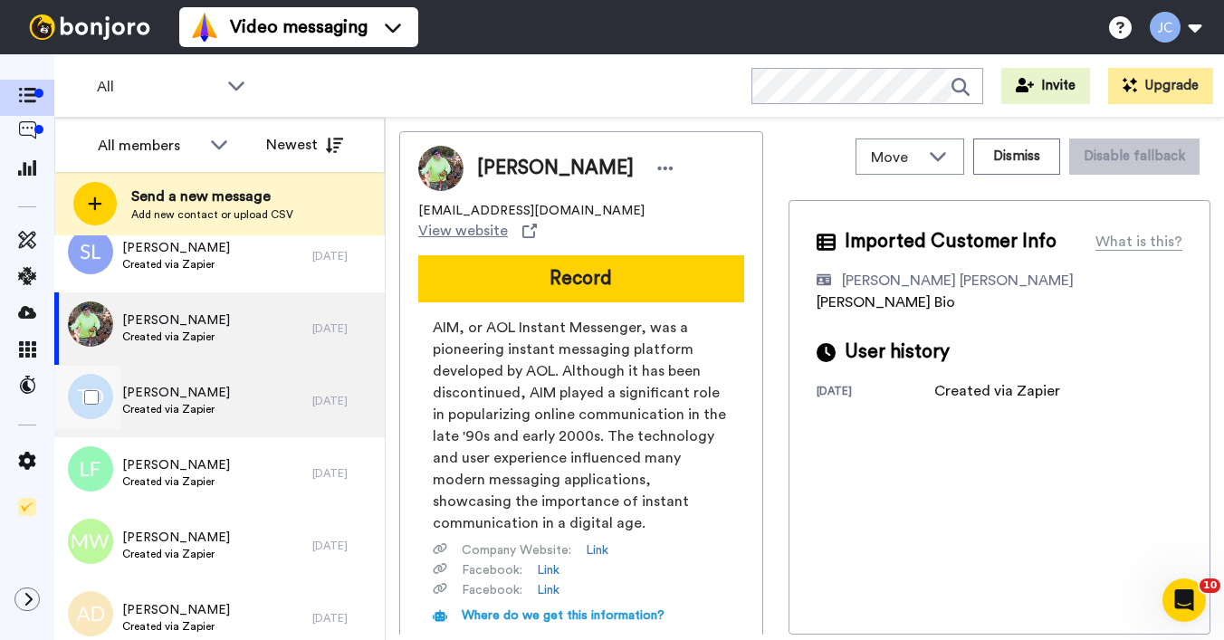
click at [155, 412] on span "Created via Zapier" at bounding box center [176, 409] width 108 height 14
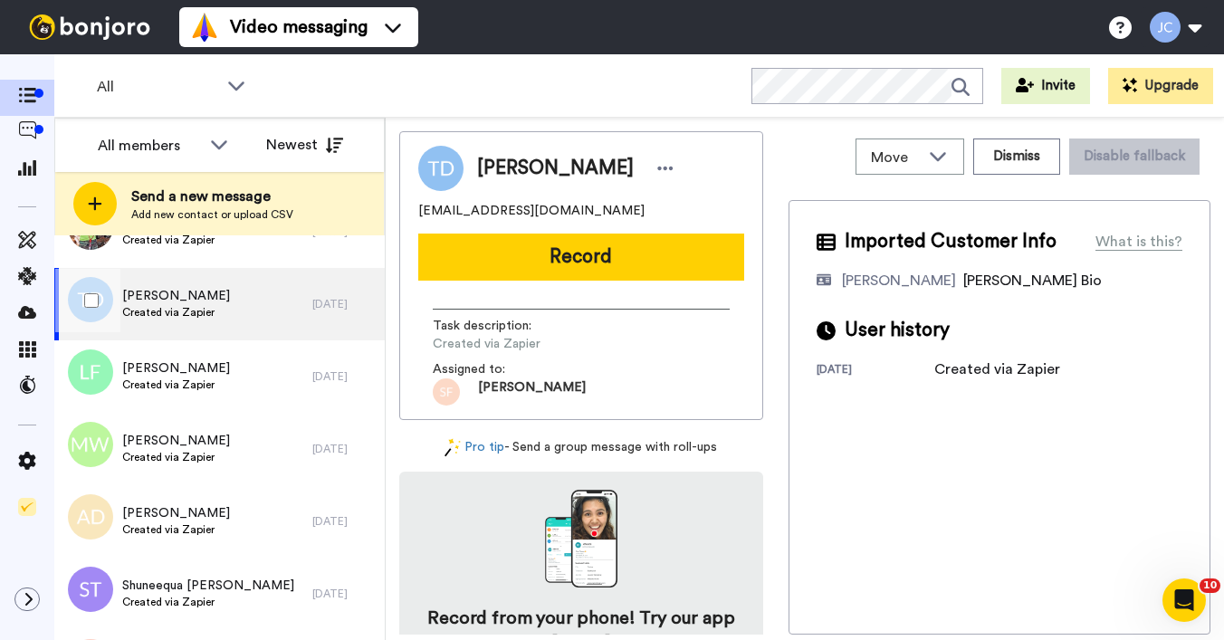
scroll to position [1284, 0]
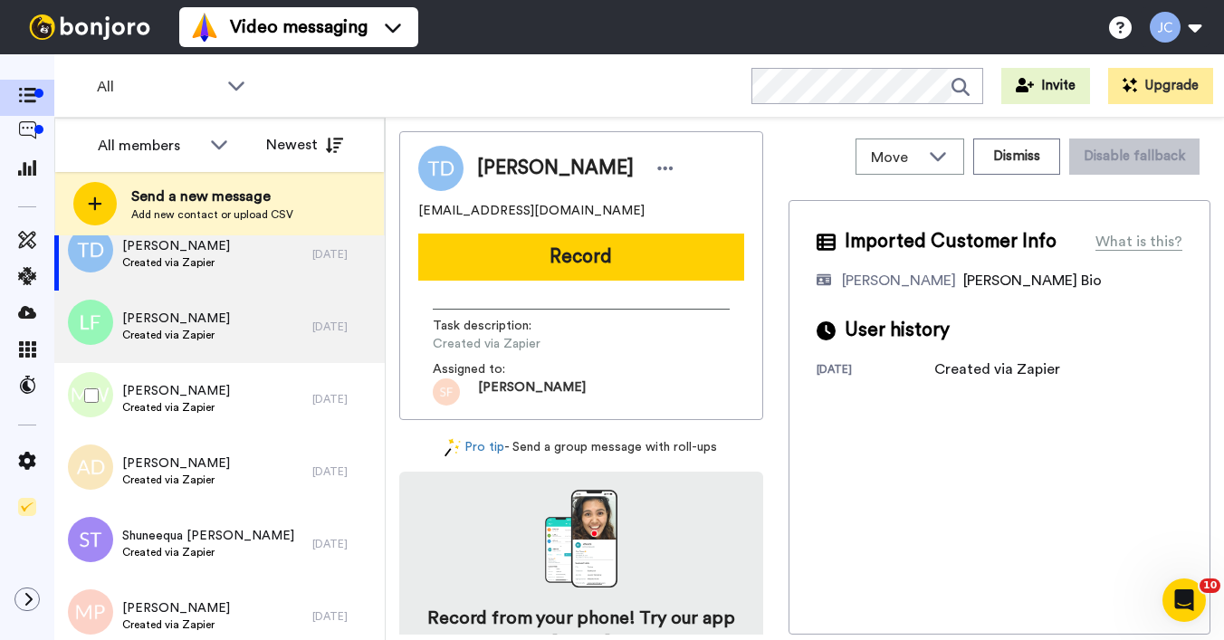
click at [166, 324] on span "Latonya Finley" at bounding box center [176, 319] width 108 height 18
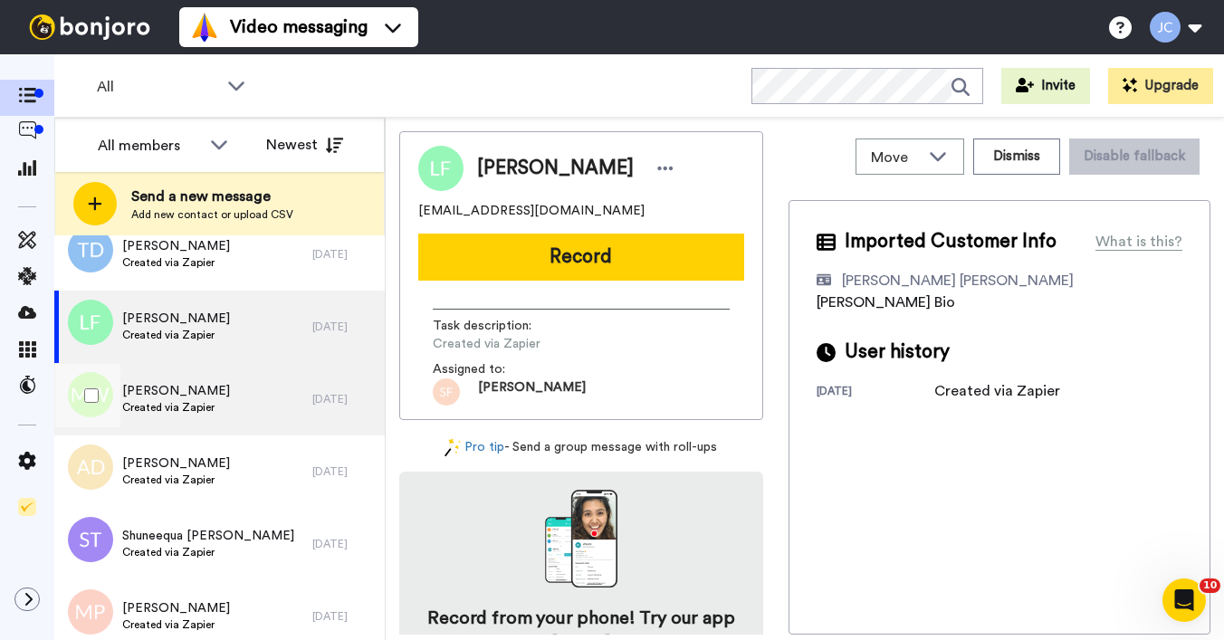
click at [155, 396] on span "Marlon Williams" at bounding box center [176, 391] width 108 height 18
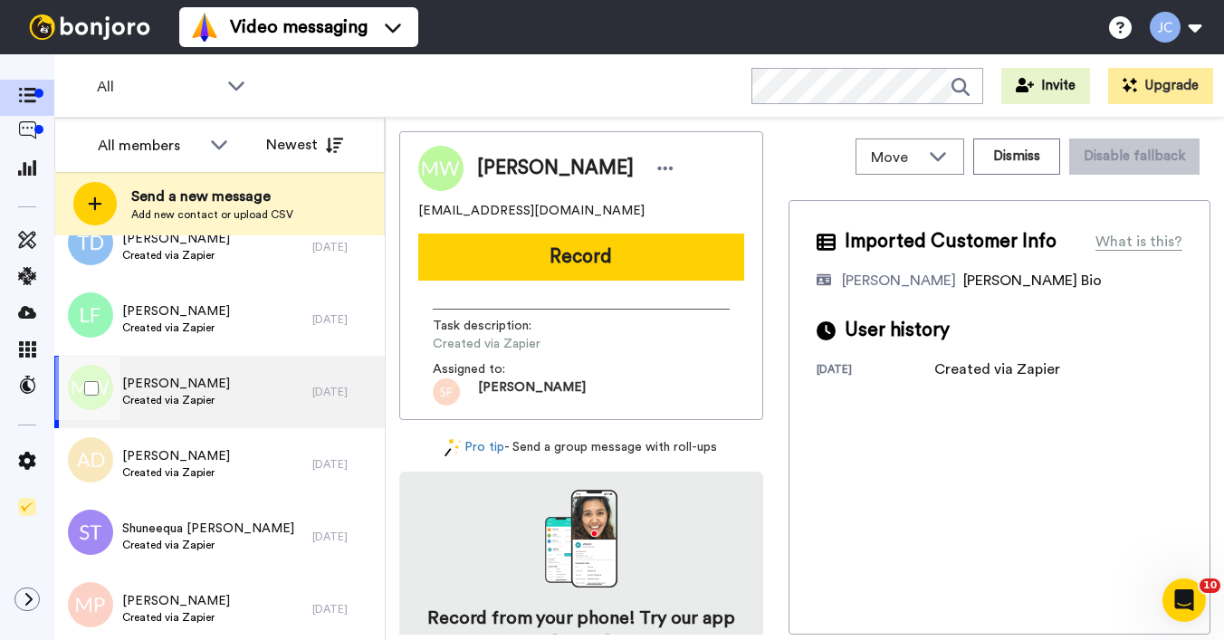
scroll to position [1337, 0]
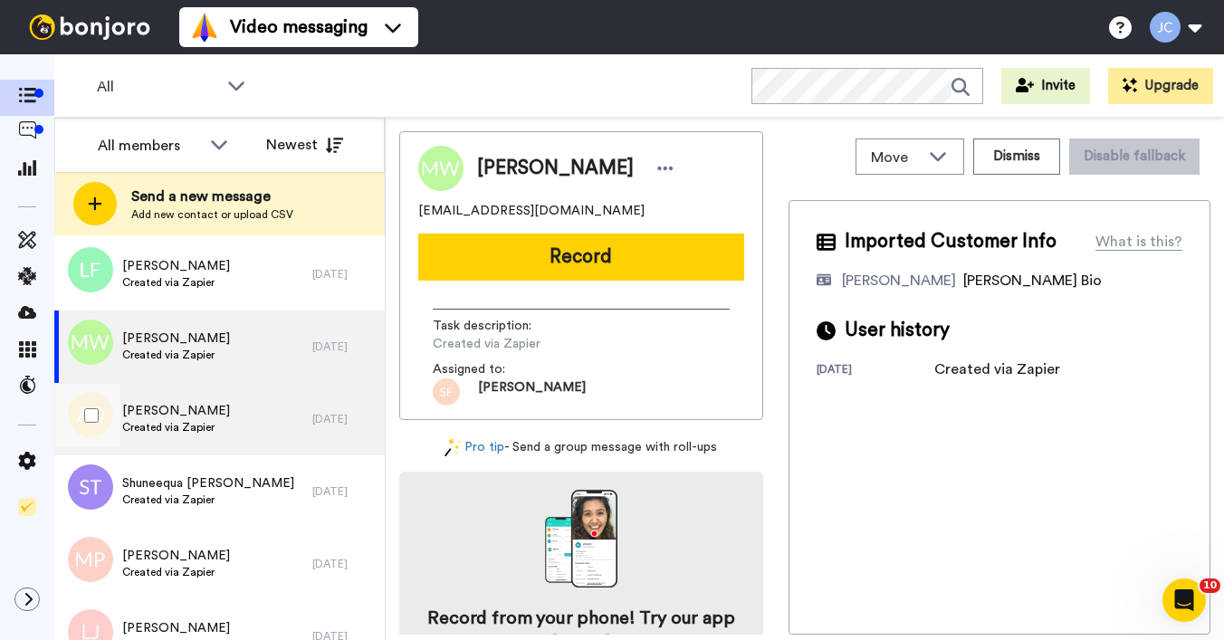
click at [139, 421] on span "Created via Zapier" at bounding box center [176, 427] width 108 height 14
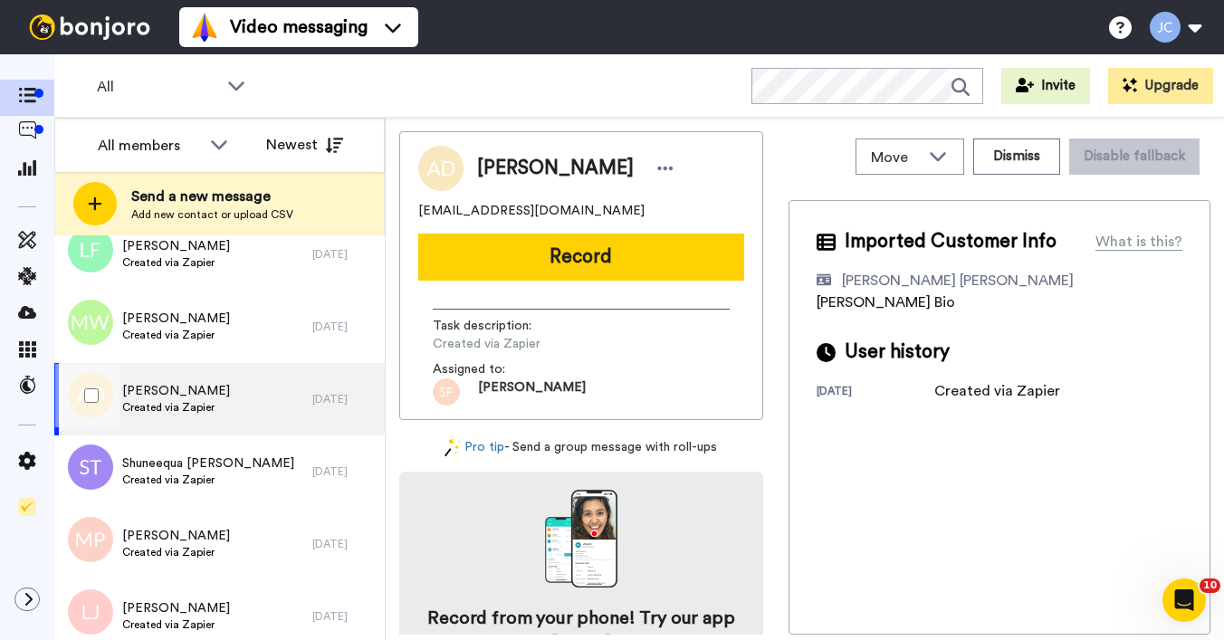
scroll to position [1425, 0]
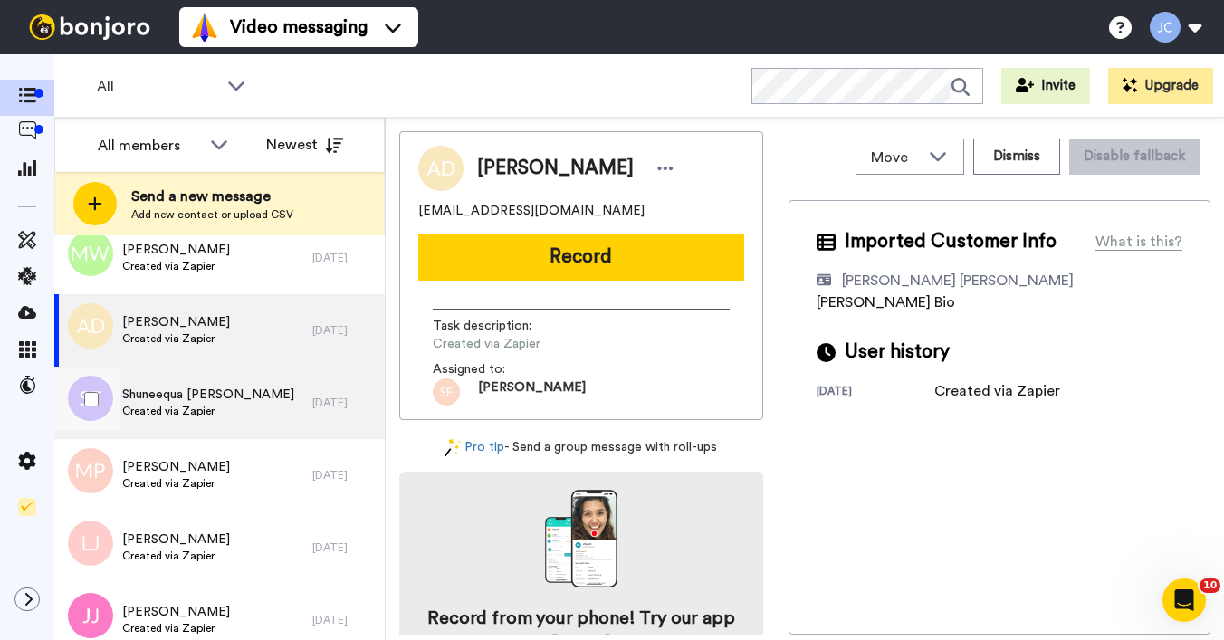
click at [145, 417] on span "Created via Zapier" at bounding box center [208, 411] width 172 height 14
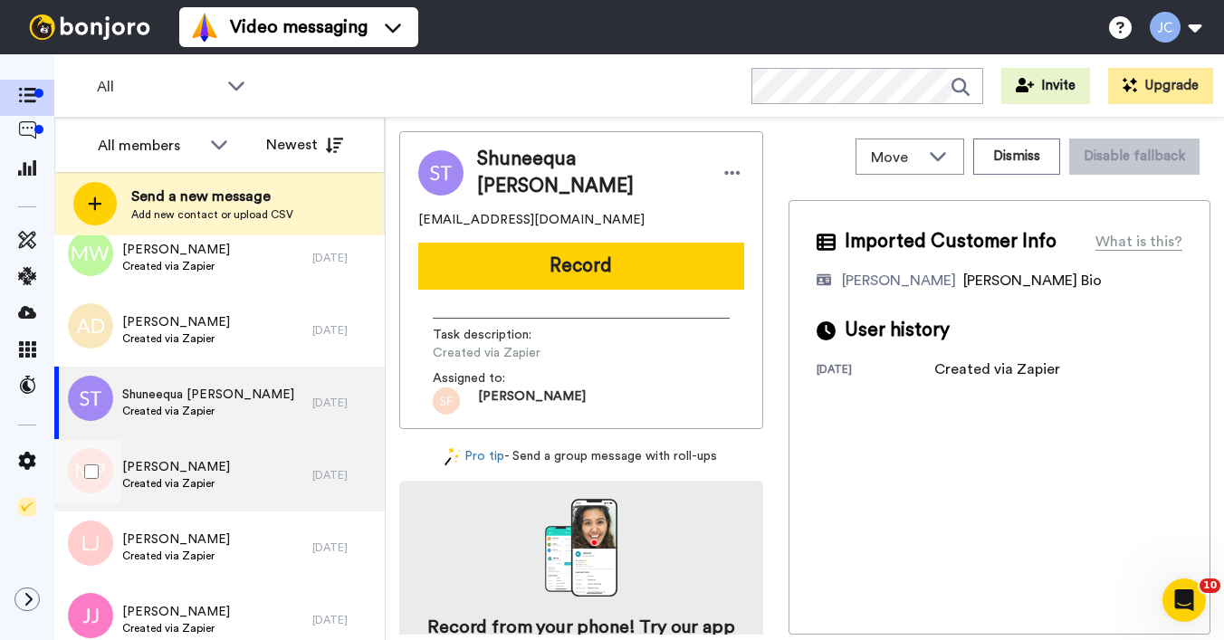
click at [158, 468] on span "Megan Phillips" at bounding box center [176, 467] width 108 height 18
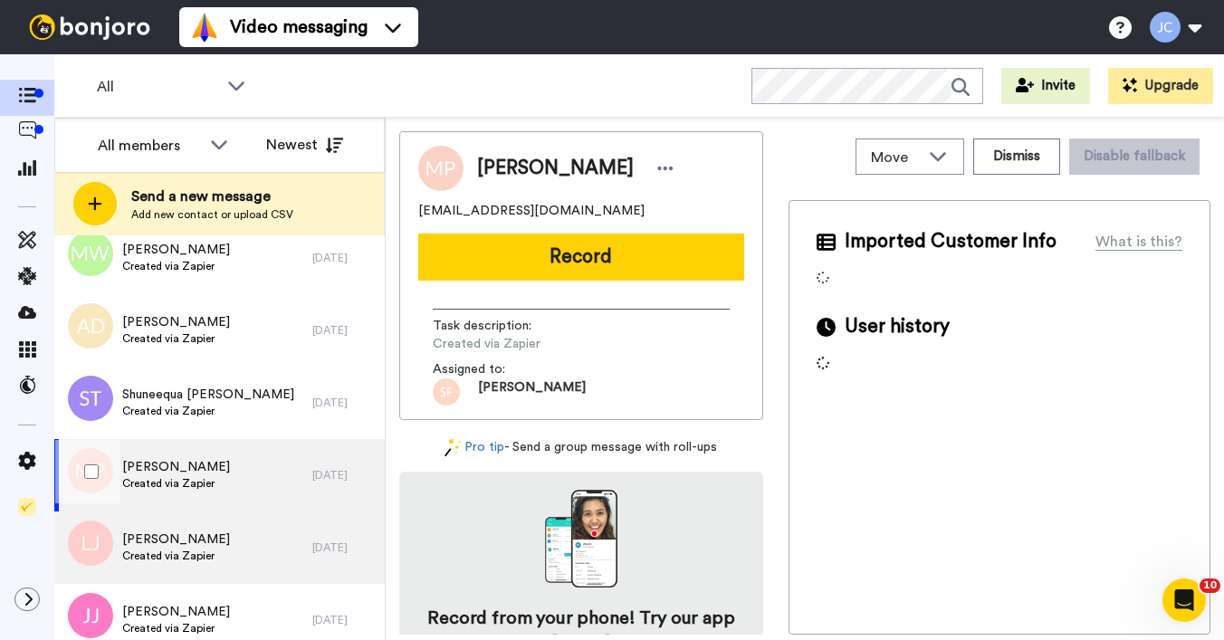
click at [161, 548] on span "Created via Zapier" at bounding box center [176, 555] width 108 height 14
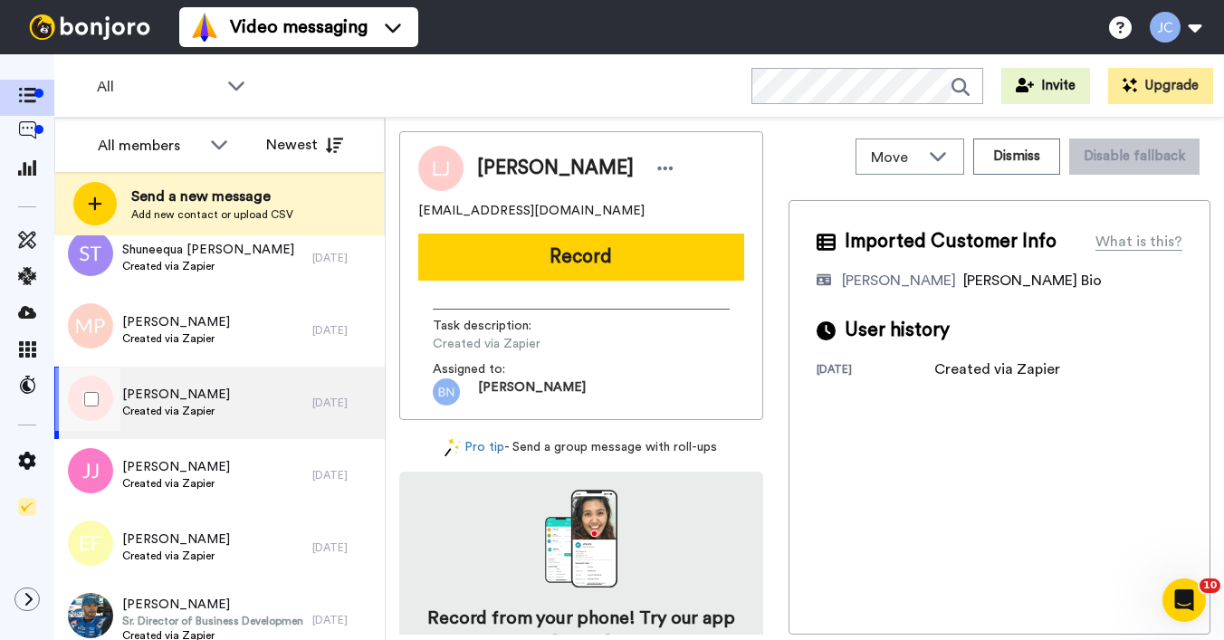
scroll to position [1734, 0]
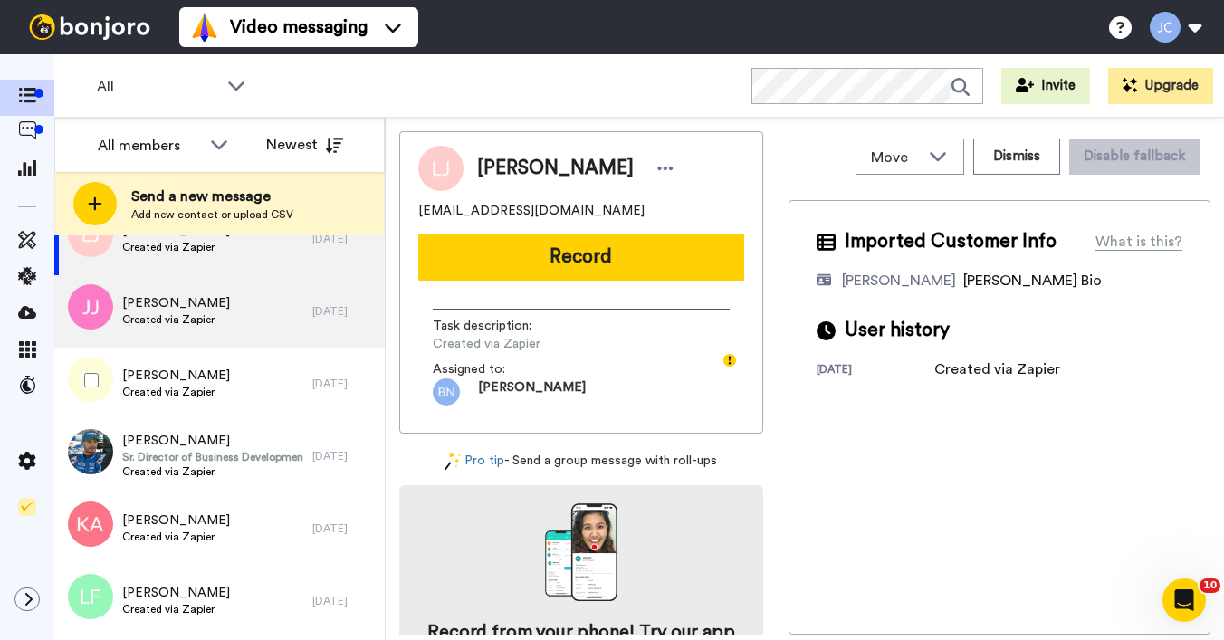
click at [158, 322] on span "Created via Zapier" at bounding box center [176, 319] width 108 height 14
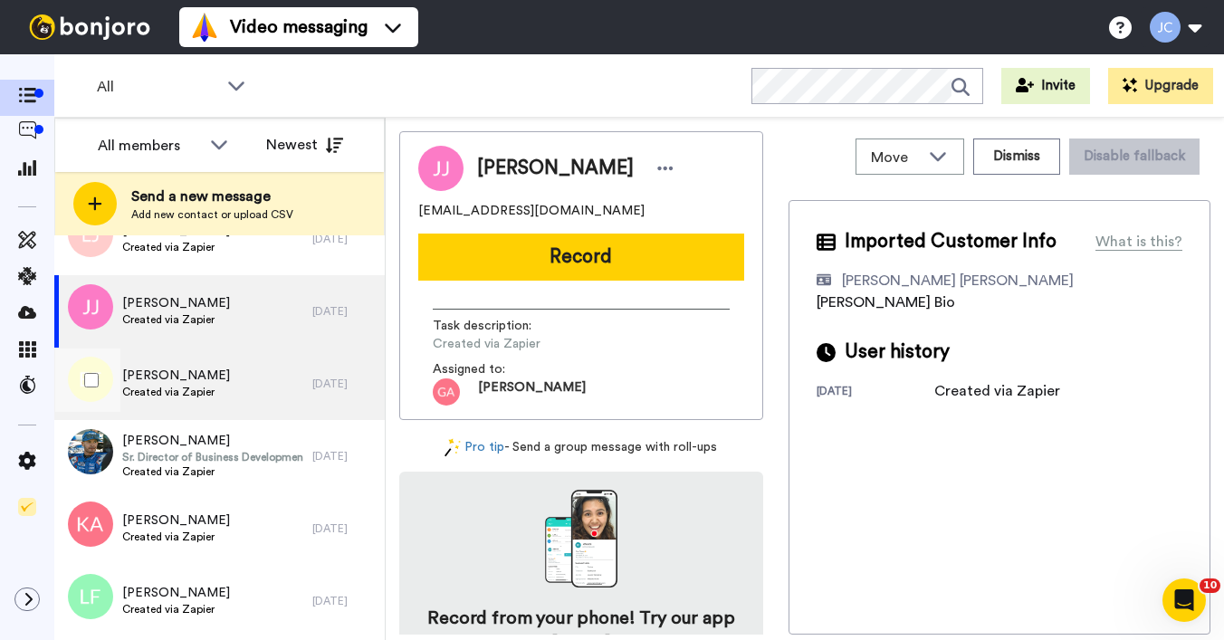
click at [148, 386] on span "Created via Zapier" at bounding box center [176, 392] width 108 height 14
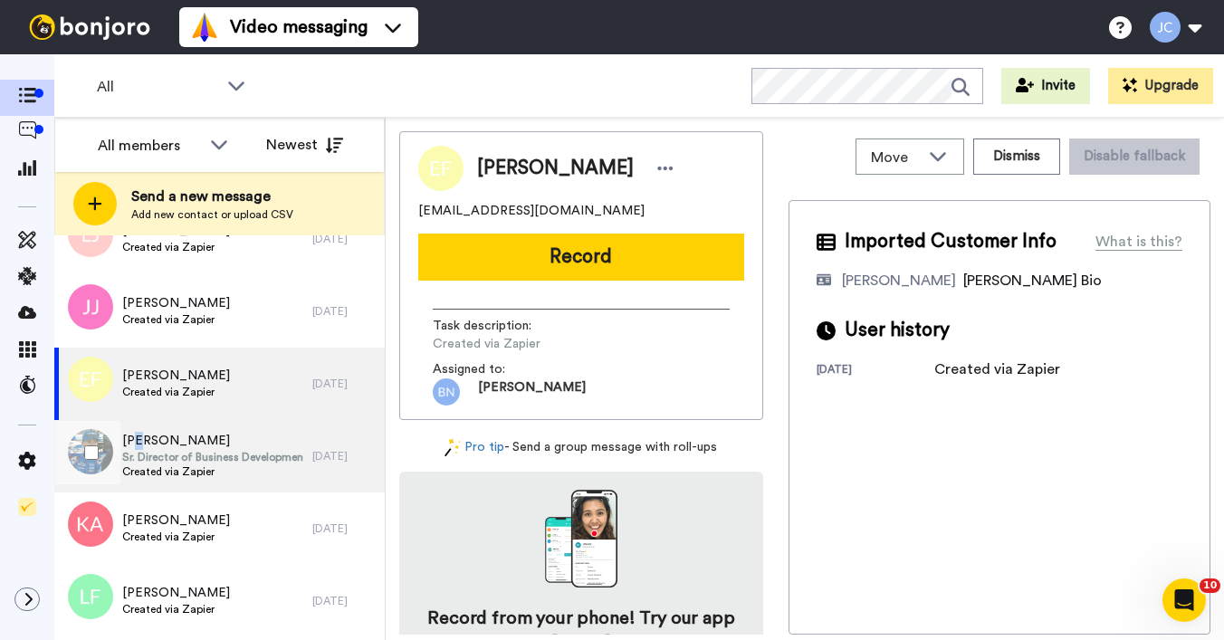
click at [140, 443] on span "Lewis Hendrick" at bounding box center [212, 441] width 181 height 18
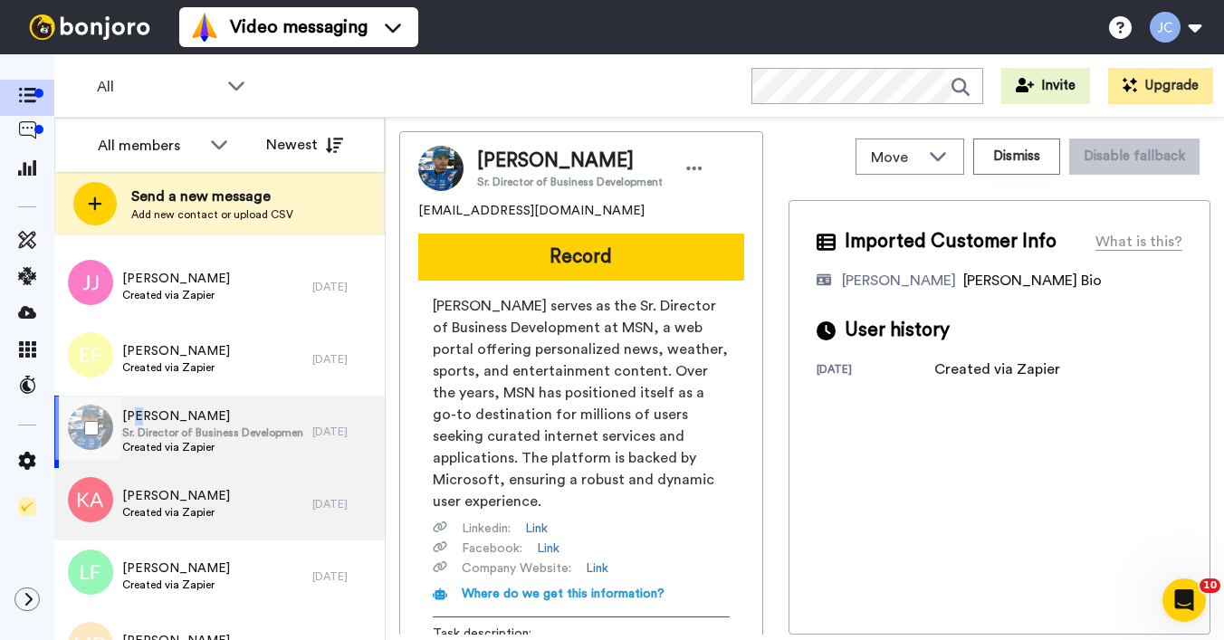
scroll to position [1822, 0]
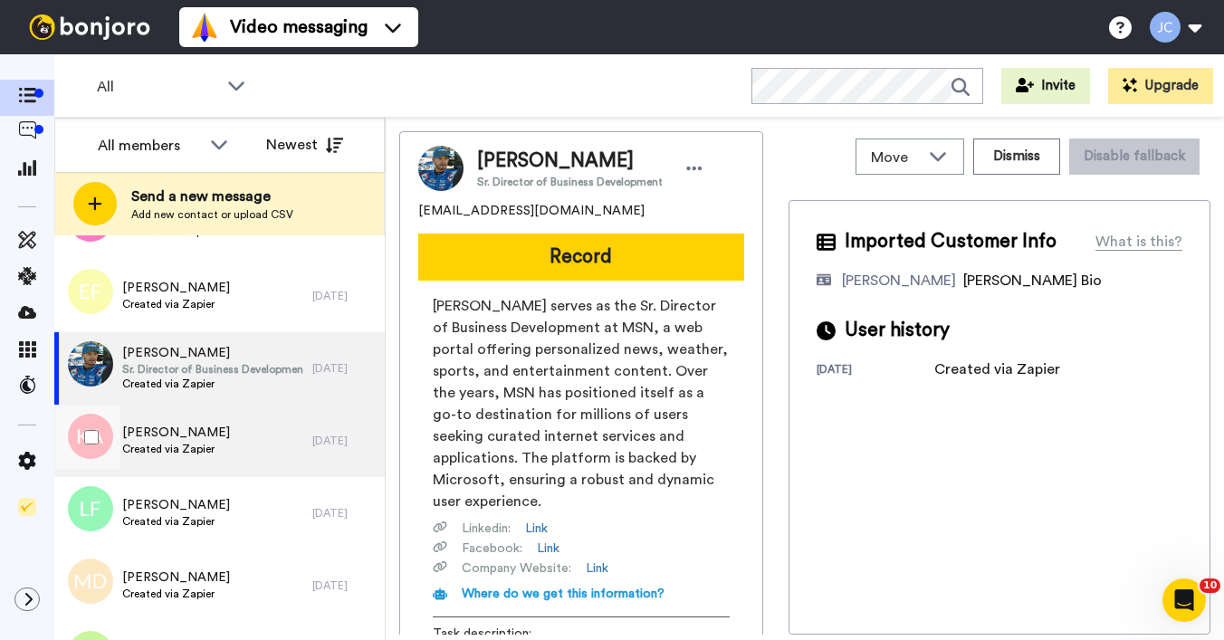
click at [166, 440] on span "Katina Anderson" at bounding box center [176, 433] width 108 height 18
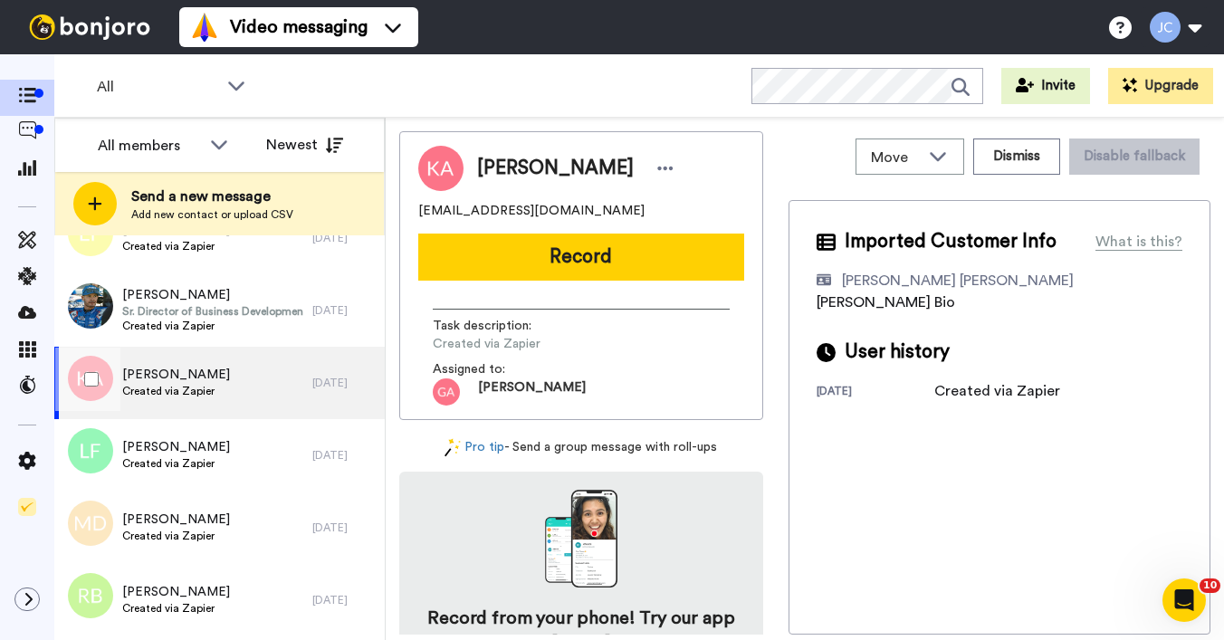
scroll to position [1920, 0]
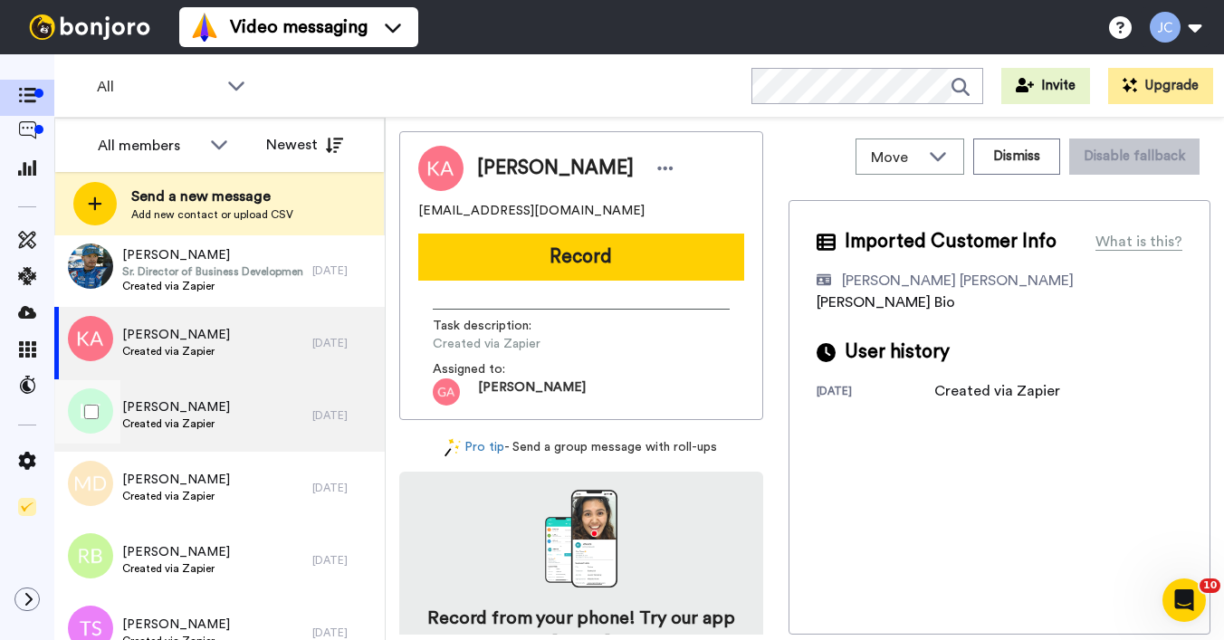
click at [170, 435] on div "Lana Ford Created via Zapier" at bounding box center [183, 415] width 258 height 72
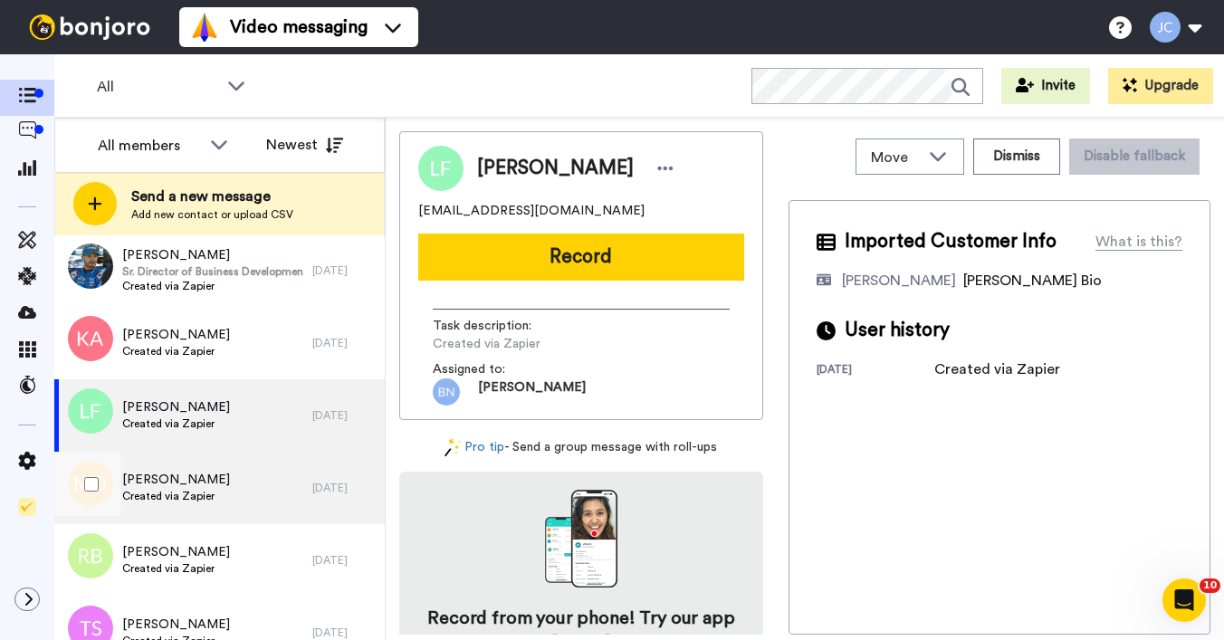
click at [150, 496] on span "Created via Zapier" at bounding box center [176, 496] width 108 height 14
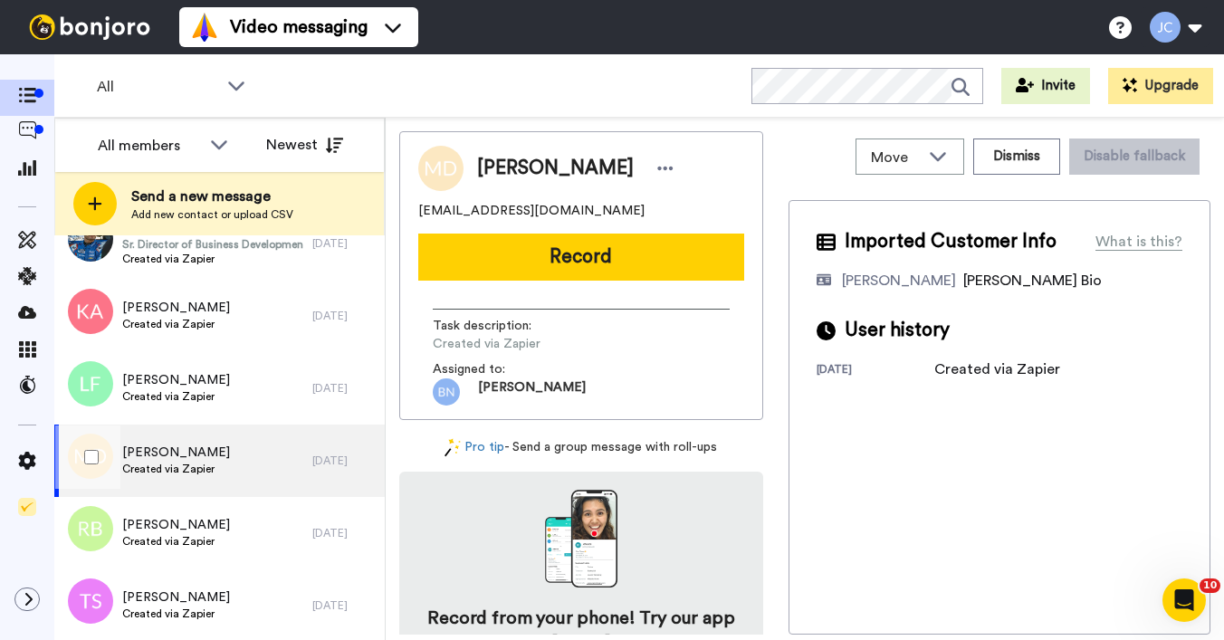
scroll to position [1974, 0]
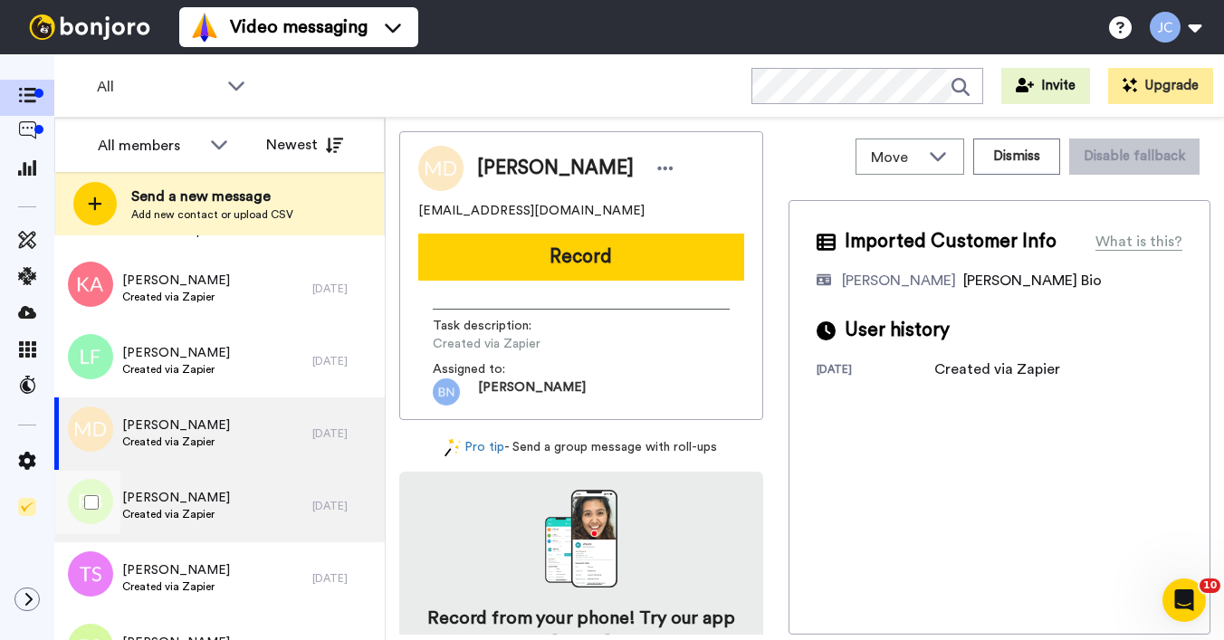
click at [154, 487] on div "Regis Belcher Created via Zapier" at bounding box center [183, 506] width 258 height 72
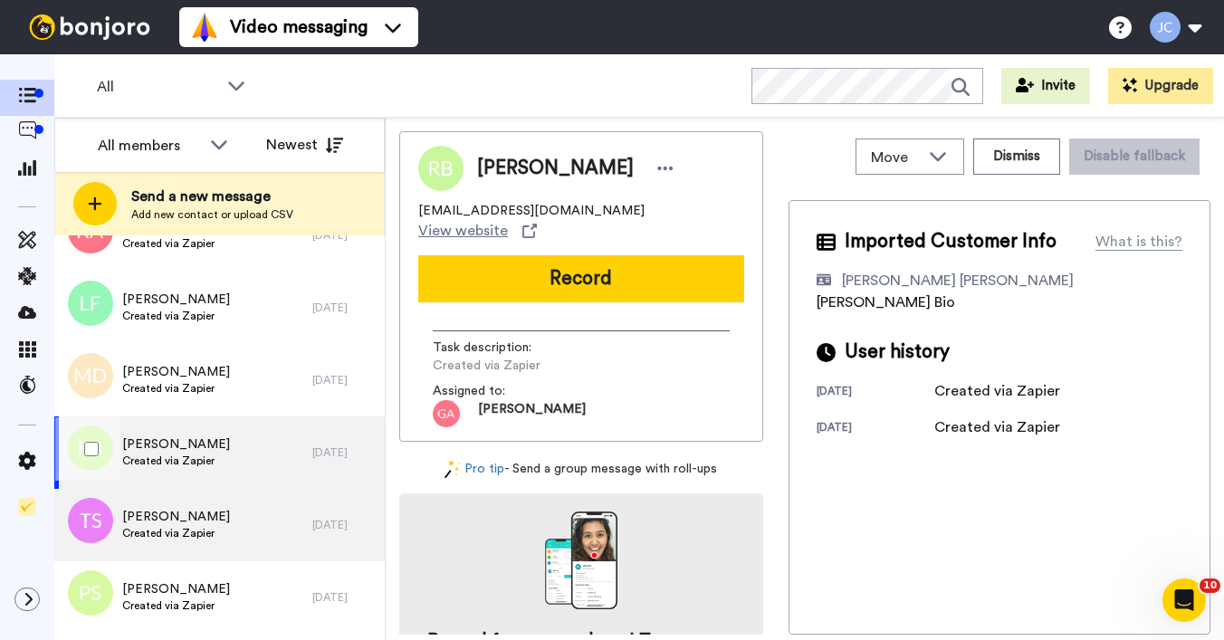
scroll to position [2031, 0]
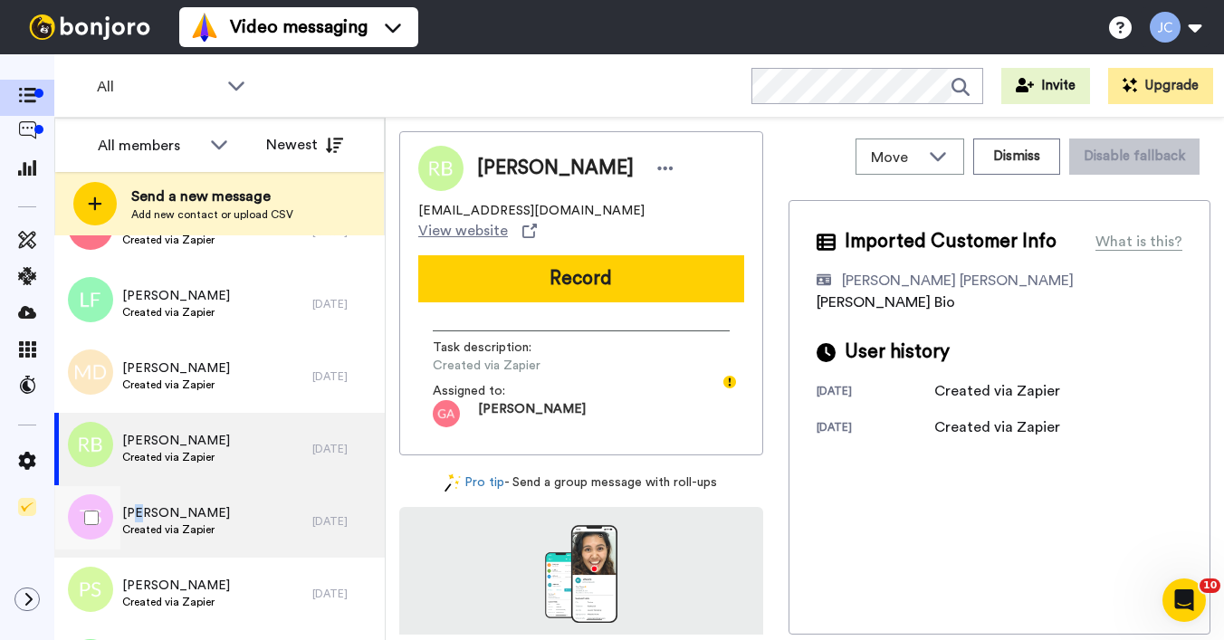
click at [138, 513] on span "Tara Smith" at bounding box center [176, 513] width 108 height 18
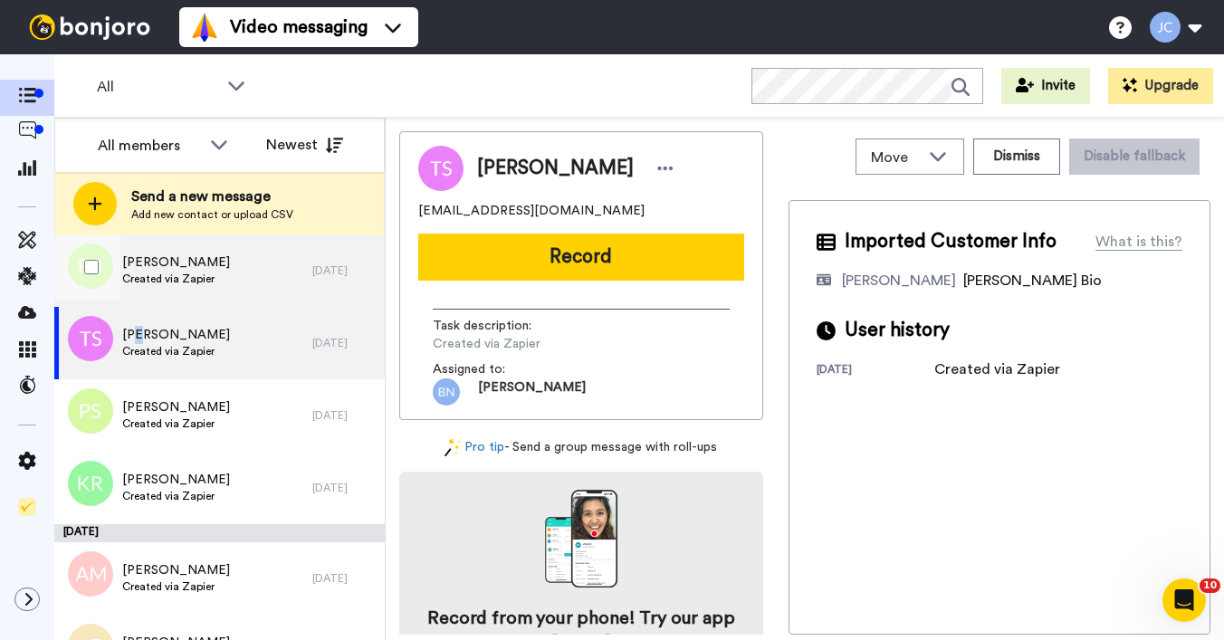
scroll to position [2283, 0]
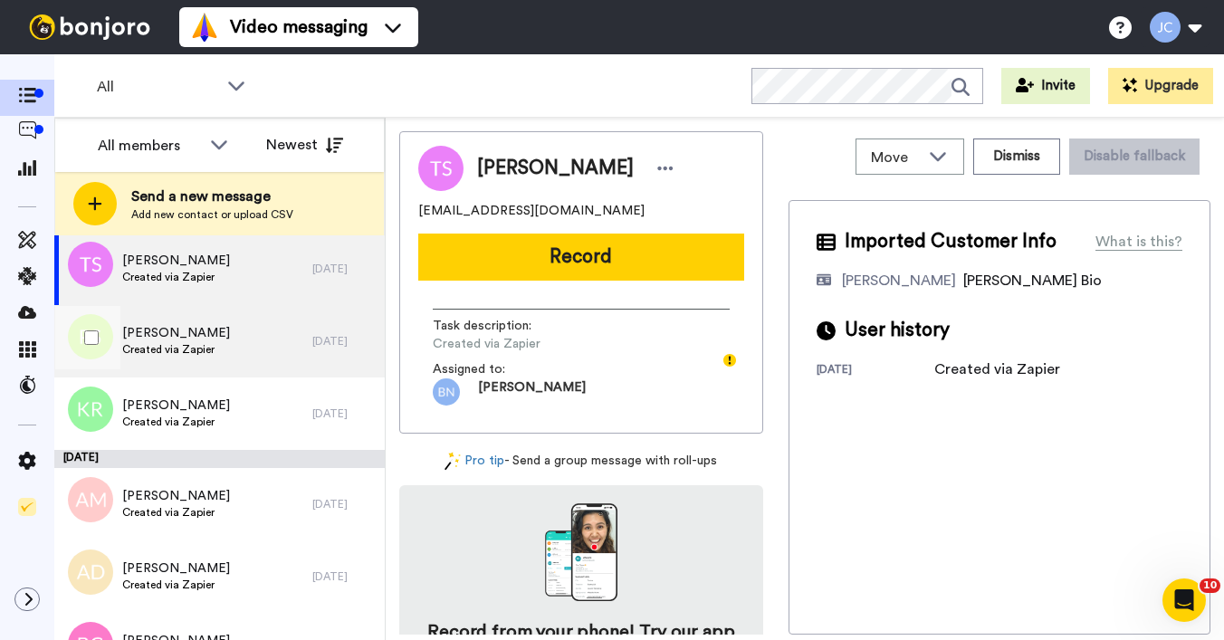
click at [171, 339] on span "Patricia Smith" at bounding box center [176, 333] width 108 height 18
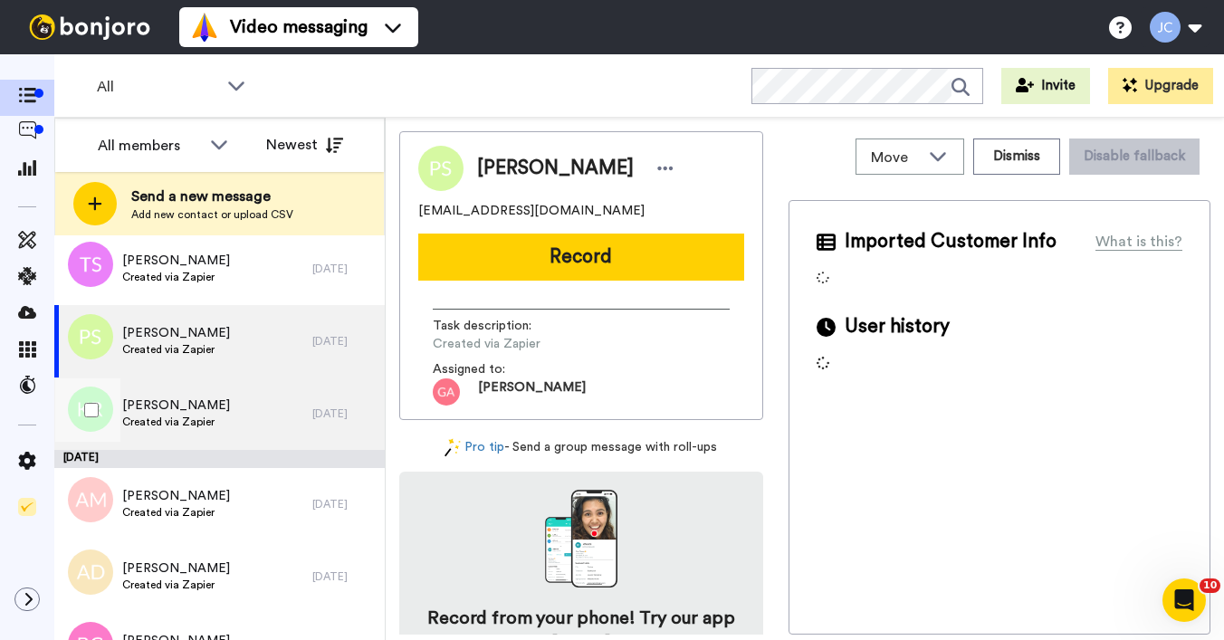
click at [166, 405] on span "Kimberlee Reid" at bounding box center [176, 405] width 108 height 18
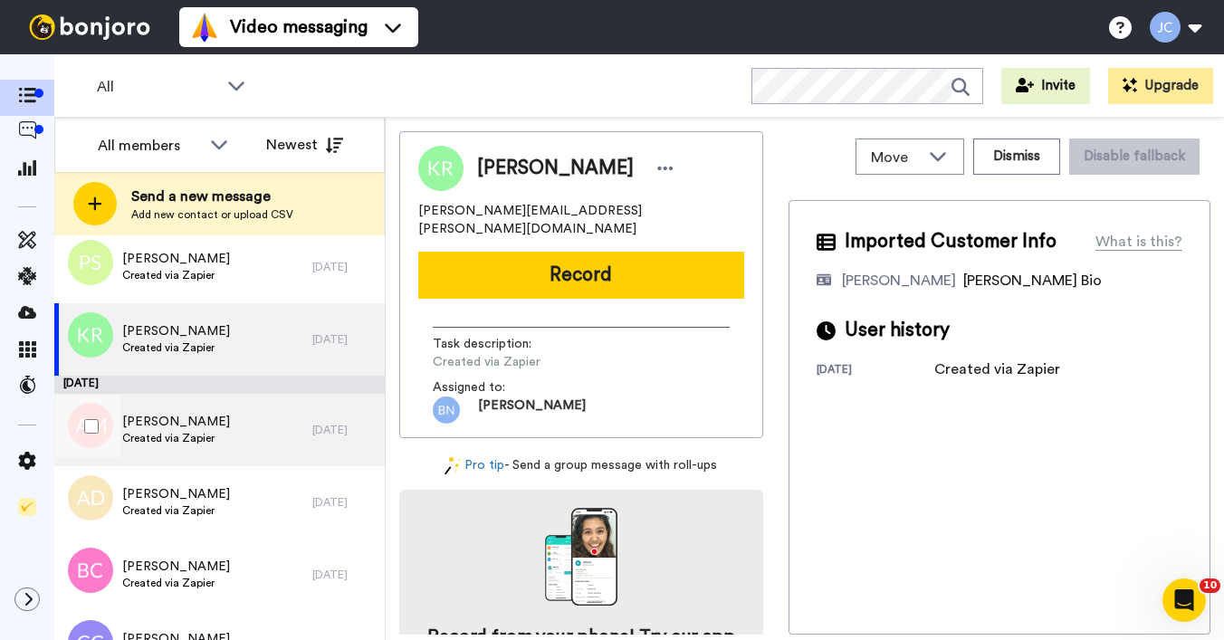
scroll to position [2361, 0]
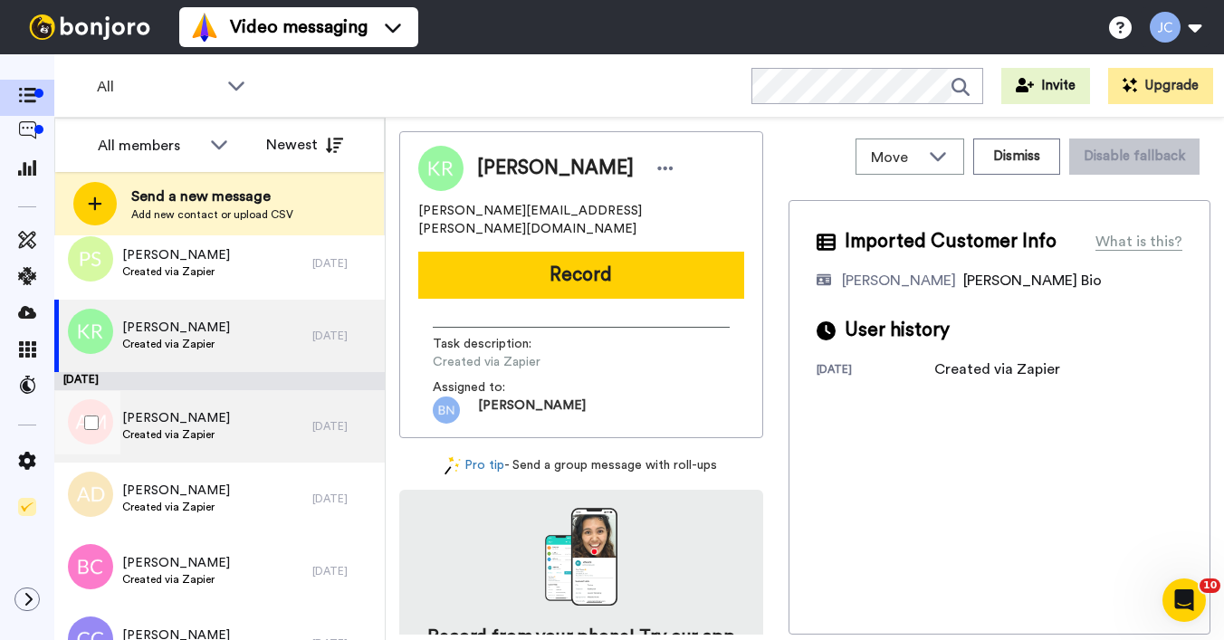
click at [165, 417] on span "Anne Mailloux" at bounding box center [176, 418] width 108 height 18
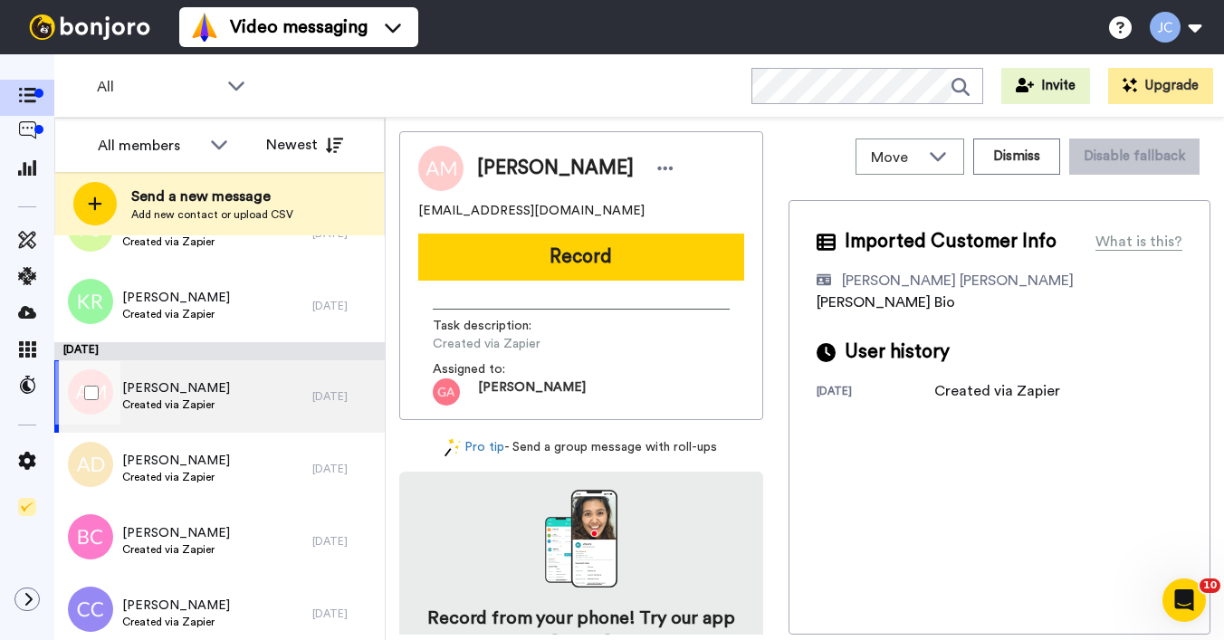
scroll to position [2493, 0]
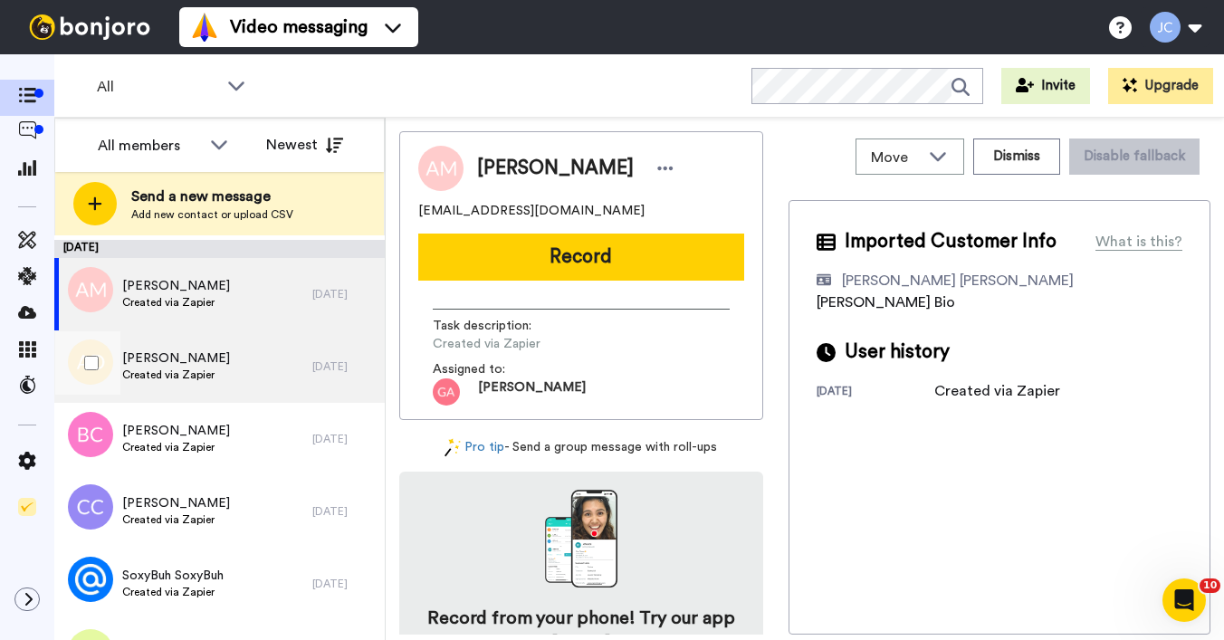
click at [162, 367] on span "Created via Zapier" at bounding box center [176, 374] width 108 height 14
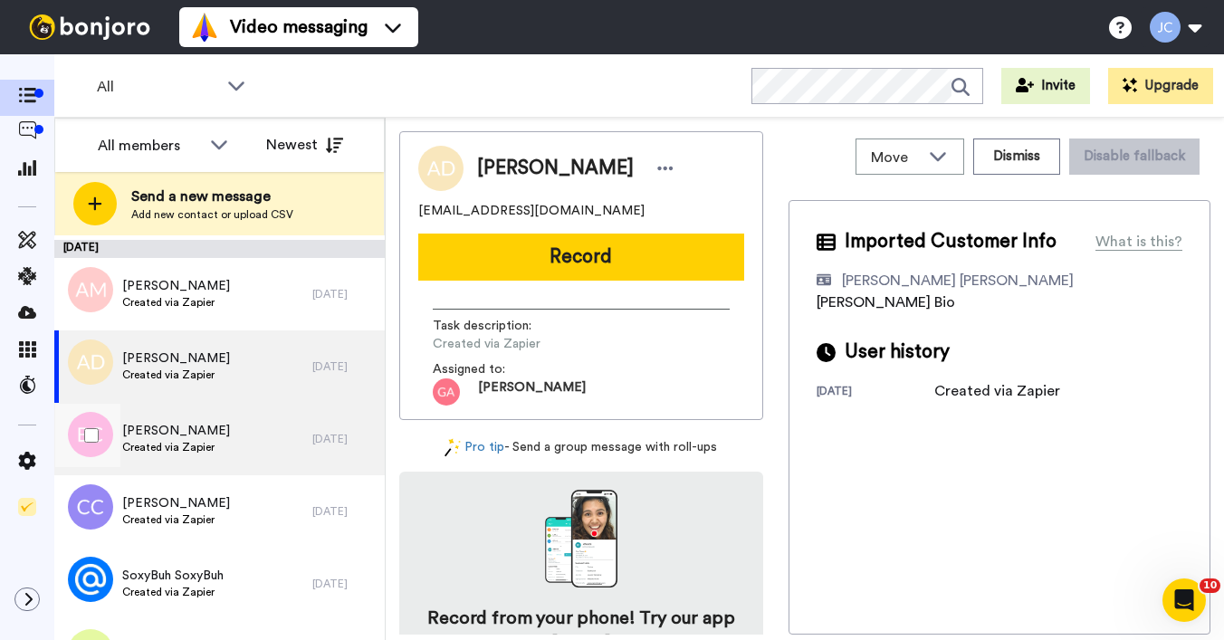
click at [150, 433] on span "Bobbie Camp" at bounding box center [176, 431] width 108 height 18
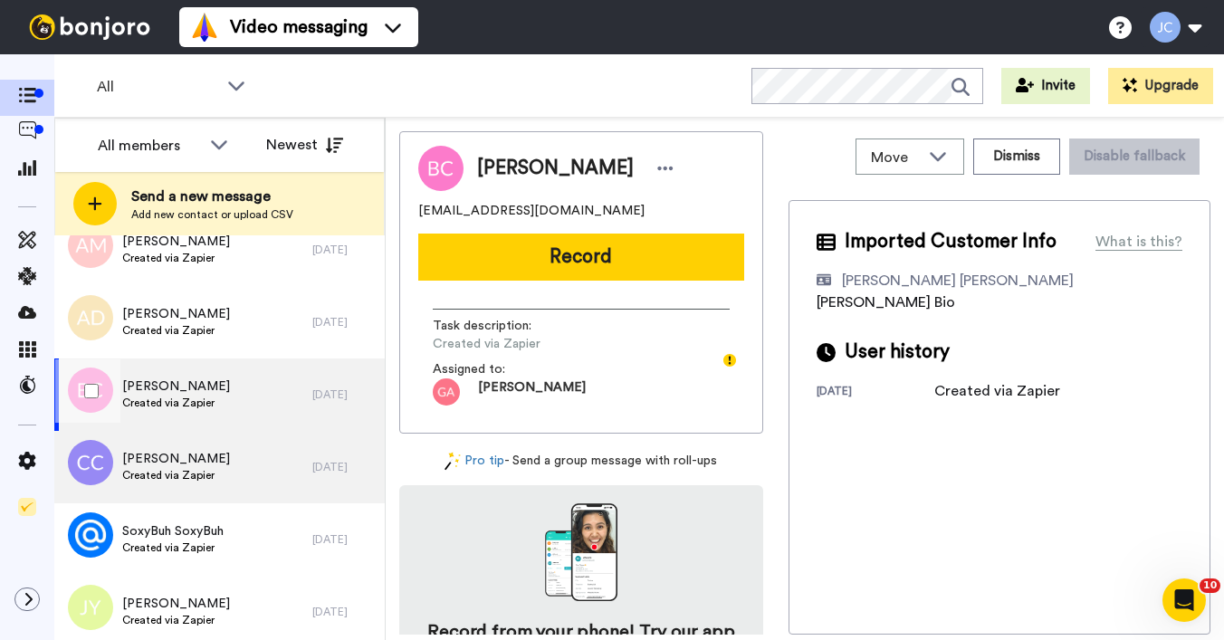
scroll to position [2565, 0]
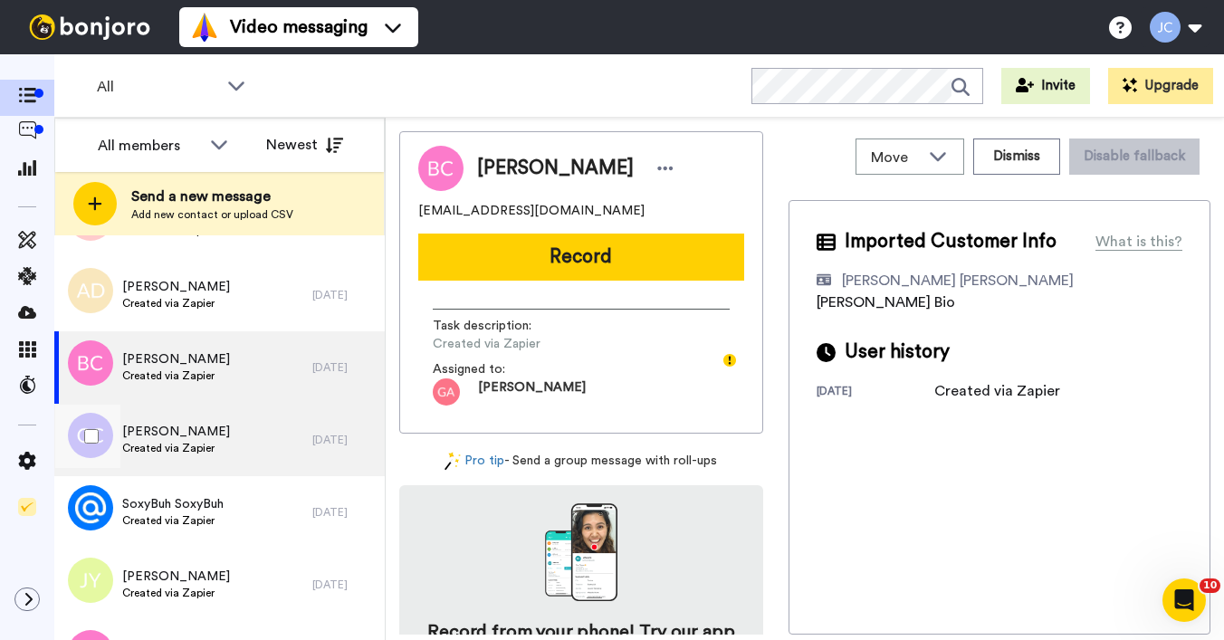
click at [147, 434] on span "Connie Clark" at bounding box center [176, 432] width 108 height 18
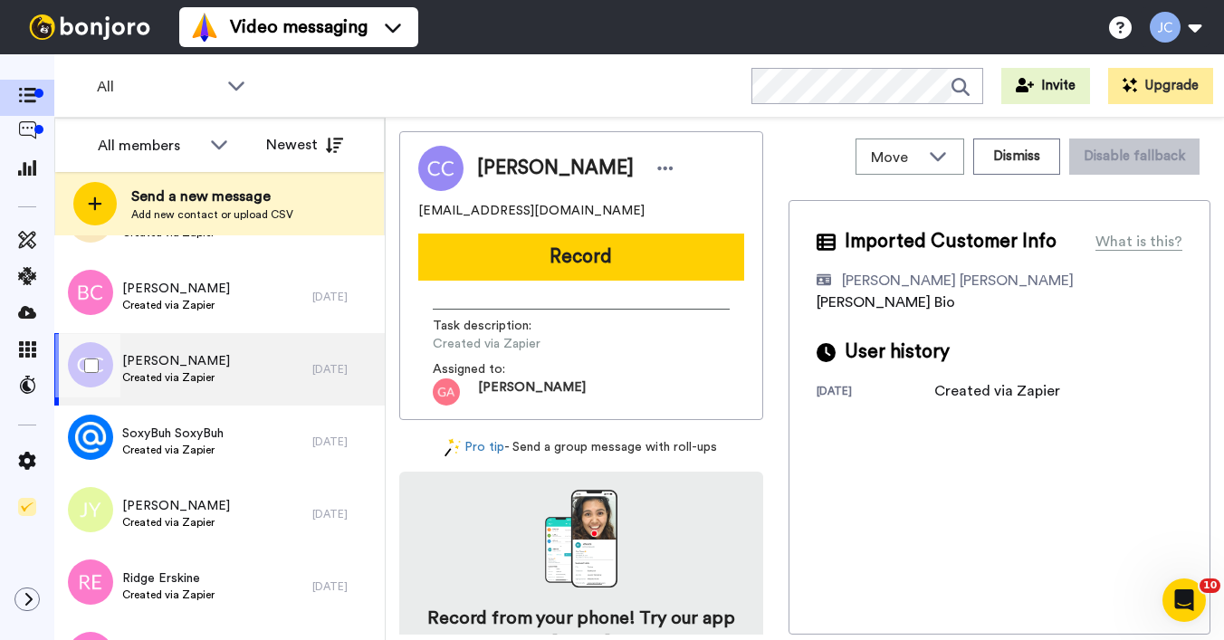
scroll to position [2639, 0]
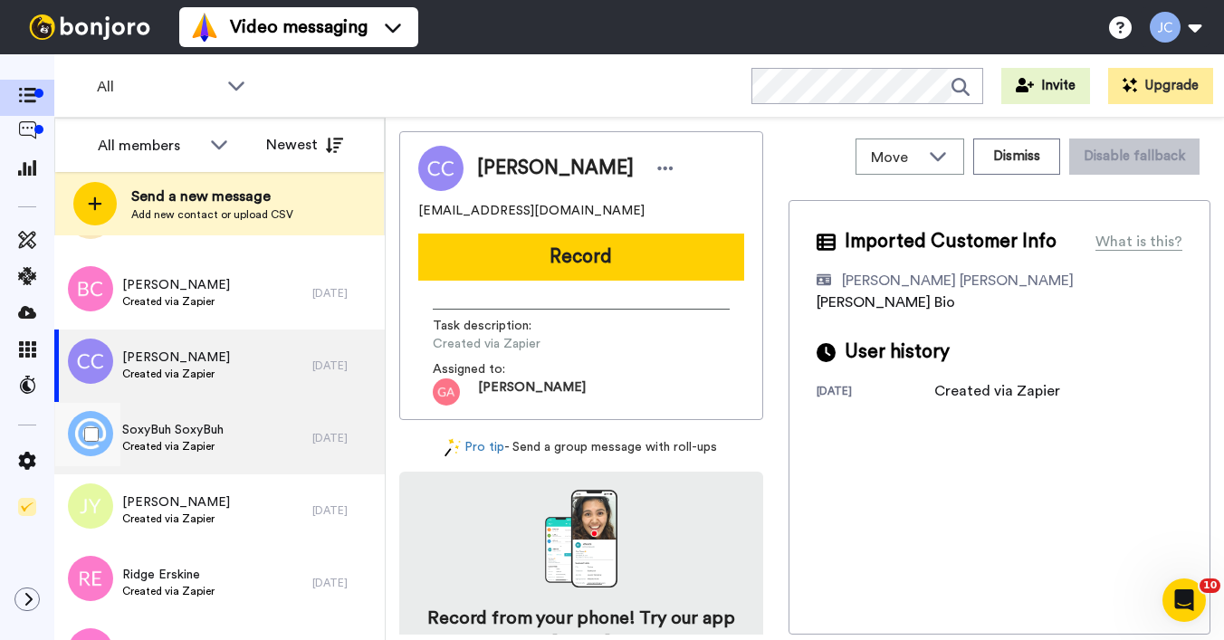
click at [148, 433] on span "SoxyBuh SoxyBuh" at bounding box center [172, 430] width 101 height 18
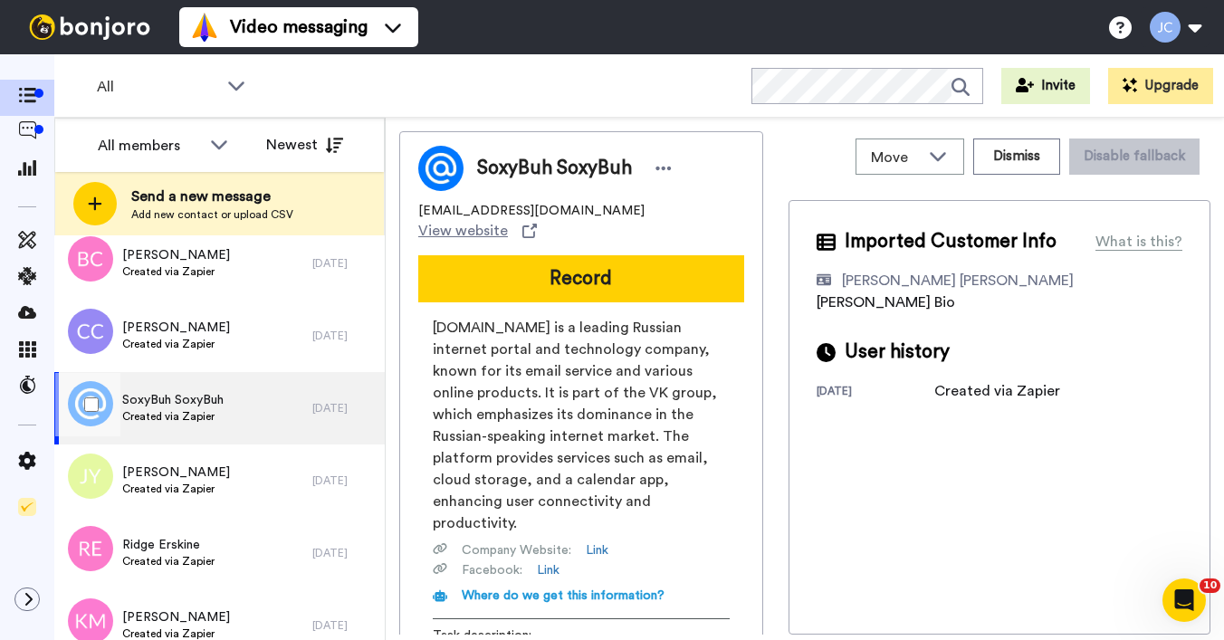
scroll to position [2749, 0]
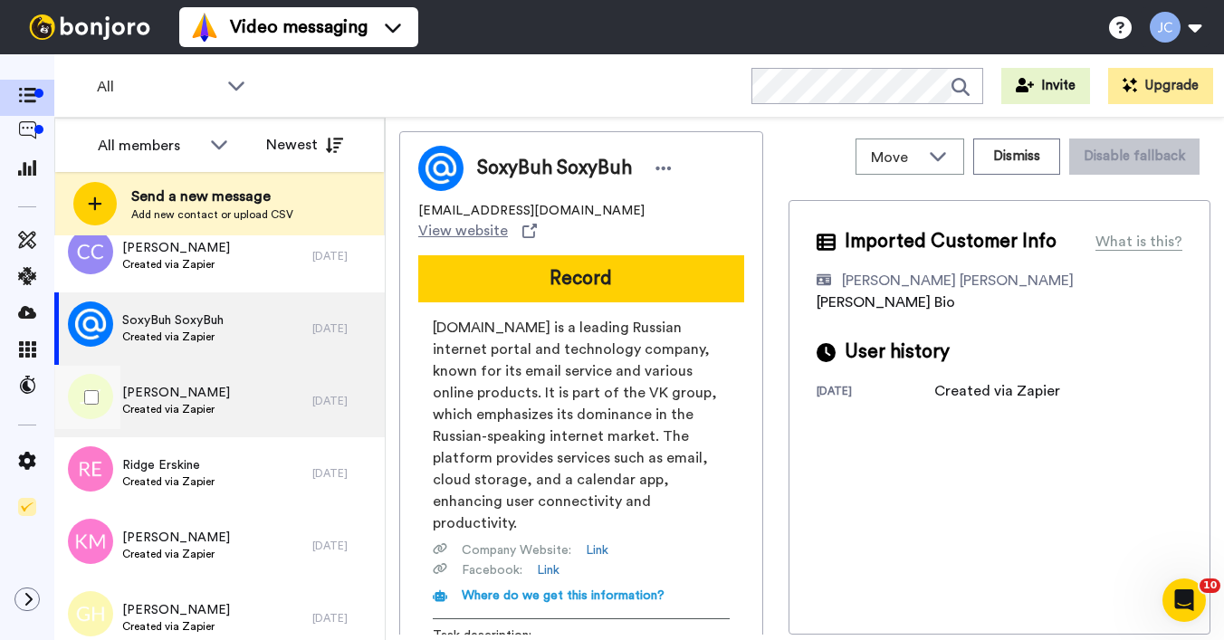
click at [157, 418] on div "James W Young III Created via Zapier" at bounding box center [183, 401] width 258 height 72
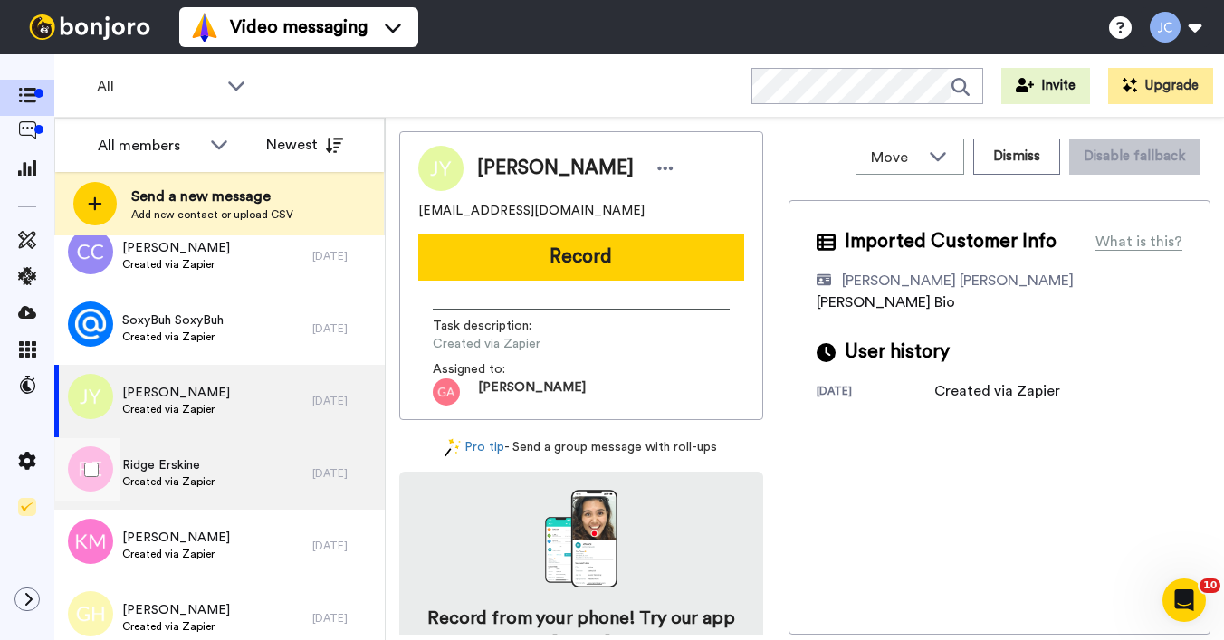
click at [150, 462] on span "Ridge Erskine" at bounding box center [168, 465] width 92 height 18
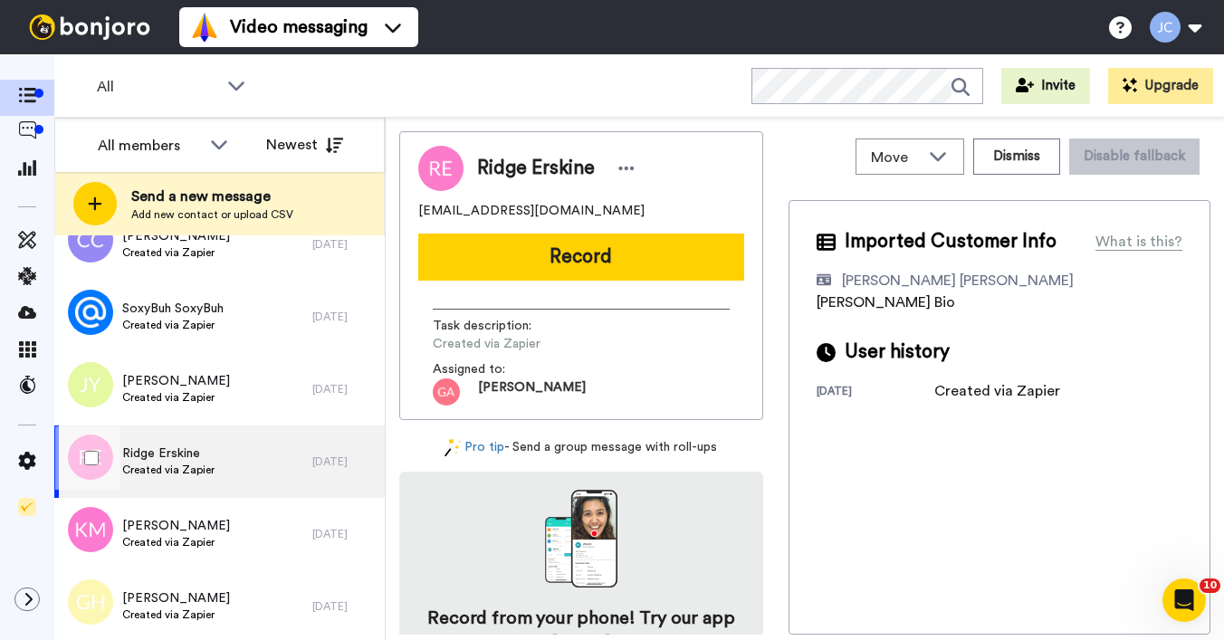
scroll to position [2810, 0]
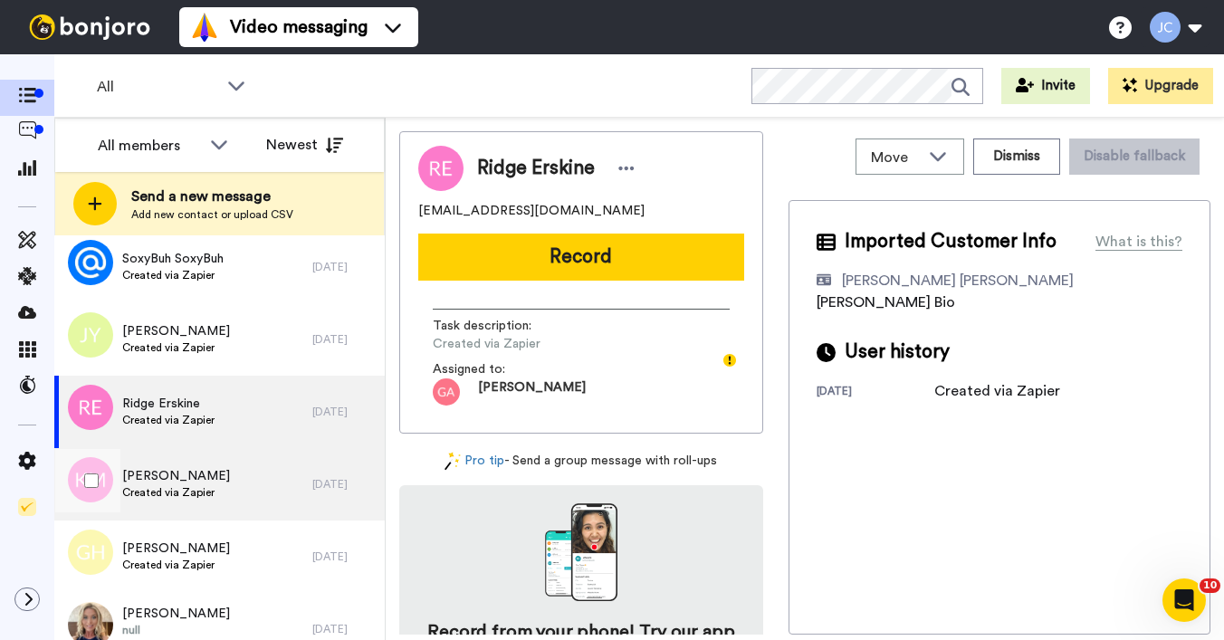
click at [146, 470] on span "Kiana Moore" at bounding box center [176, 476] width 108 height 18
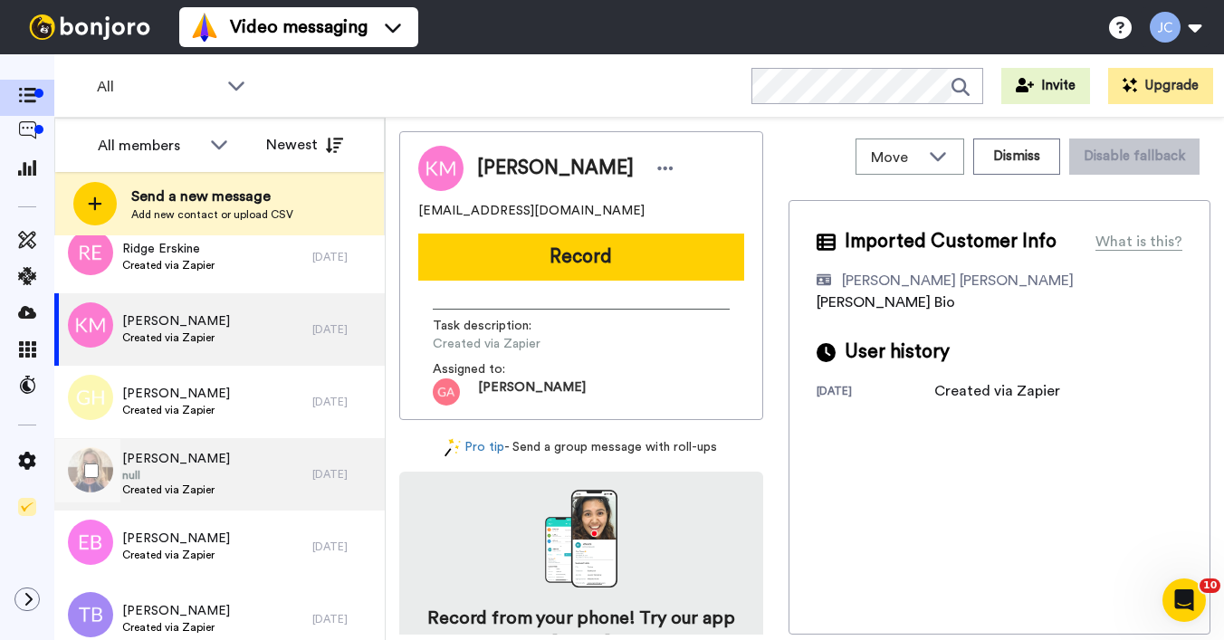
scroll to position [2969, 0]
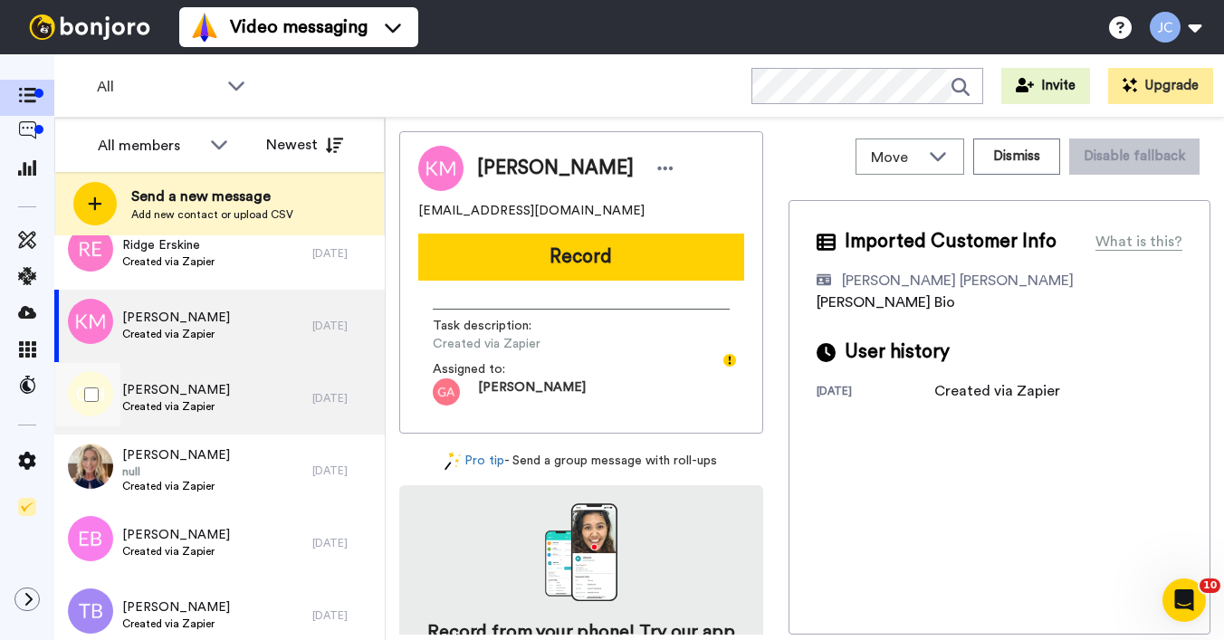
click at [161, 395] on span "Gwen Hanson" at bounding box center [176, 390] width 108 height 18
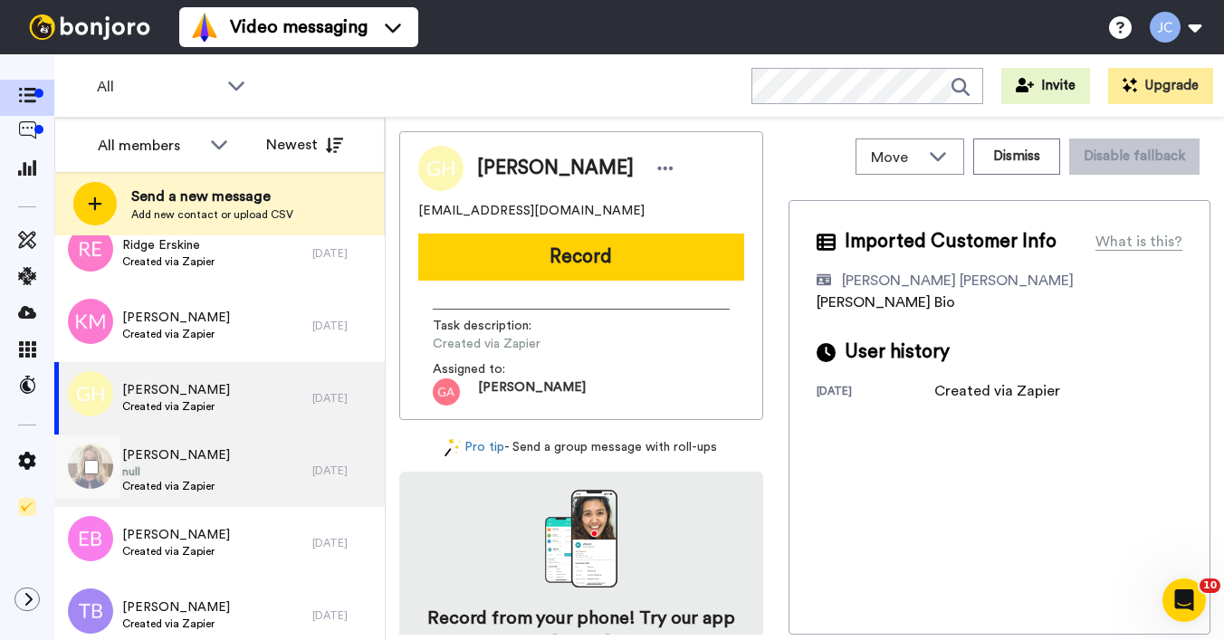
click at [146, 454] on span "Carol Schroeder" at bounding box center [176, 455] width 108 height 18
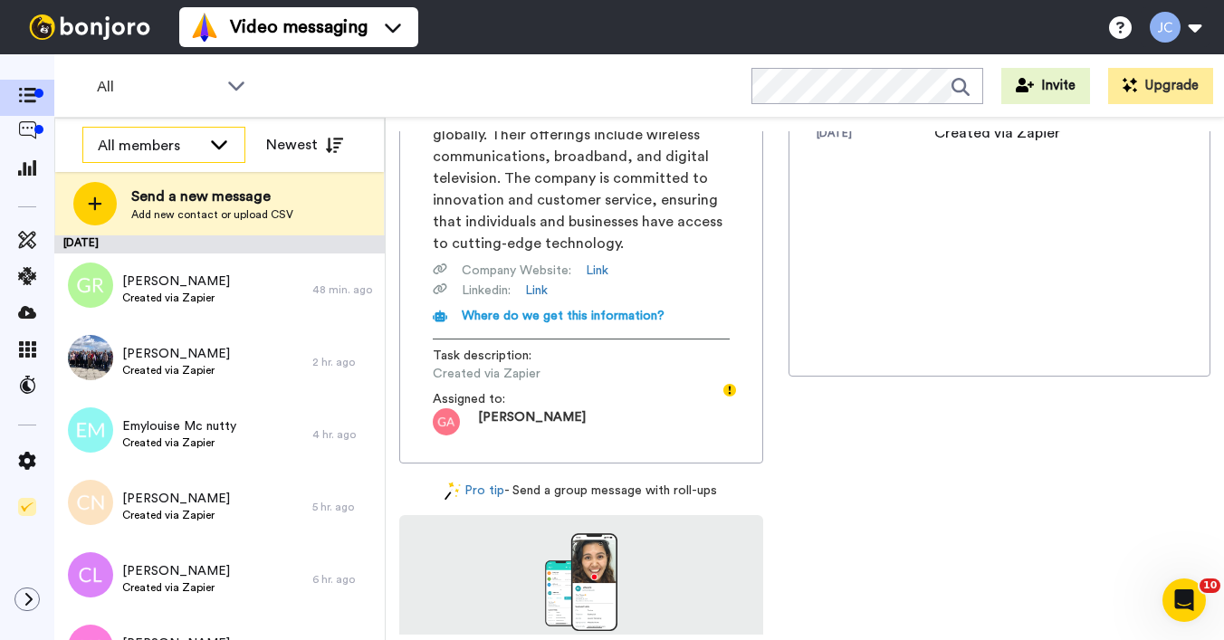
click at [195, 147] on div "All members" at bounding box center [149, 146] width 103 height 22
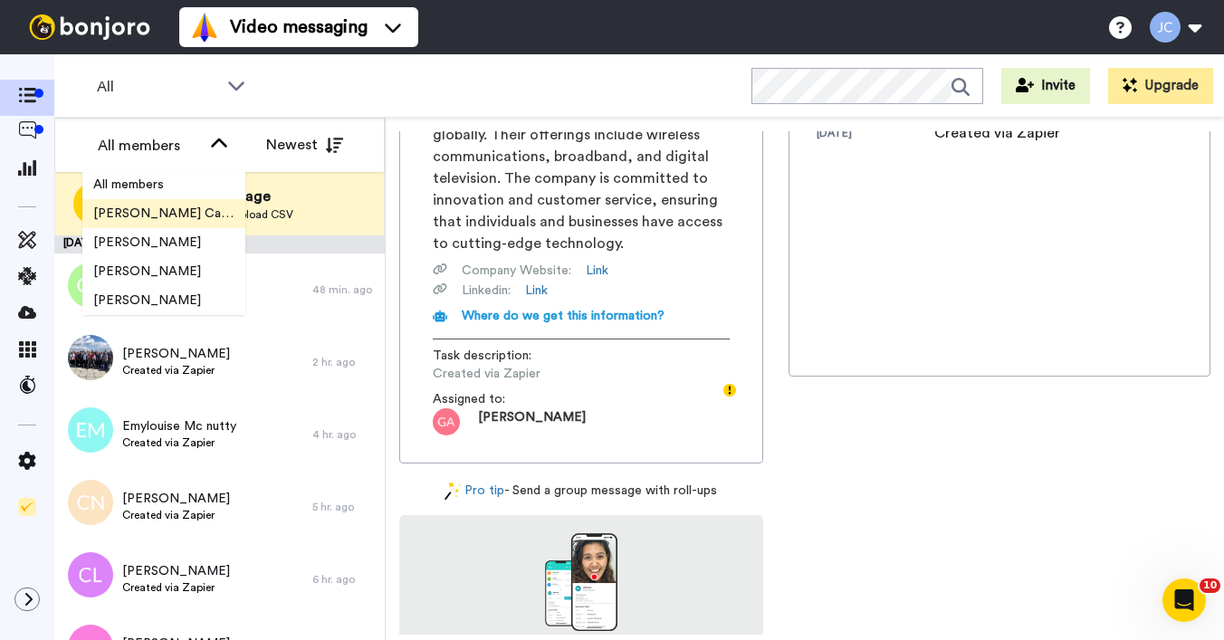
click at [171, 223] on li "[PERSON_NAME] Cataluña" at bounding box center [163, 213] width 163 height 29
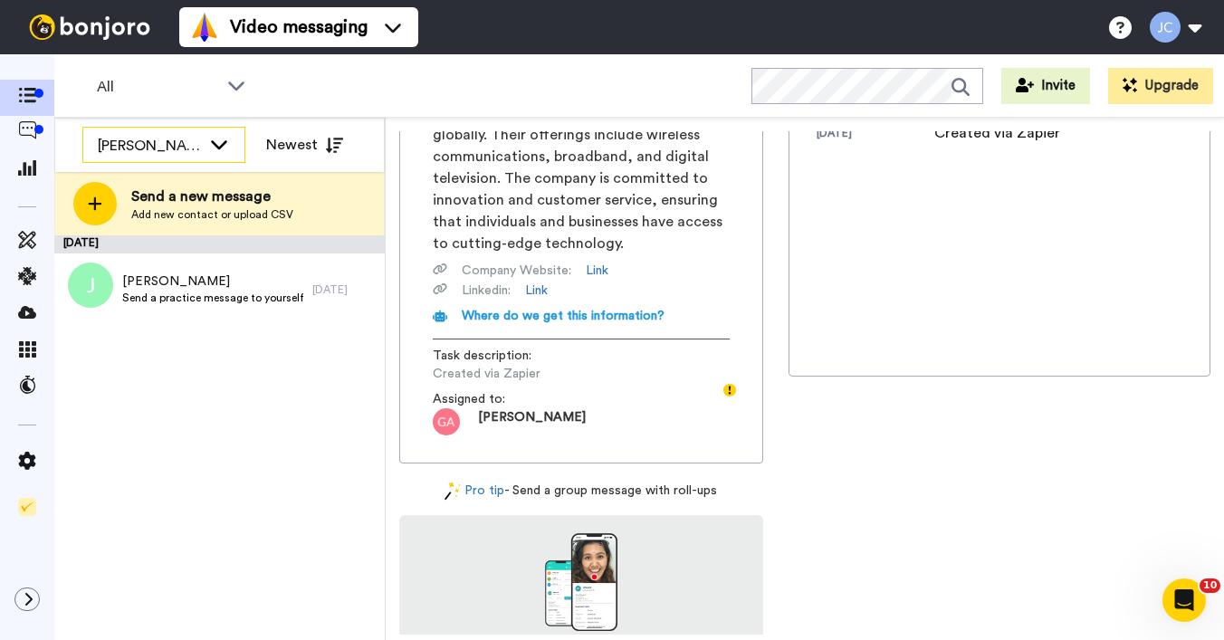
click at [215, 133] on div "[PERSON_NAME] Cataluña" at bounding box center [163, 146] width 161 height 36
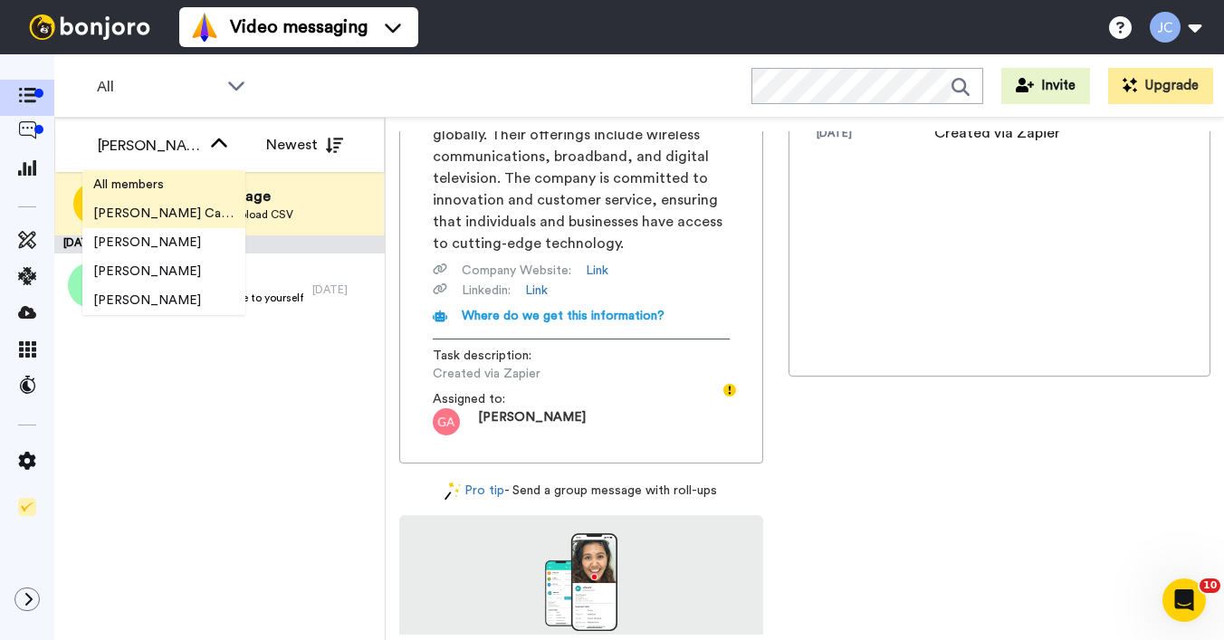
click at [180, 181] on li "All members" at bounding box center [163, 184] width 163 height 29
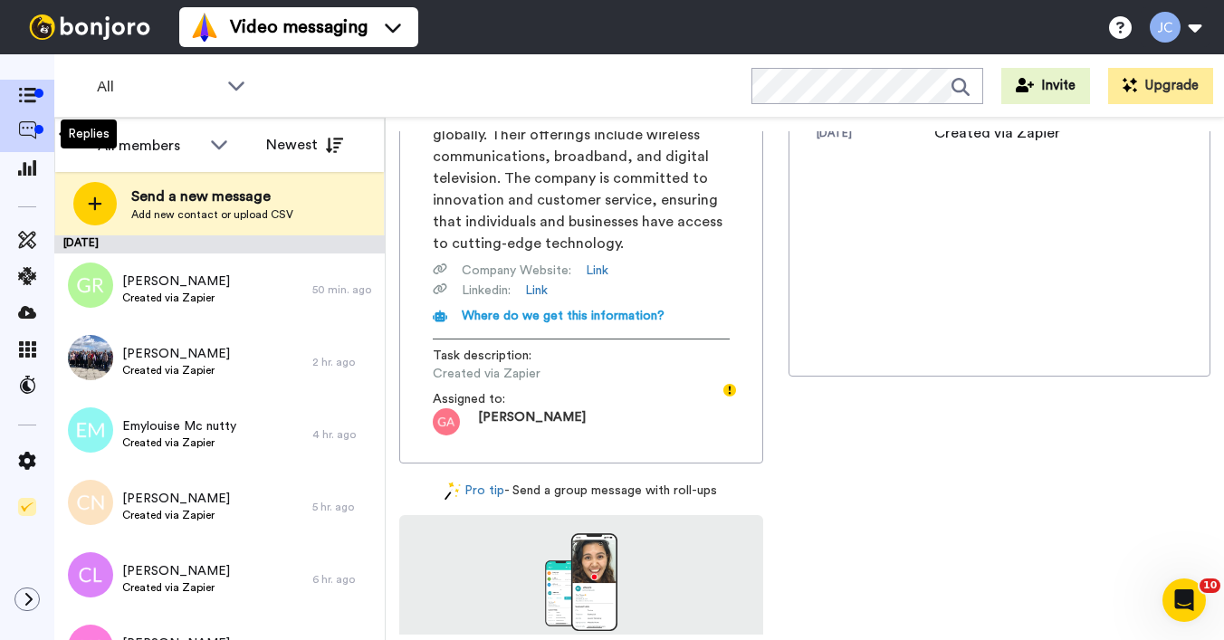
click at [26, 131] on icon at bounding box center [27, 130] width 18 height 18
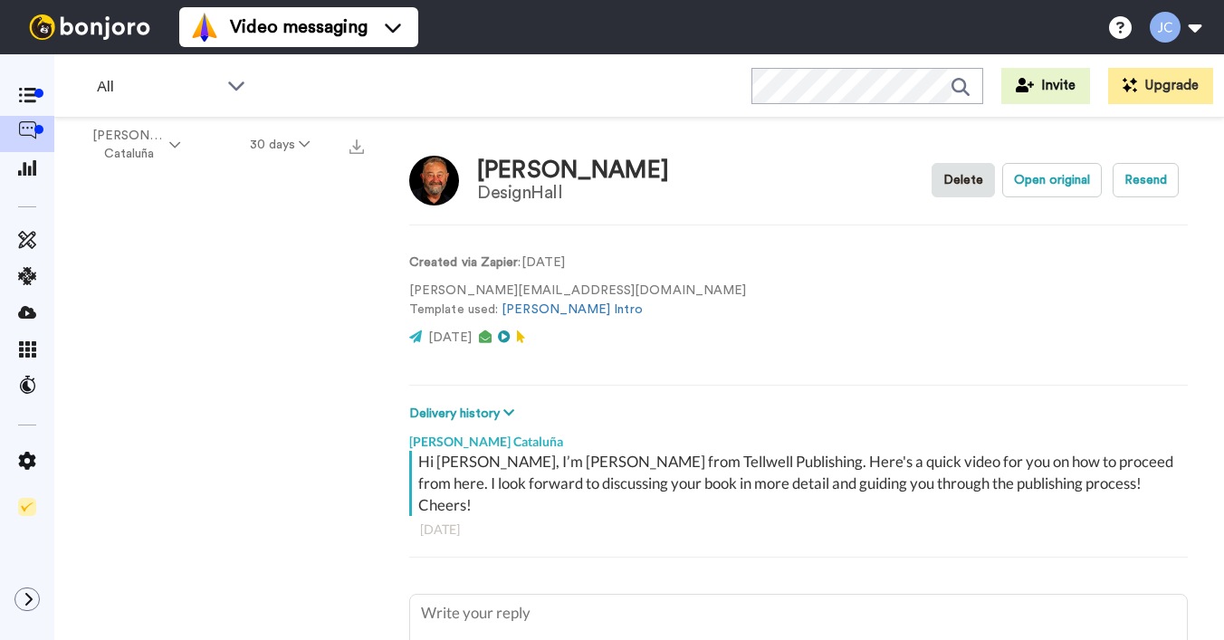
type textarea "x"
